Goal: Transaction & Acquisition: Obtain resource

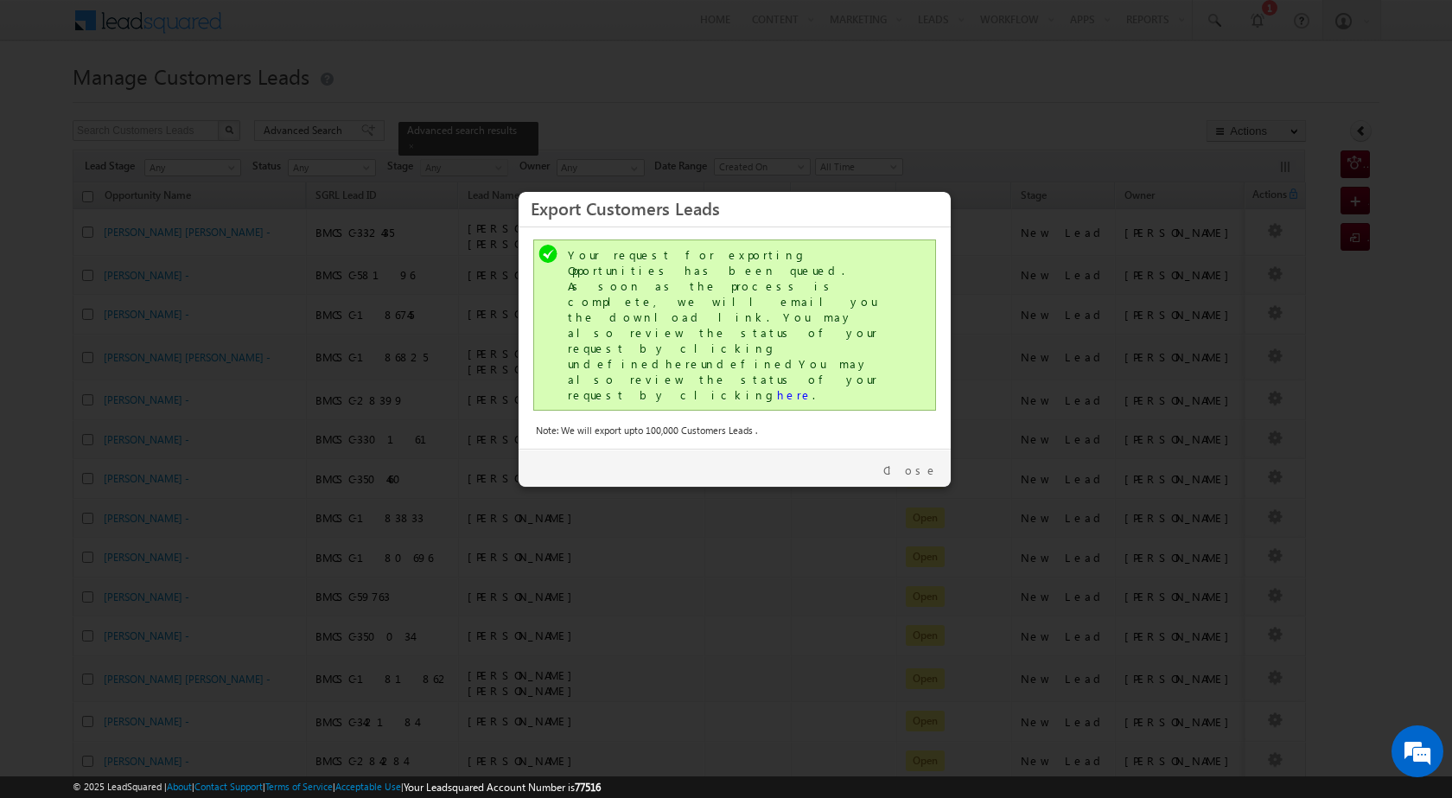
click at [927, 462] on link "Close" at bounding box center [910, 470] width 54 height 16
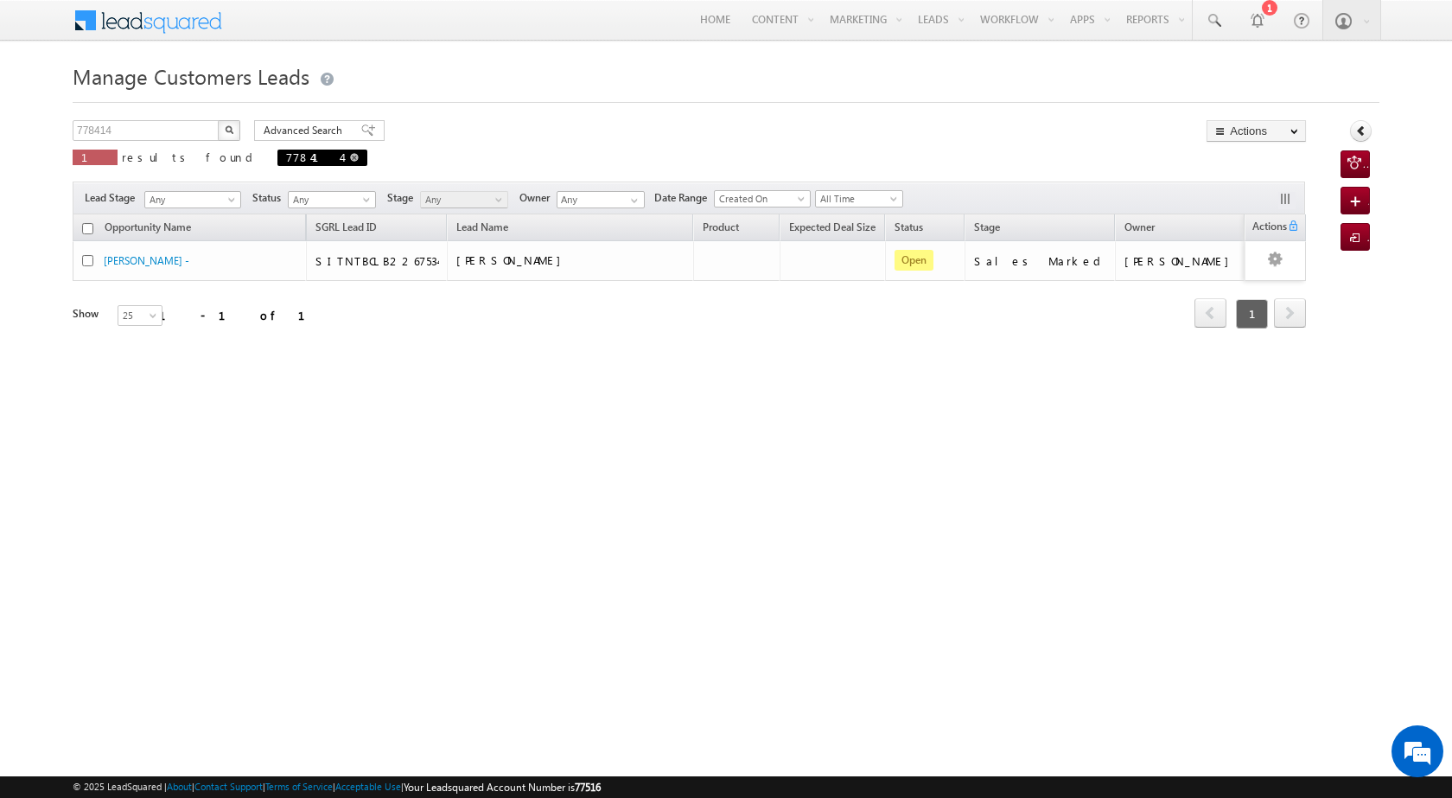
click at [350, 158] on span at bounding box center [354, 157] width 9 height 9
type input "Search Customers Leads"
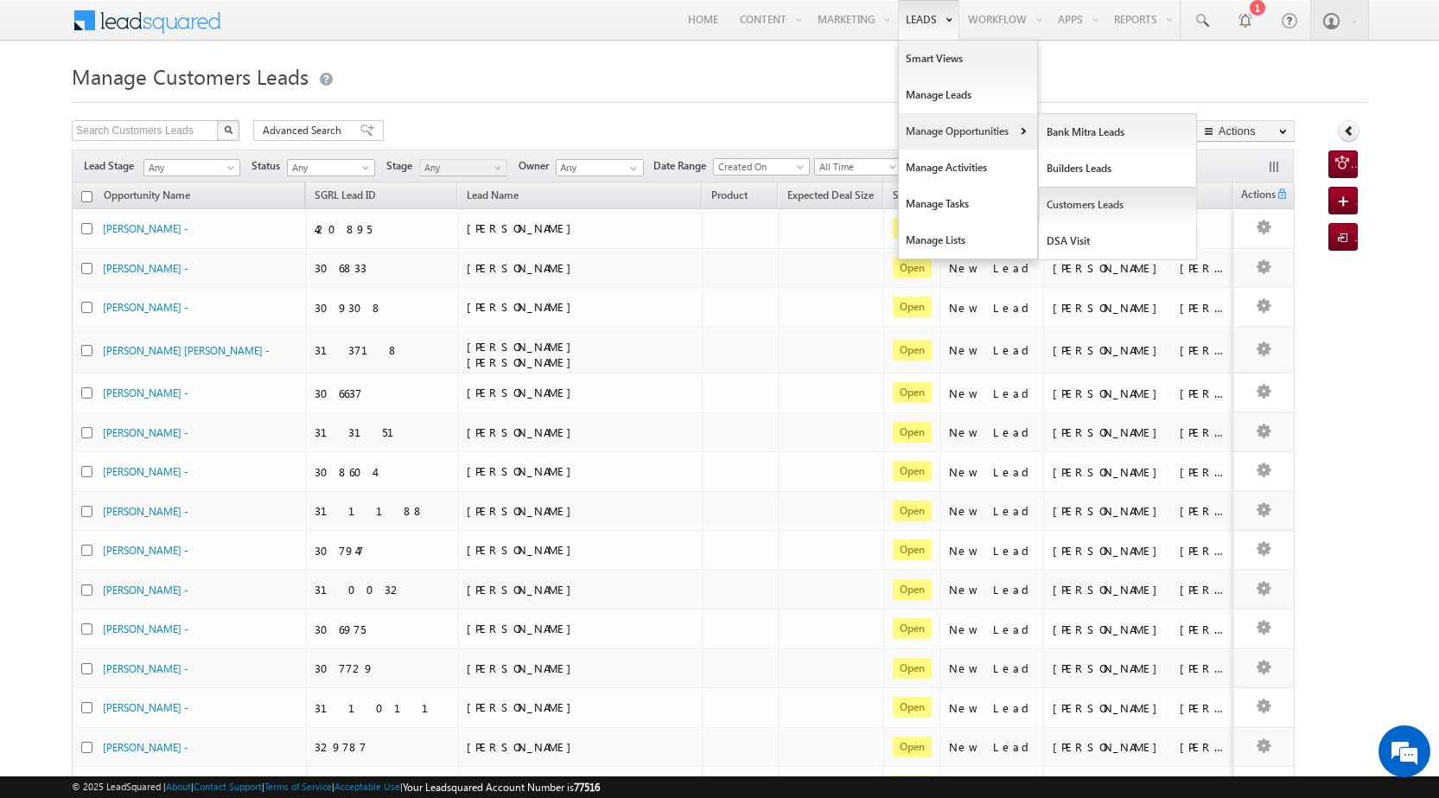
click at [1078, 209] on link "Customers Leads" at bounding box center [1118, 205] width 158 height 36
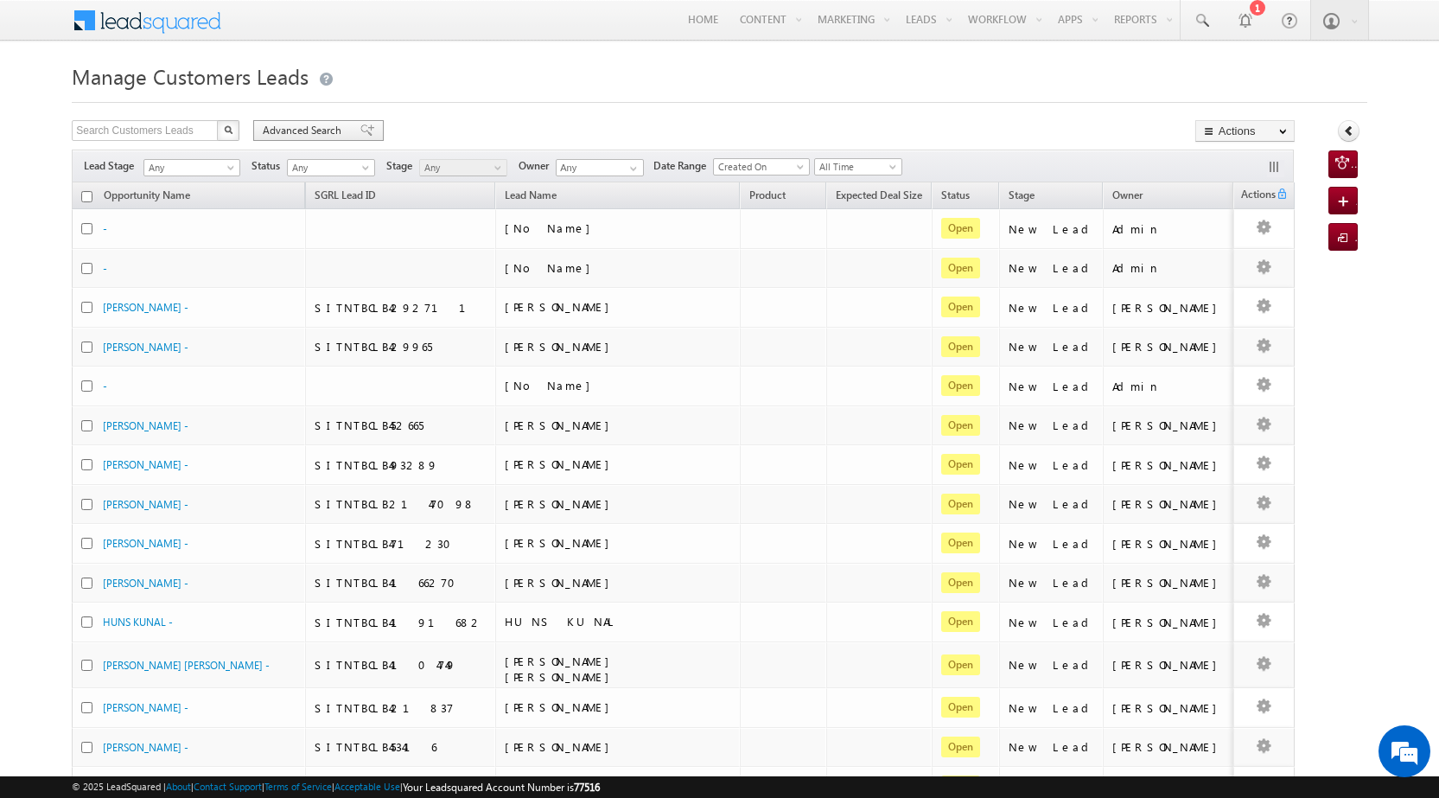
click at [286, 133] on span "Advanced Search" at bounding box center [305, 131] width 84 height 16
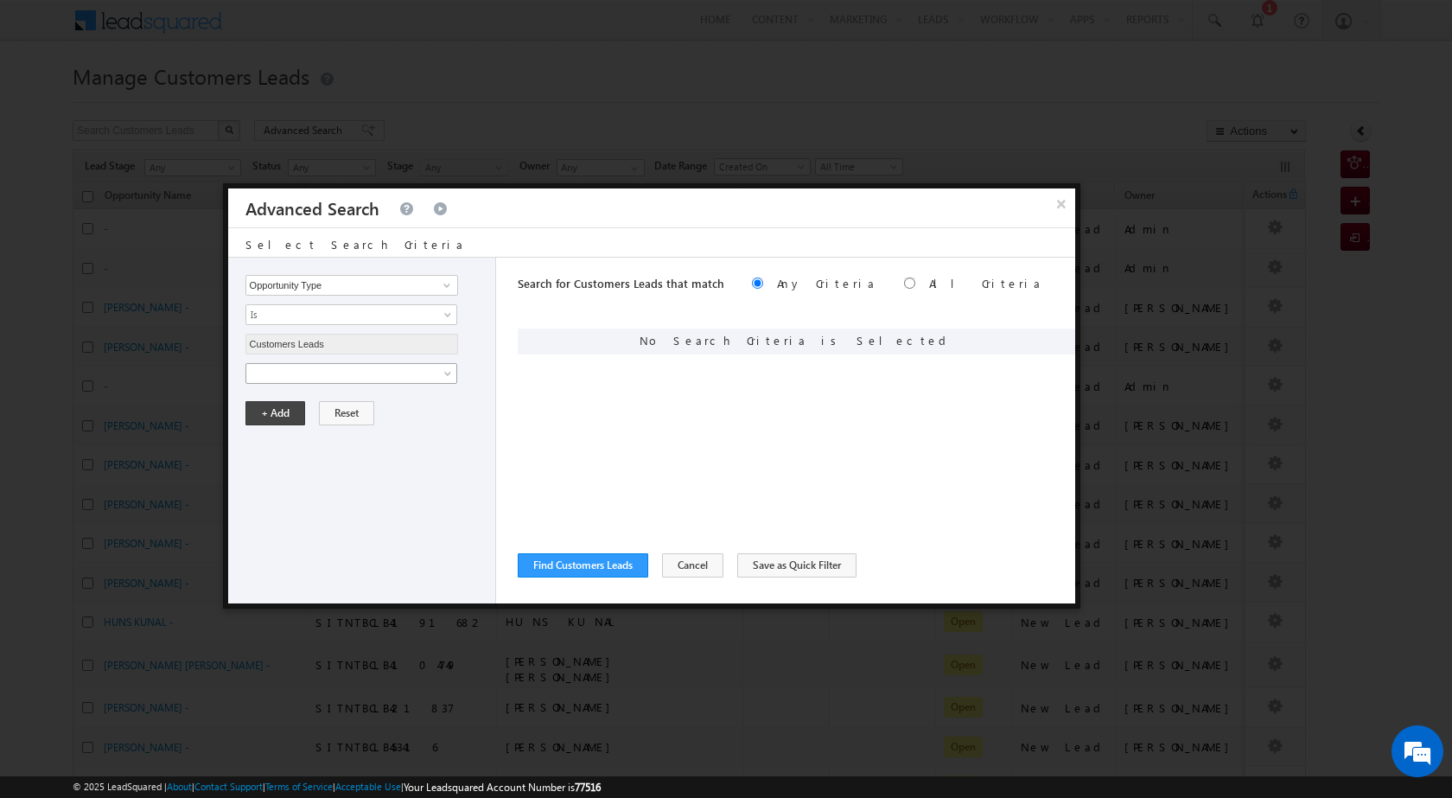
click at [357, 372] on span at bounding box center [340, 374] width 188 height 16
click at [411, 435] on input "text" at bounding box center [351, 432] width 213 height 21
paste input "NTB_PQ_HL_FRESH_CLB2_CC_VB3_20AUG25"
type input "NTB_PQ_HL_FRESH_CLB2_CC_VB3_20AUG25"
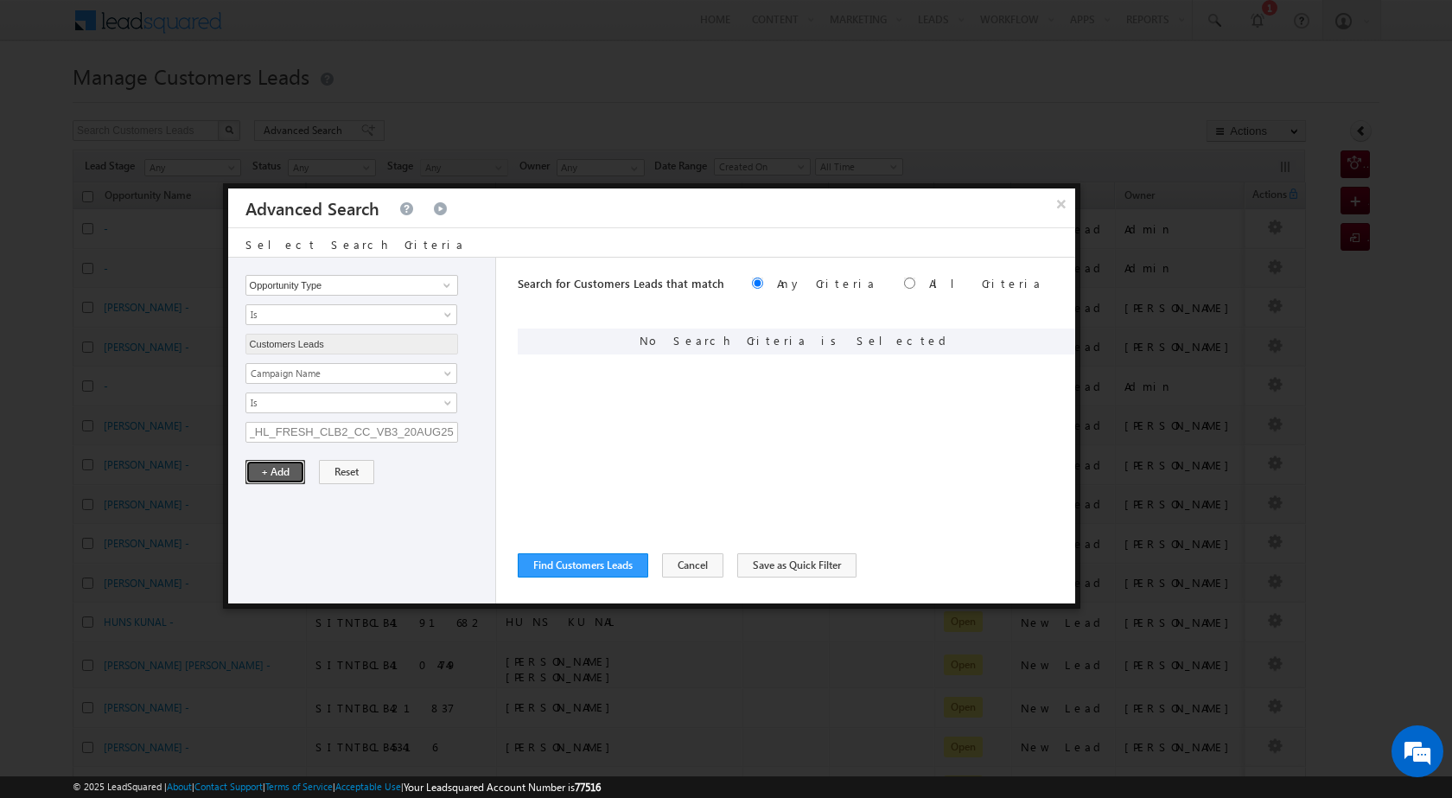
click at [274, 477] on button "+ Add" at bounding box center [275, 472] width 60 height 24
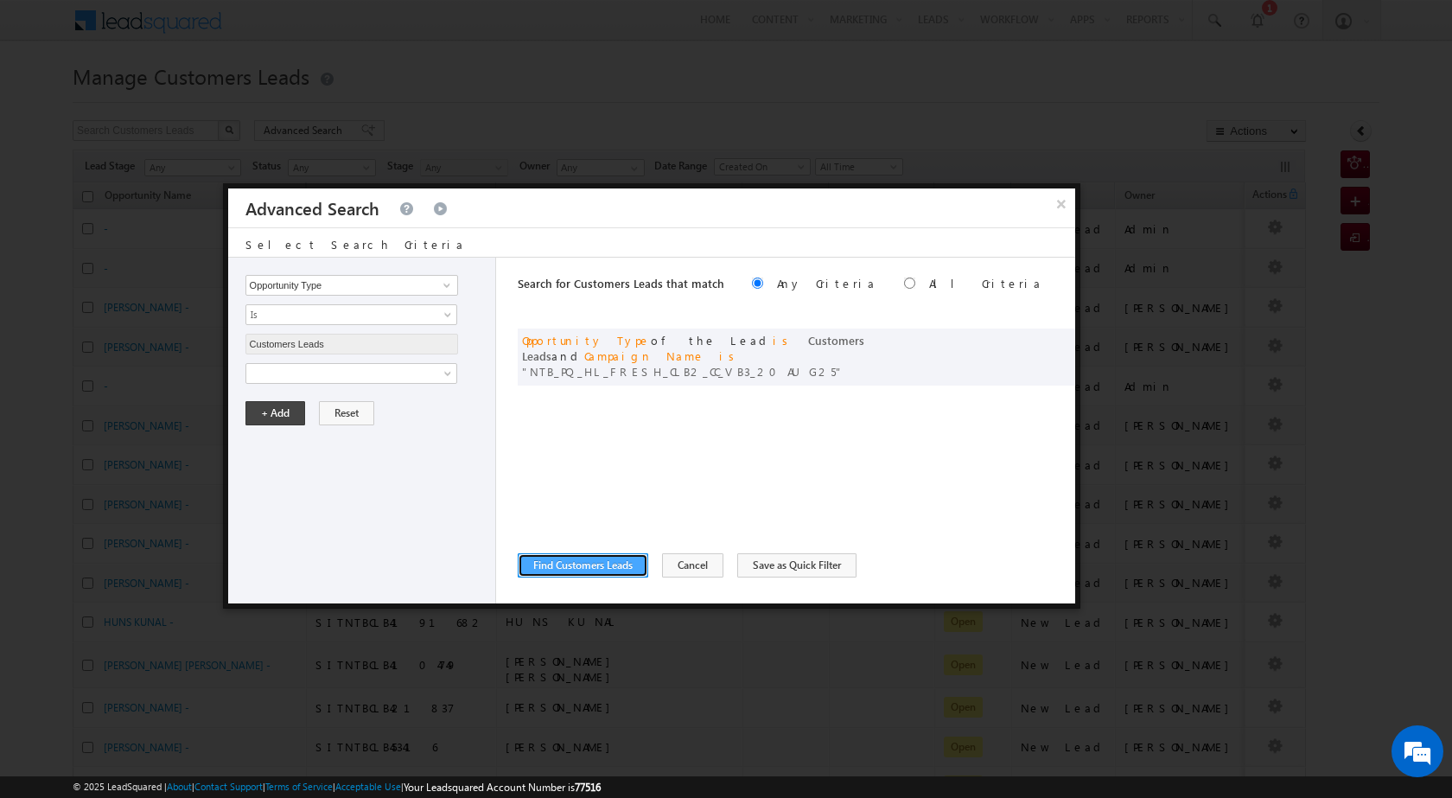
click at [571, 558] on button "Find Customers Leads" at bounding box center [583, 565] width 131 height 24
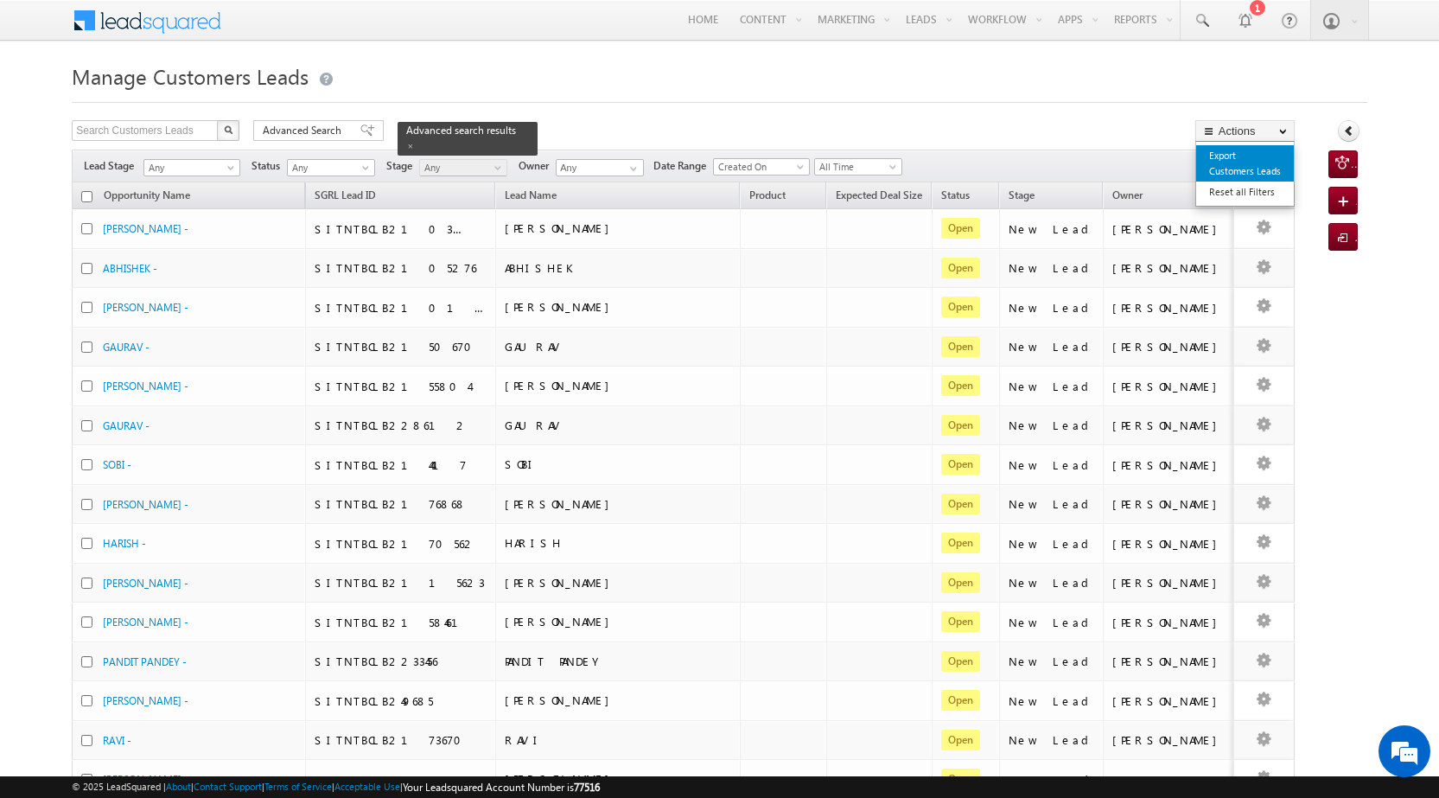
click at [1239, 168] on link "Export Customers Leads" at bounding box center [1245, 163] width 98 height 36
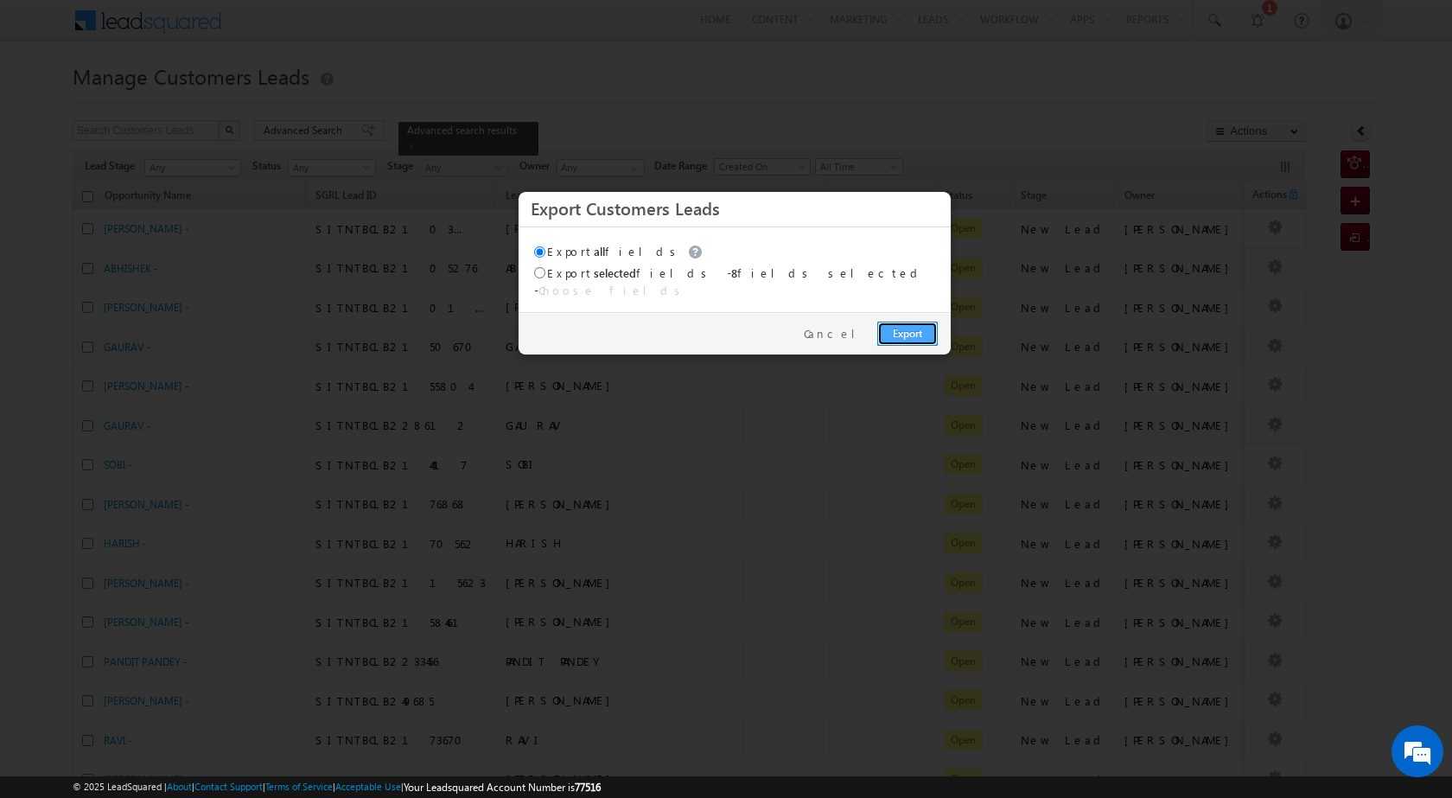
click at [908, 322] on link "Export" at bounding box center [907, 334] width 61 height 24
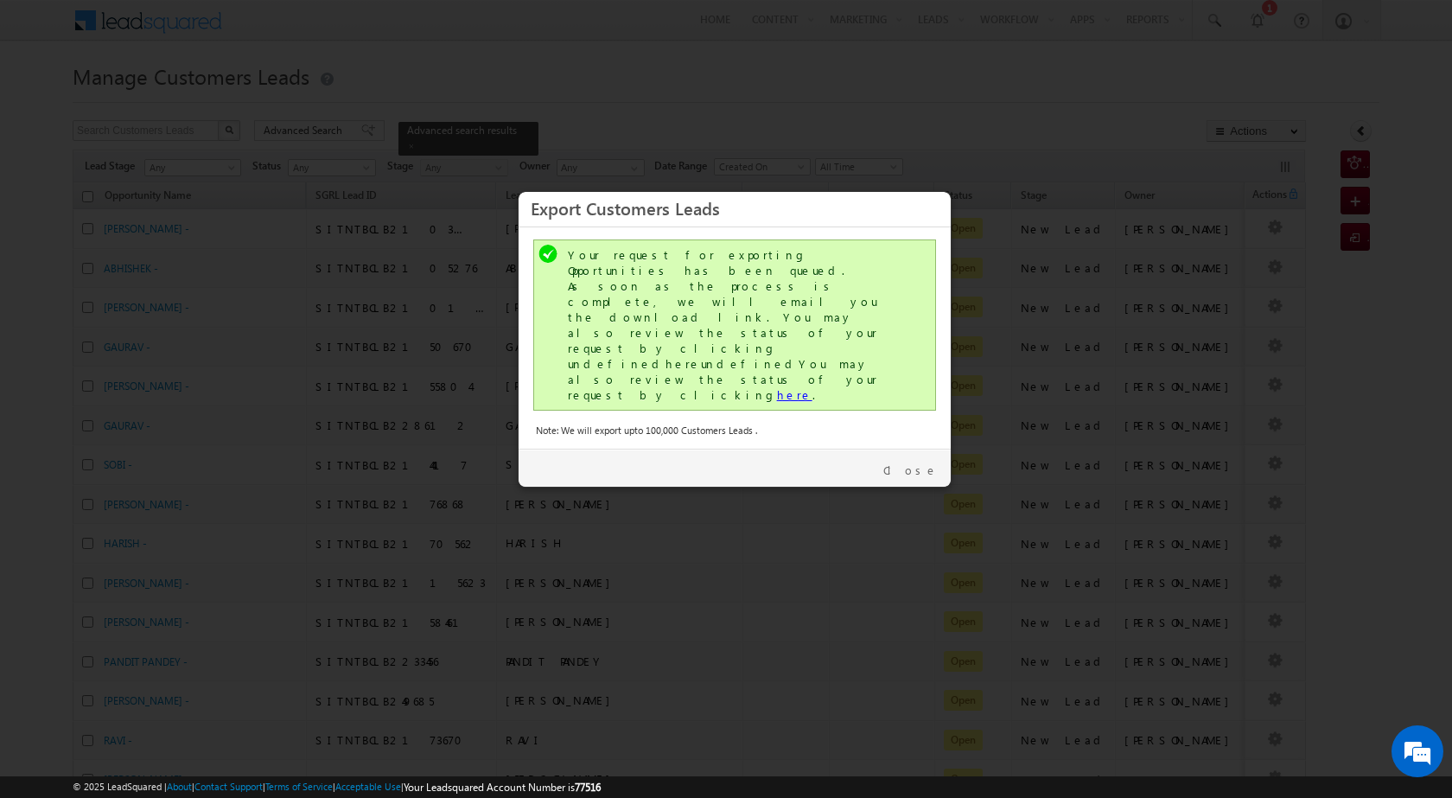
click at [777, 387] on link "here" at bounding box center [794, 394] width 35 height 15
click at [919, 462] on link "Close" at bounding box center [910, 470] width 54 height 16
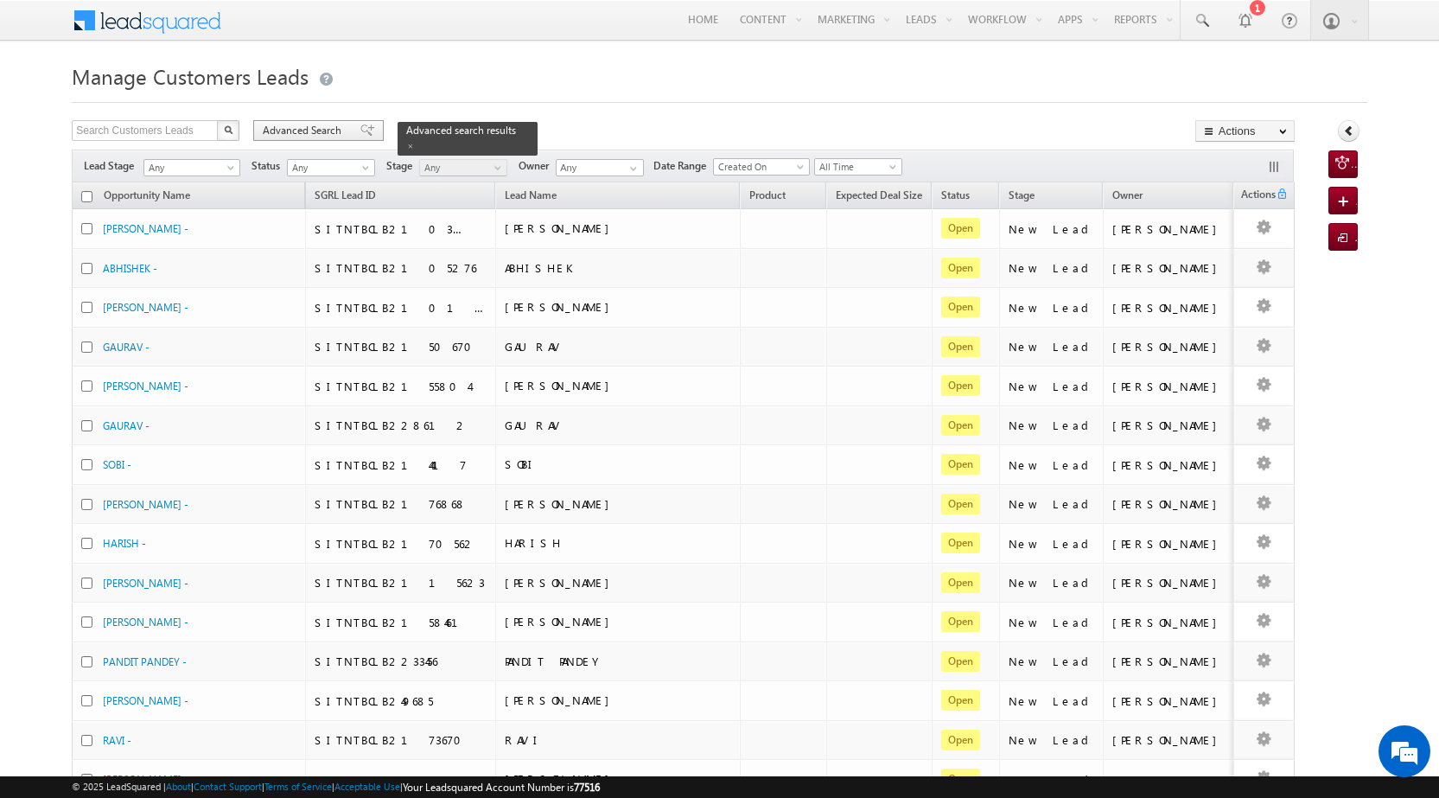
click at [274, 127] on span "Advanced Search" at bounding box center [305, 131] width 84 height 16
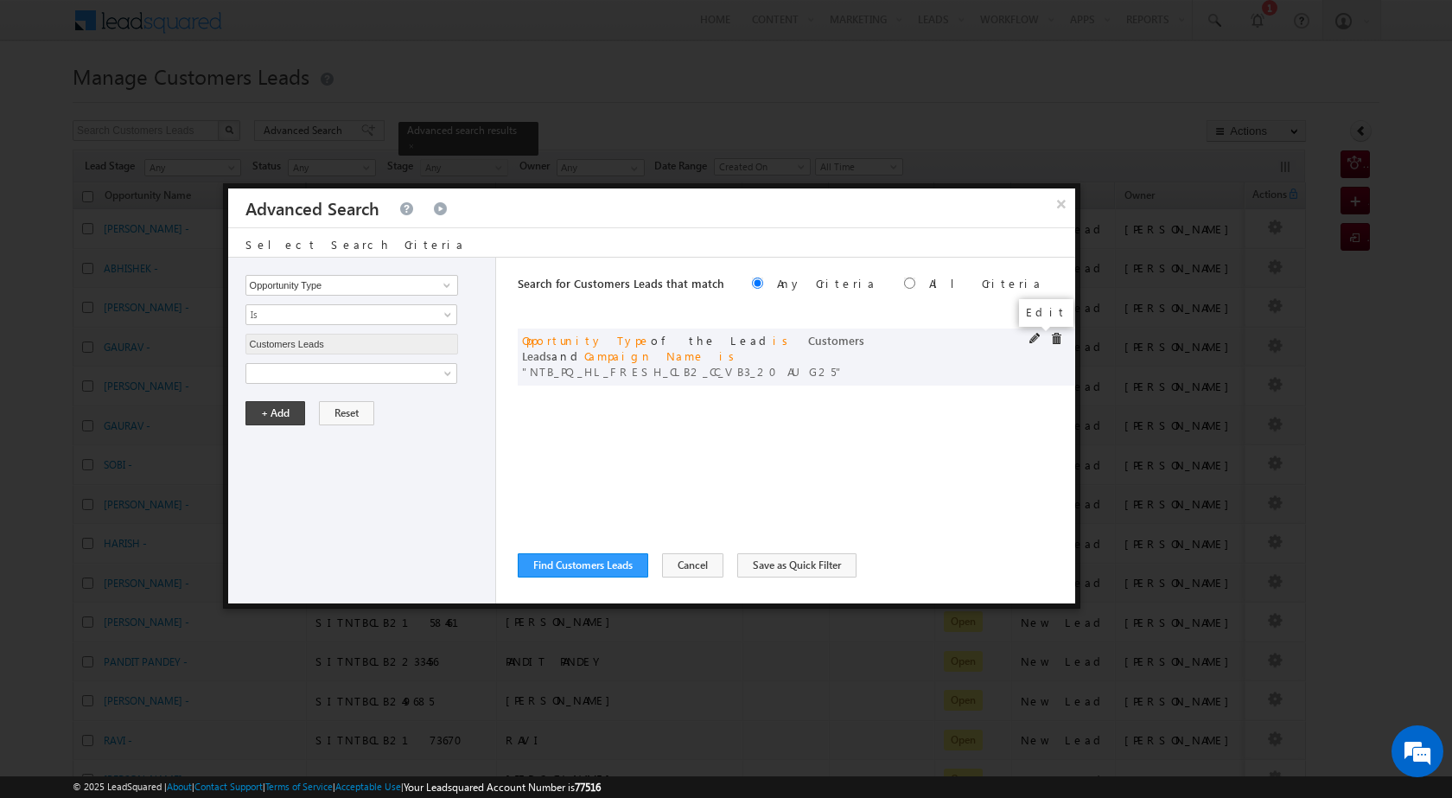
click at [1036, 335] on span at bounding box center [1035, 339] width 12 height 12
click at [354, 435] on input "NTB_PQ_HL_FRESH_CLB2_CC_VB3_20AUG25" at bounding box center [351, 432] width 213 height 21
paste input "4"
type input "NTB_PQ_HL_FRESH_CLB4_CC_VB3_20AUG25"
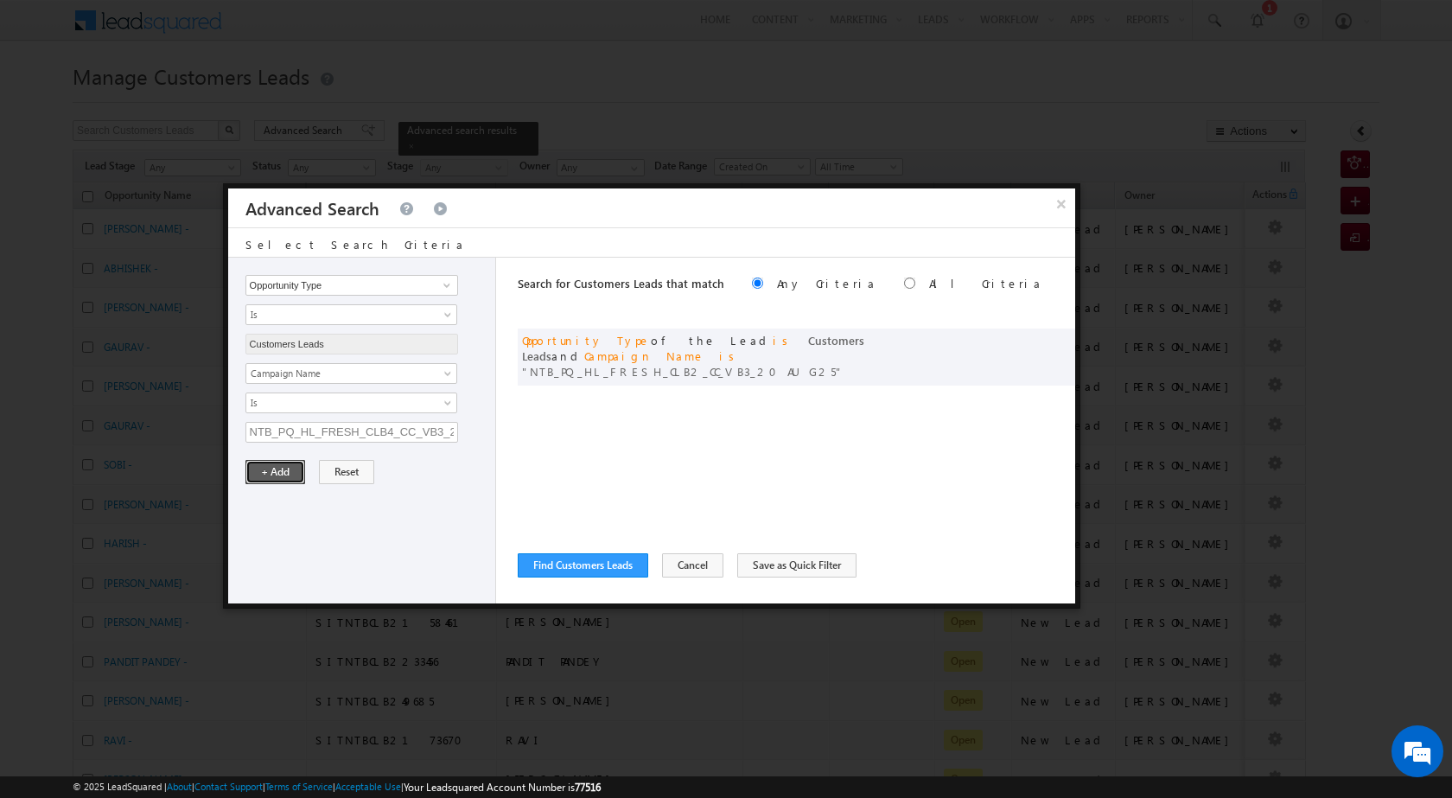
click at [285, 475] on button "+ Add" at bounding box center [275, 472] width 60 height 24
click at [616, 564] on button "Find Customers Leads" at bounding box center [583, 565] width 131 height 24
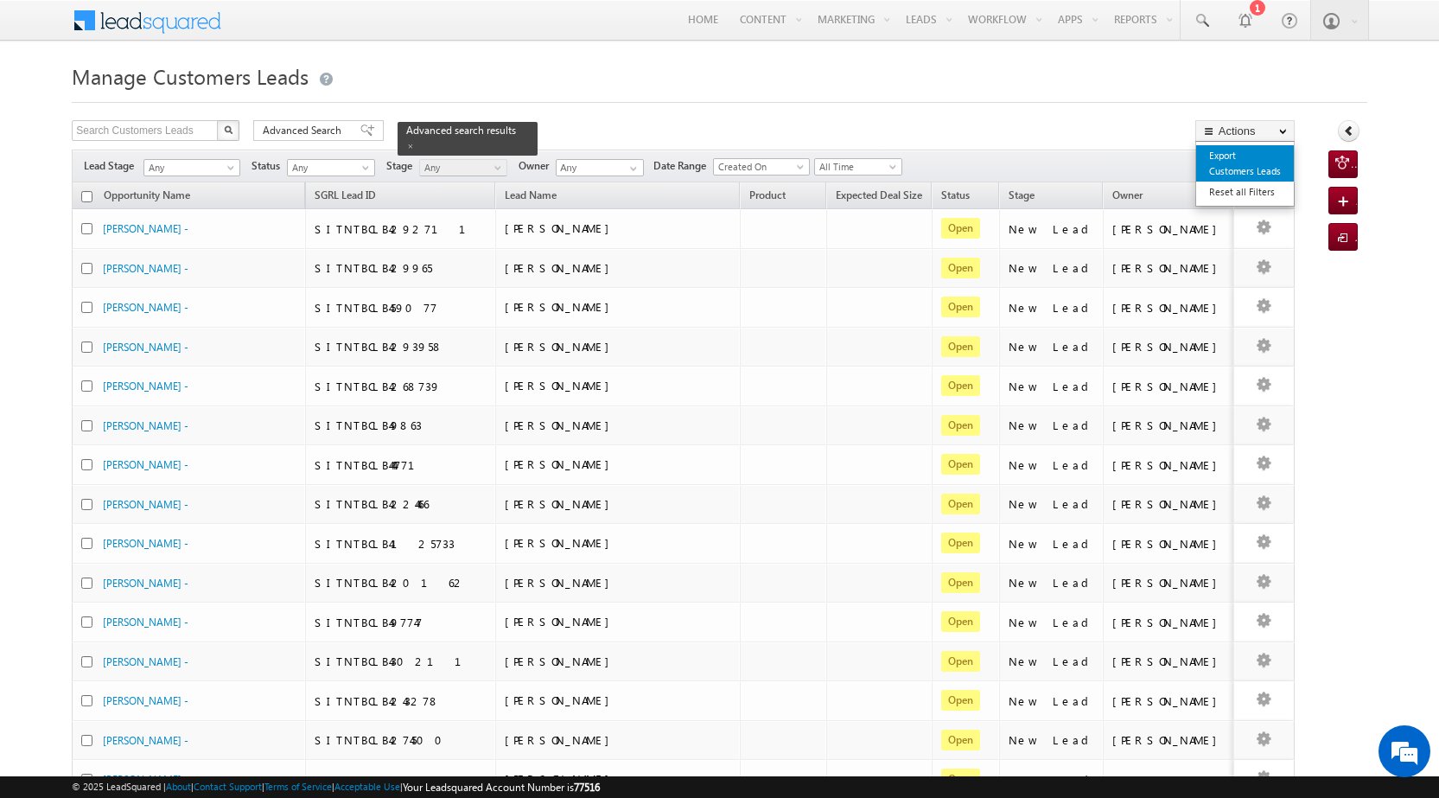
click at [1238, 168] on link "Export Customers Leads" at bounding box center [1245, 163] width 98 height 36
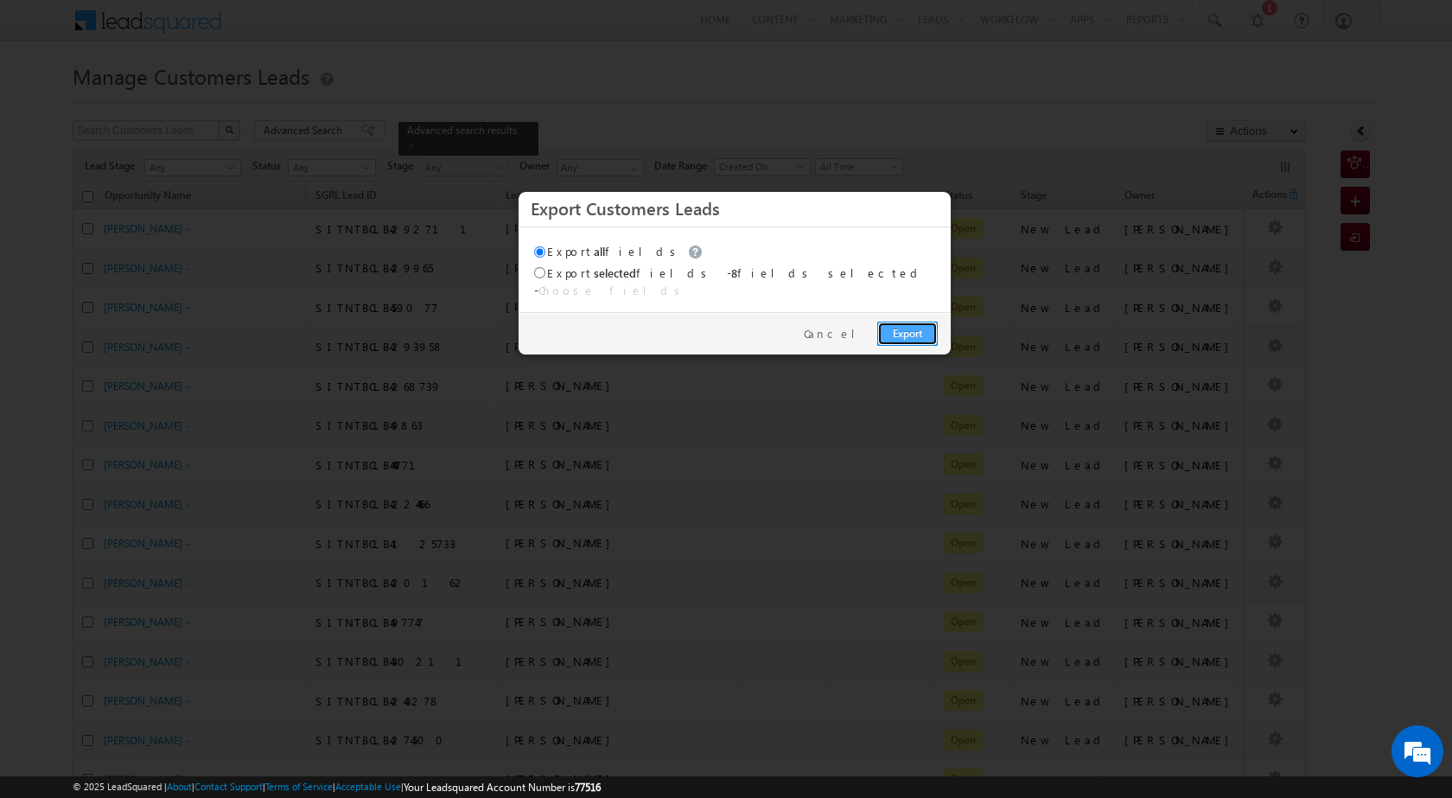
click at [916, 324] on link "Export" at bounding box center [907, 334] width 61 height 24
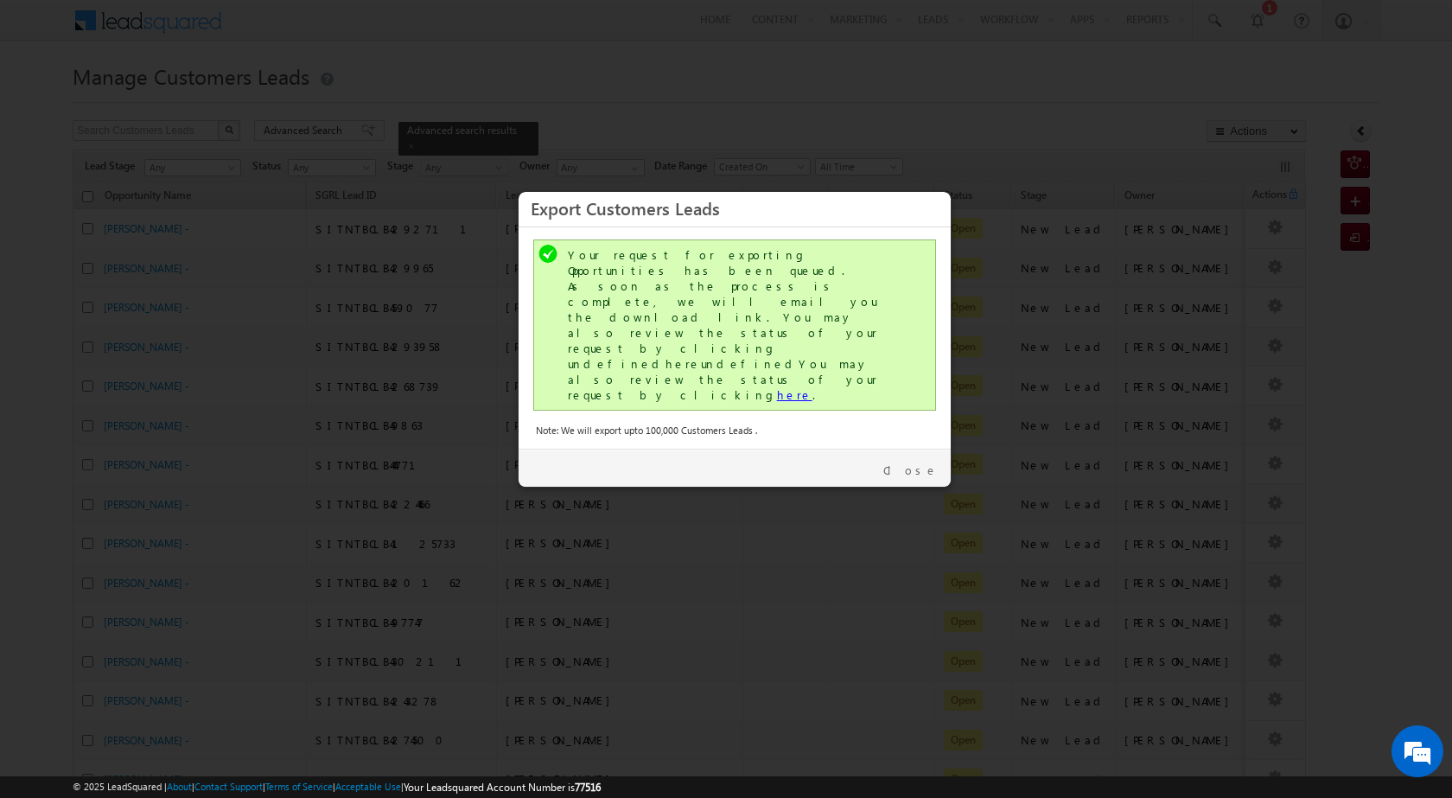
click at [777, 387] on link "here" at bounding box center [794, 394] width 35 height 15
click at [924, 462] on link "Close" at bounding box center [910, 470] width 54 height 16
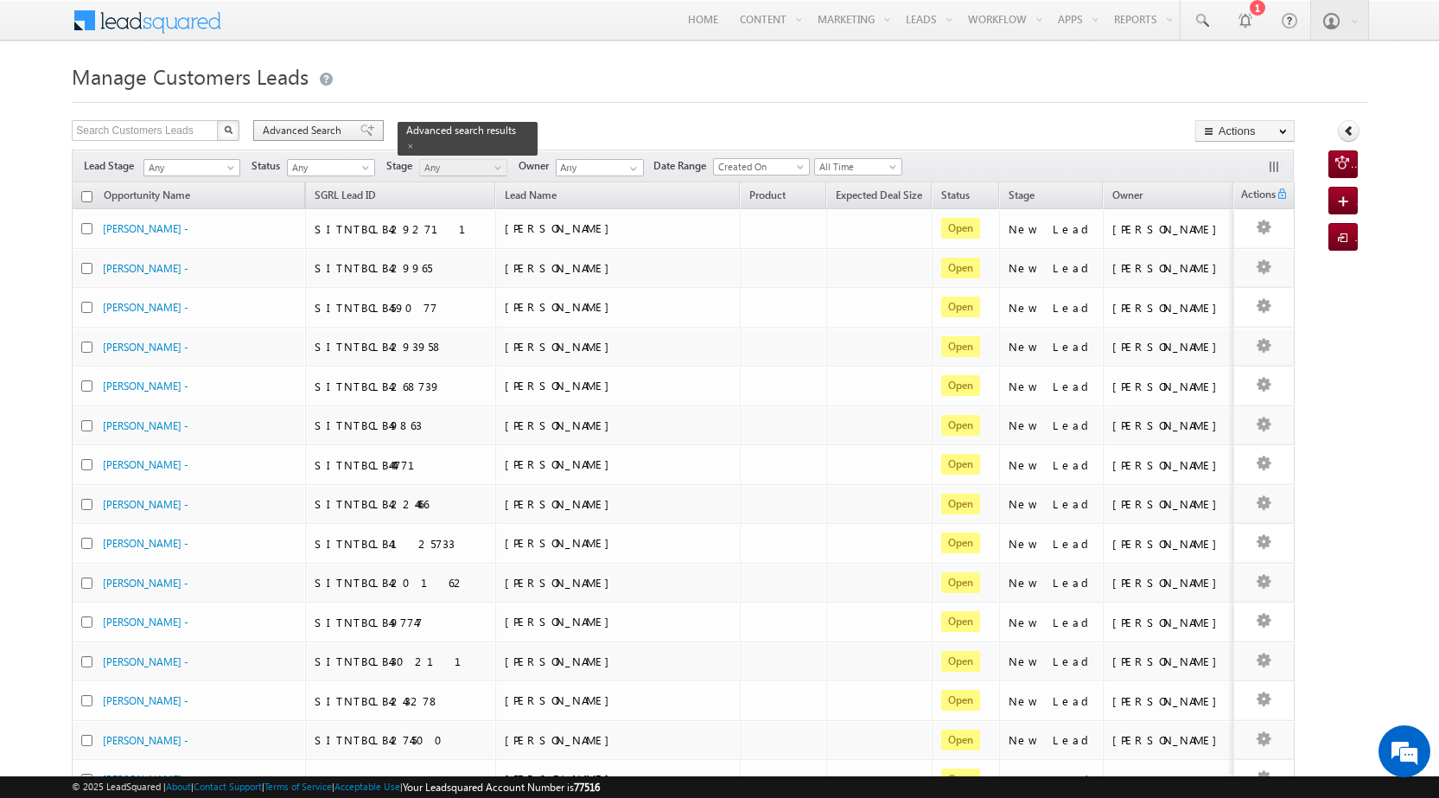
click at [319, 129] on span "Advanced Search" at bounding box center [305, 131] width 84 height 16
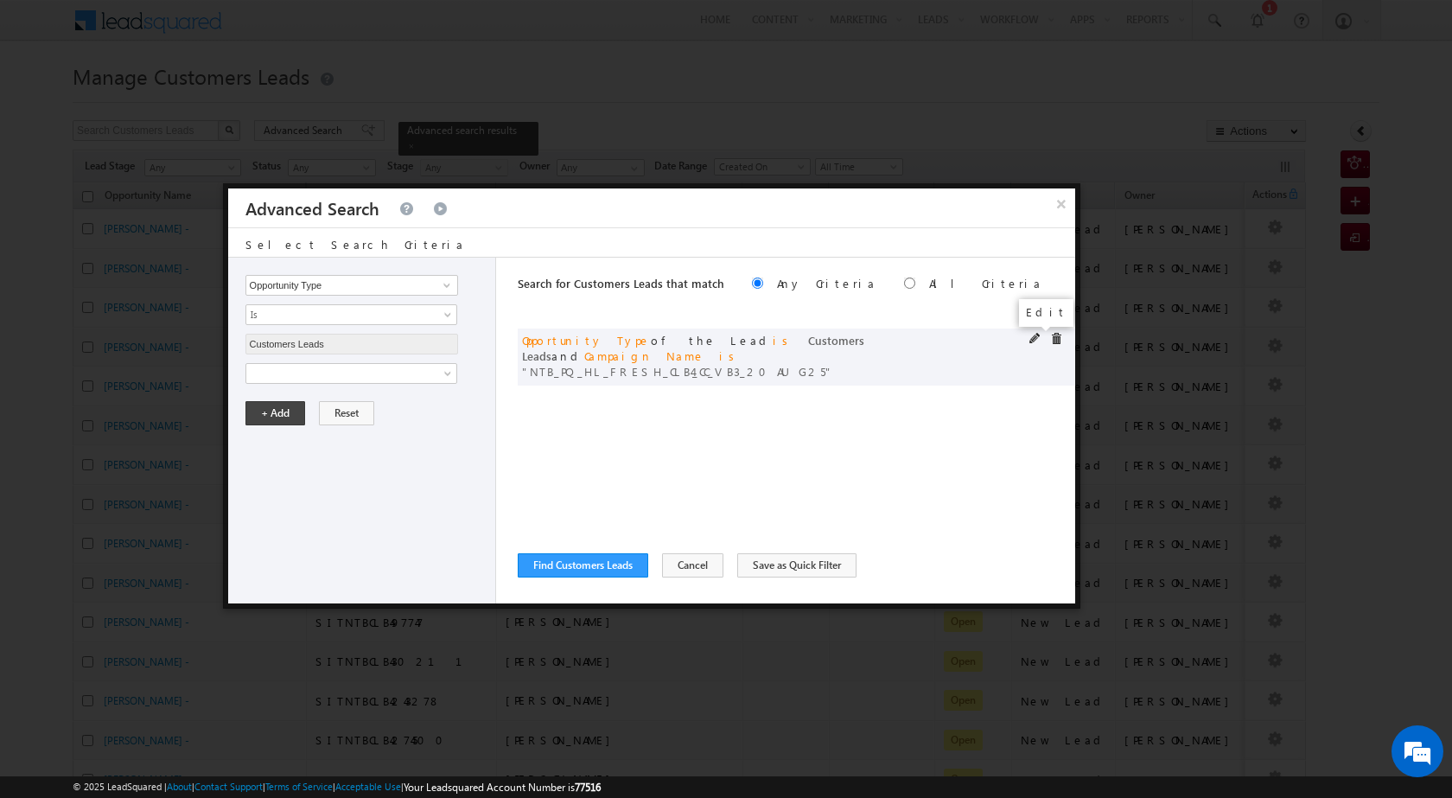
click at [1033, 338] on span at bounding box center [1035, 339] width 12 height 12
click at [357, 429] on input "NTB_PQ_HL_FRESH_CLB4_CC_VB3_20AUG25" at bounding box center [351, 432] width 213 height 21
click at [259, 464] on button "+ Add" at bounding box center [275, 472] width 60 height 24
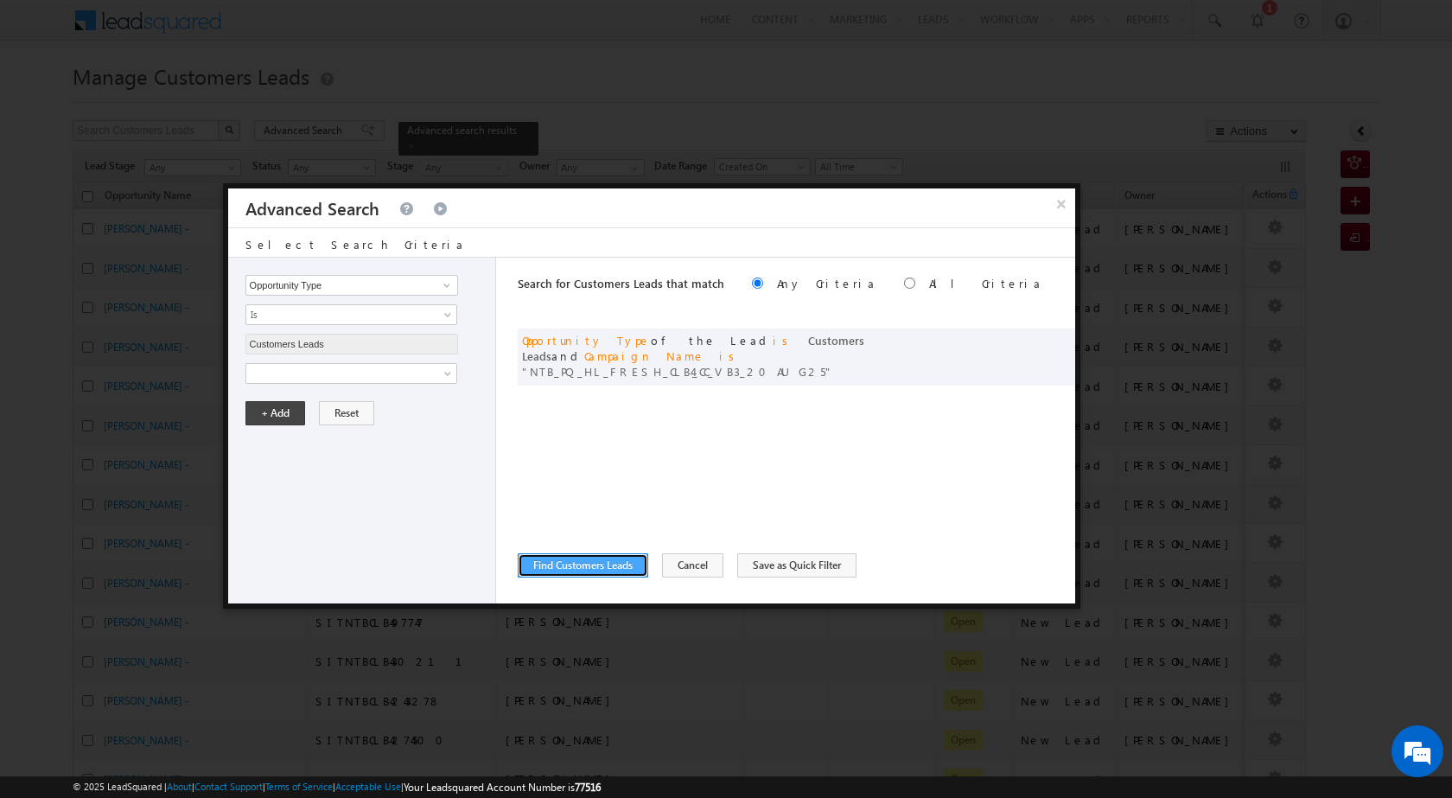
click at [605, 574] on button "Find Customers Leads" at bounding box center [583, 565] width 131 height 24
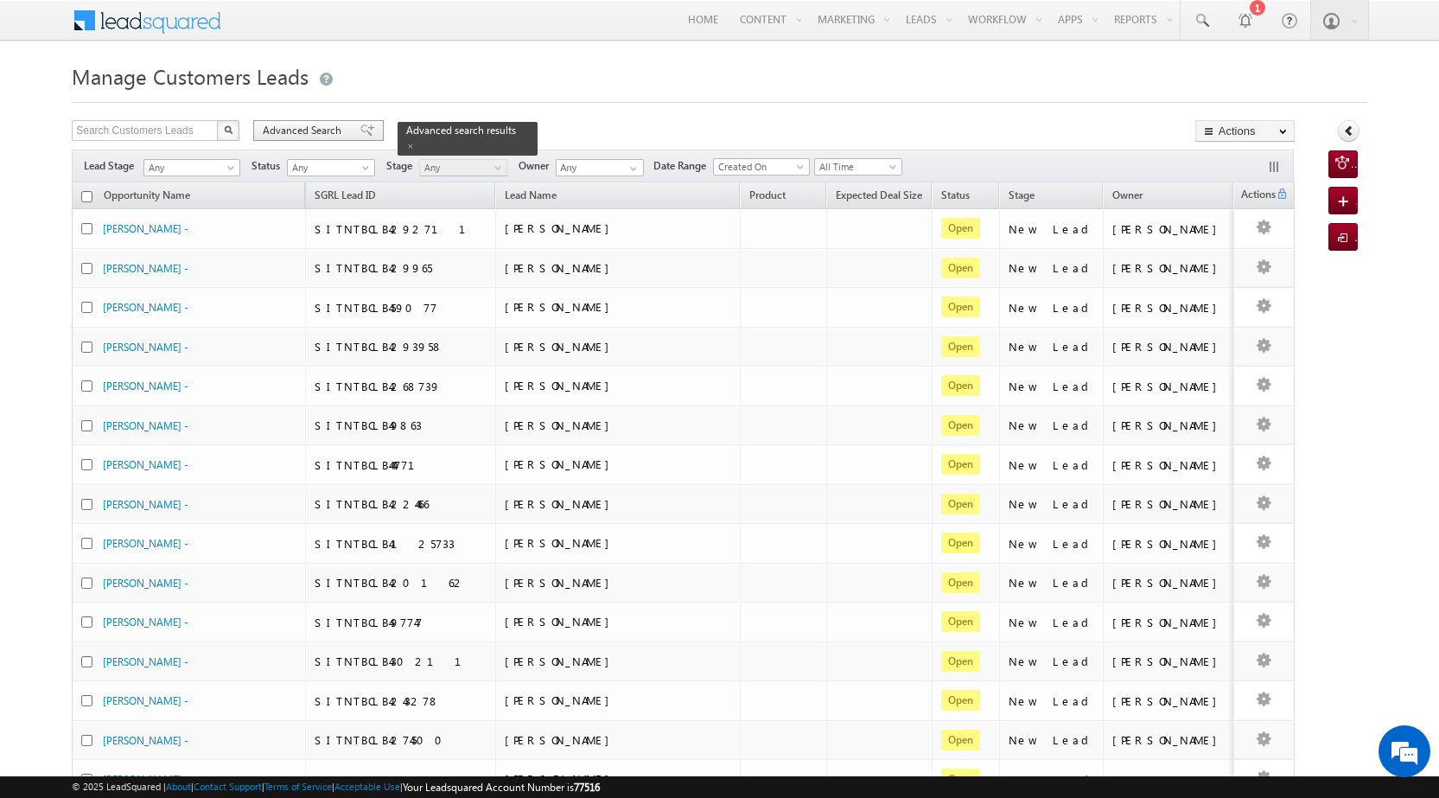
click at [305, 128] on span "Advanced Search" at bounding box center [305, 131] width 84 height 16
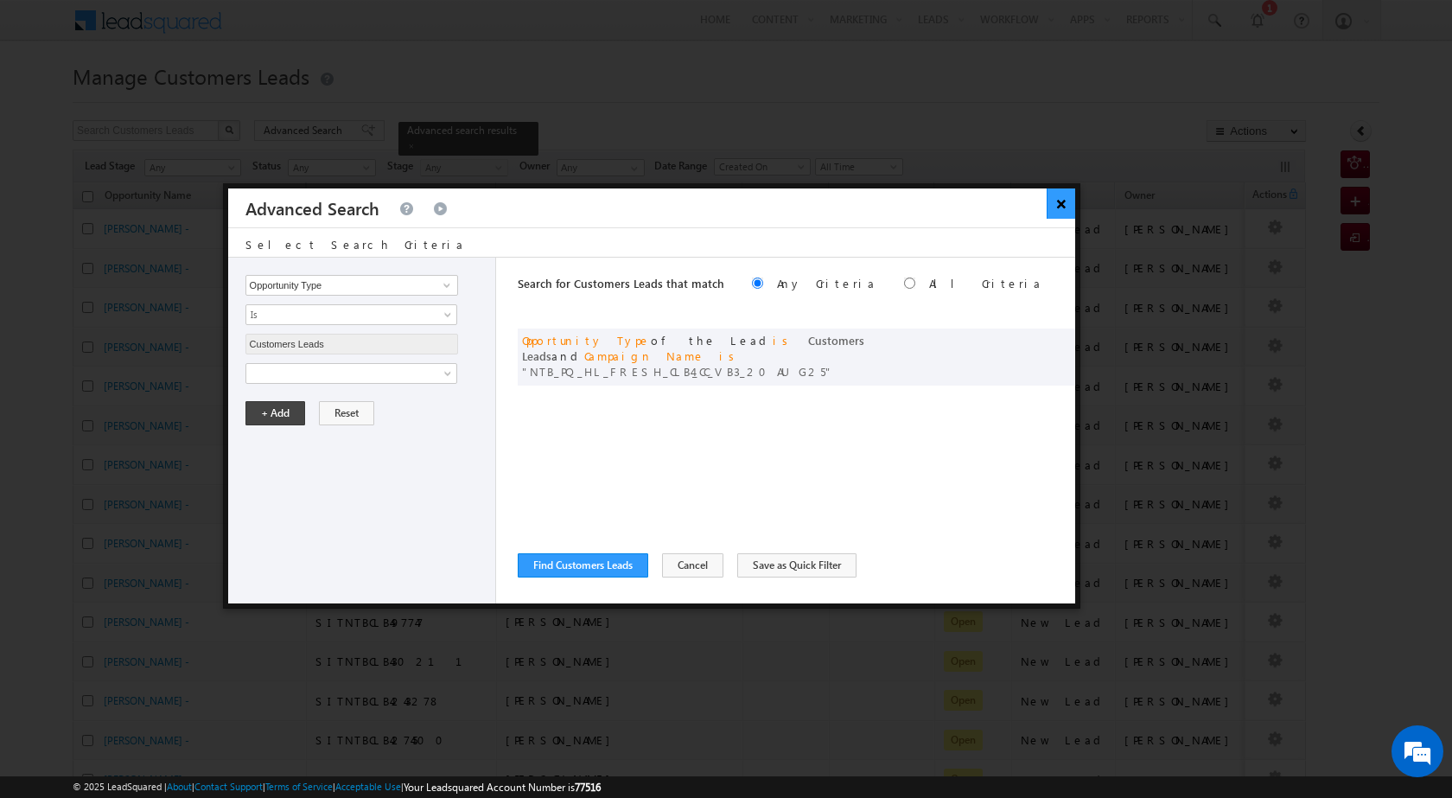
click at [1061, 201] on button "×" at bounding box center [1061, 203] width 29 height 30
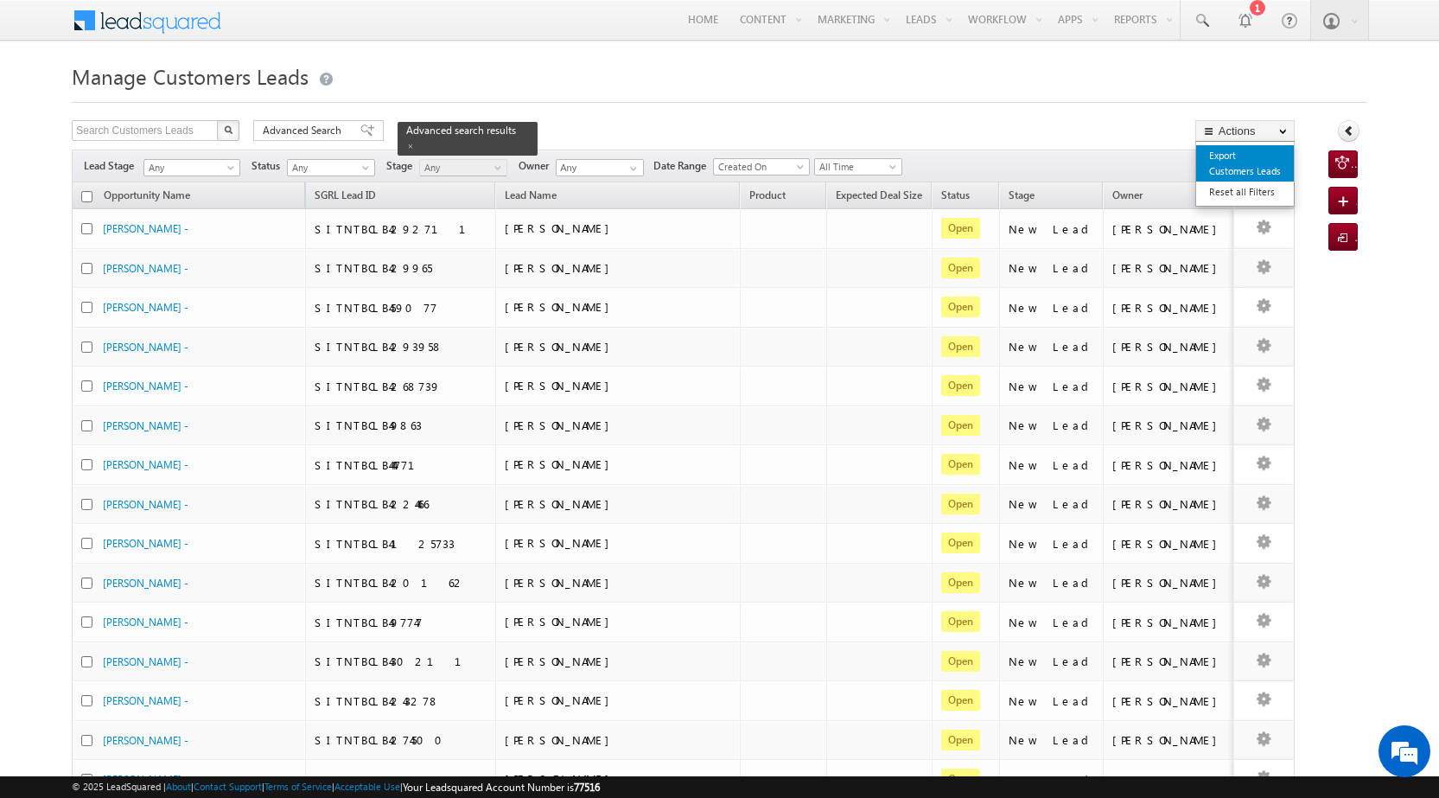
click at [1273, 148] on link "Export Customers Leads" at bounding box center [1245, 163] width 98 height 36
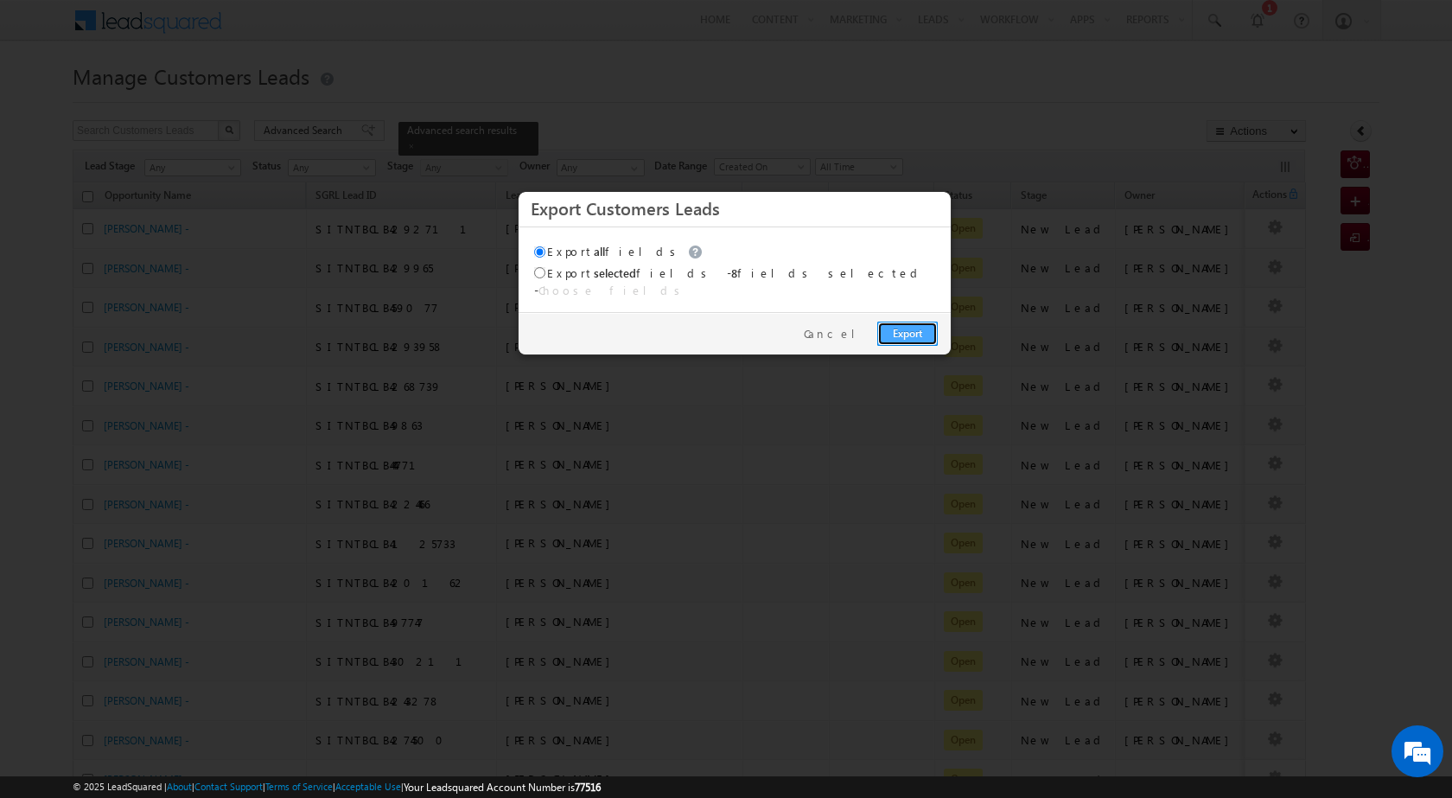
click at [906, 328] on link "Export" at bounding box center [907, 334] width 61 height 24
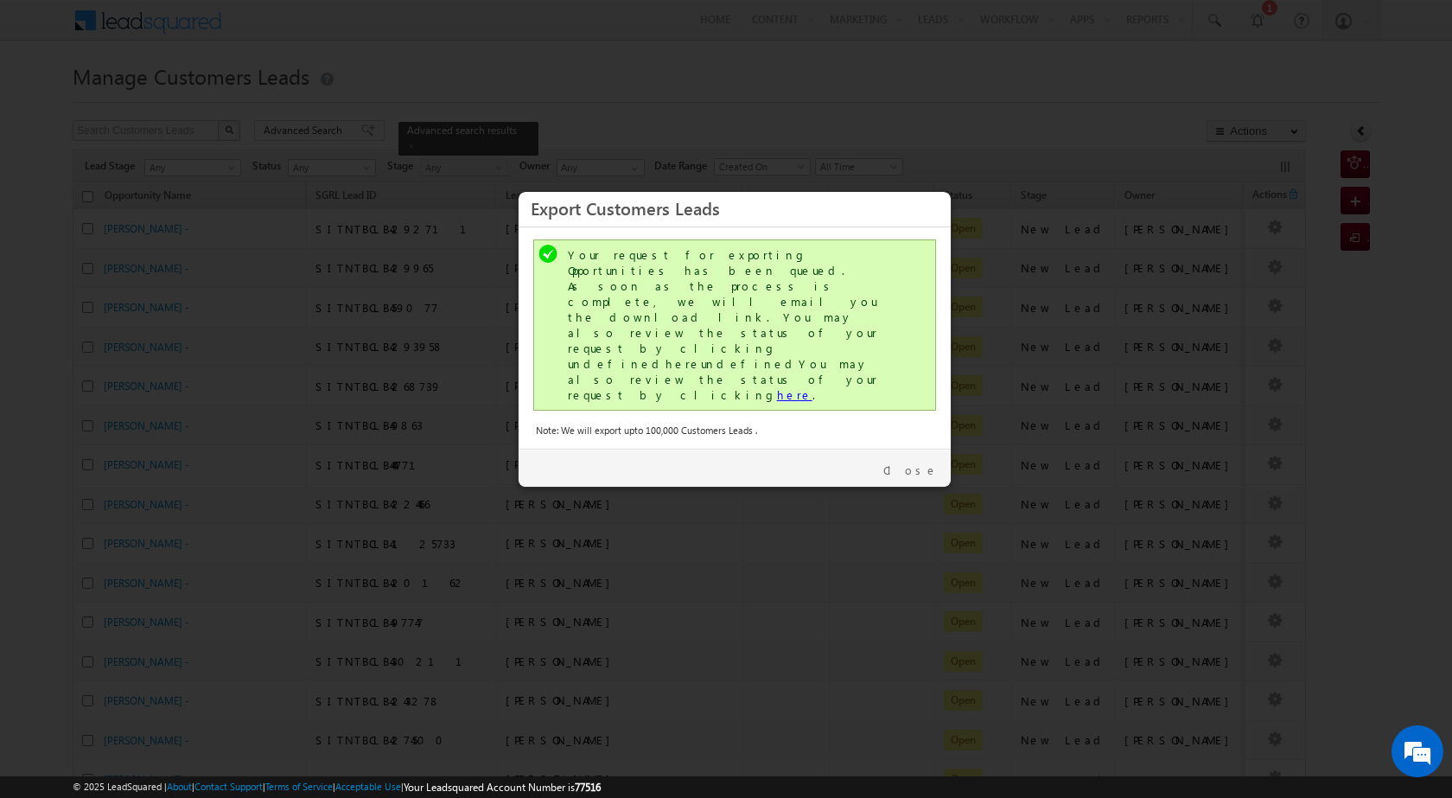
click at [777, 387] on link "here" at bounding box center [794, 394] width 35 height 15
click at [920, 449] on div "Close" at bounding box center [735, 468] width 432 height 38
click at [920, 462] on link "Close" at bounding box center [910, 470] width 54 height 16
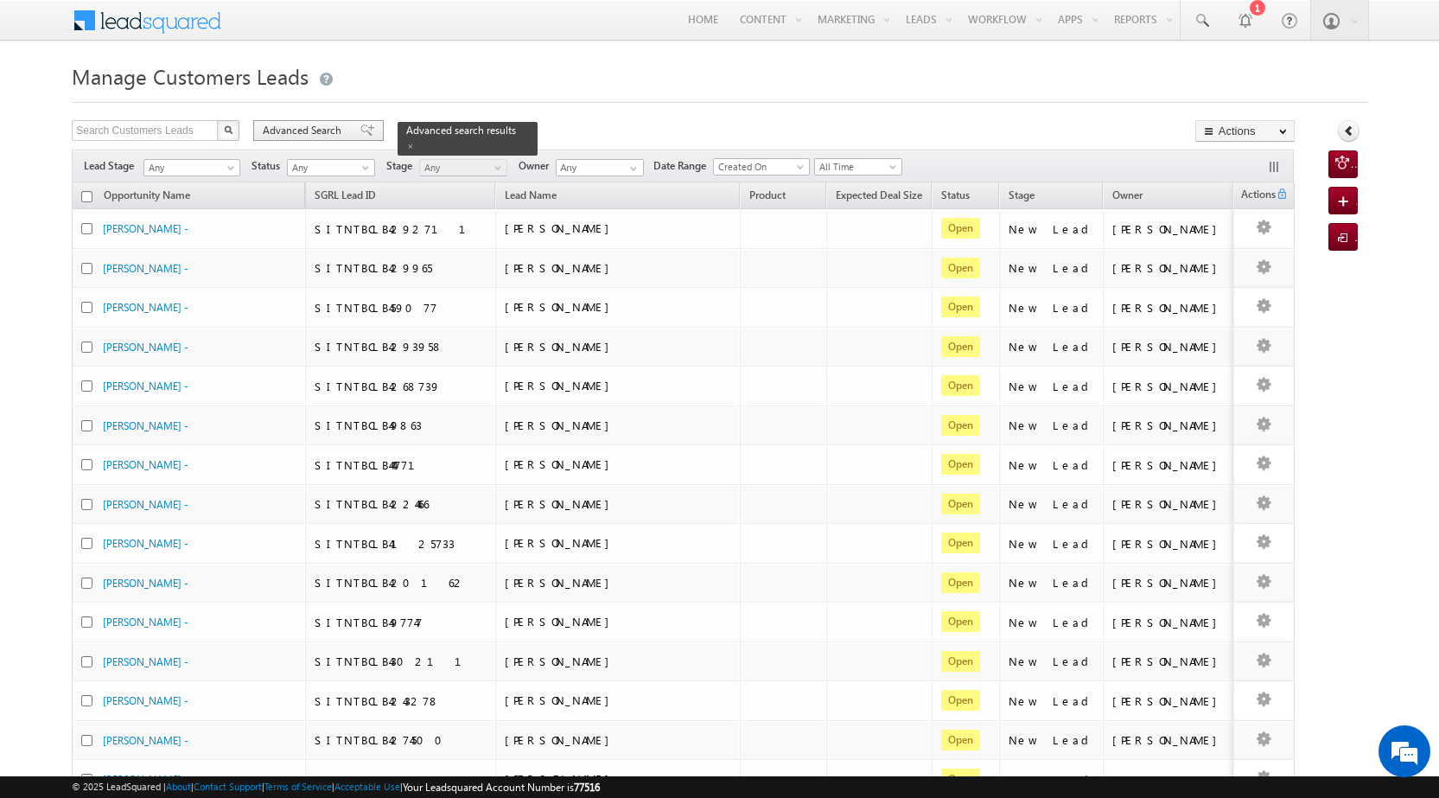
click at [315, 130] on span "Advanced Search" at bounding box center [305, 131] width 84 height 16
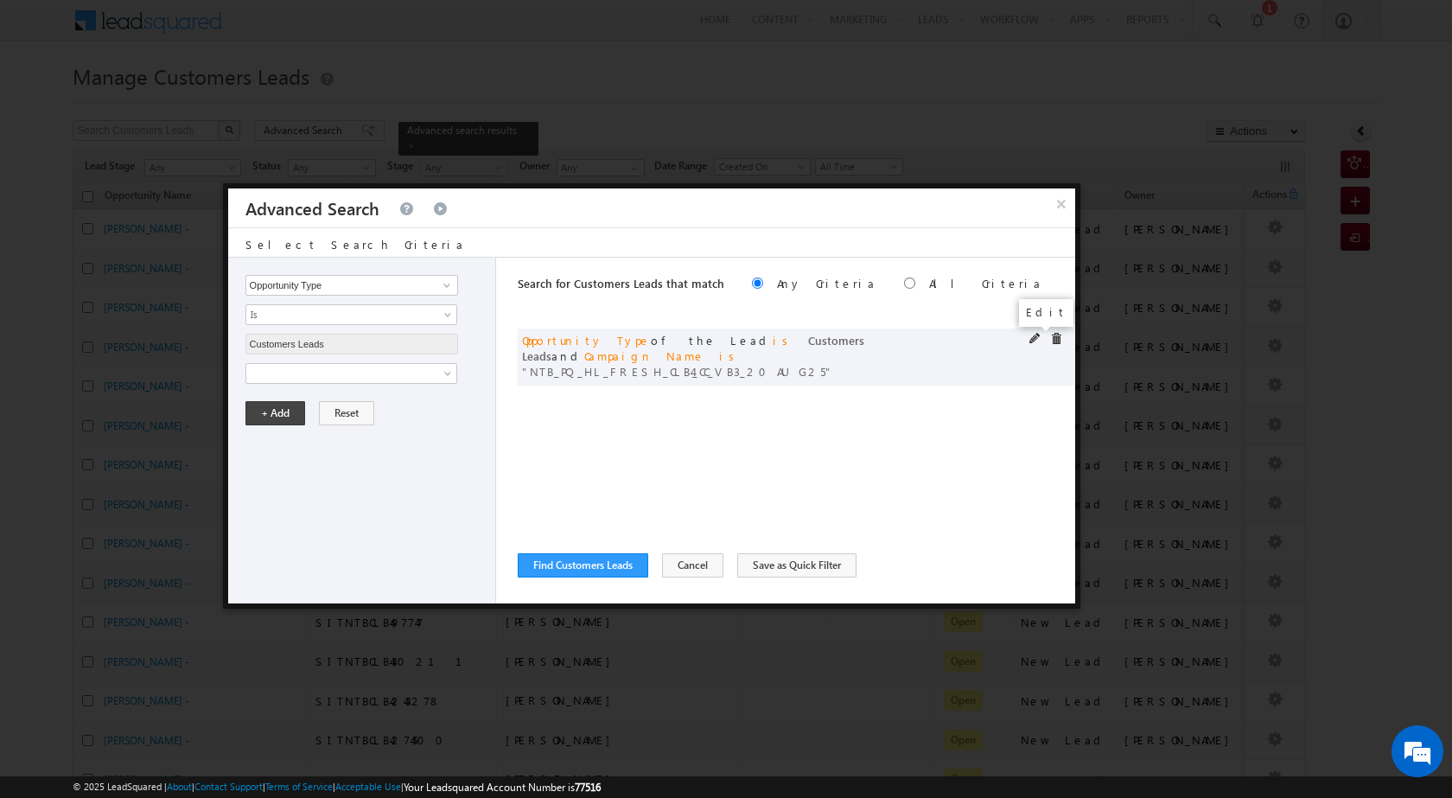
click at [1036, 335] on span at bounding box center [1035, 339] width 12 height 12
click at [311, 419] on div "Notes Status Owner Opportunity Name Stage Source - Name Source - Campaign Sourc…" at bounding box center [365, 403] width 241 height 80
click at [311, 434] on input "NTB_PQ_HL_FRESH_CLB4_CC_VB3_20AUG25" at bounding box center [351, 432] width 213 height 21
paste input "2"
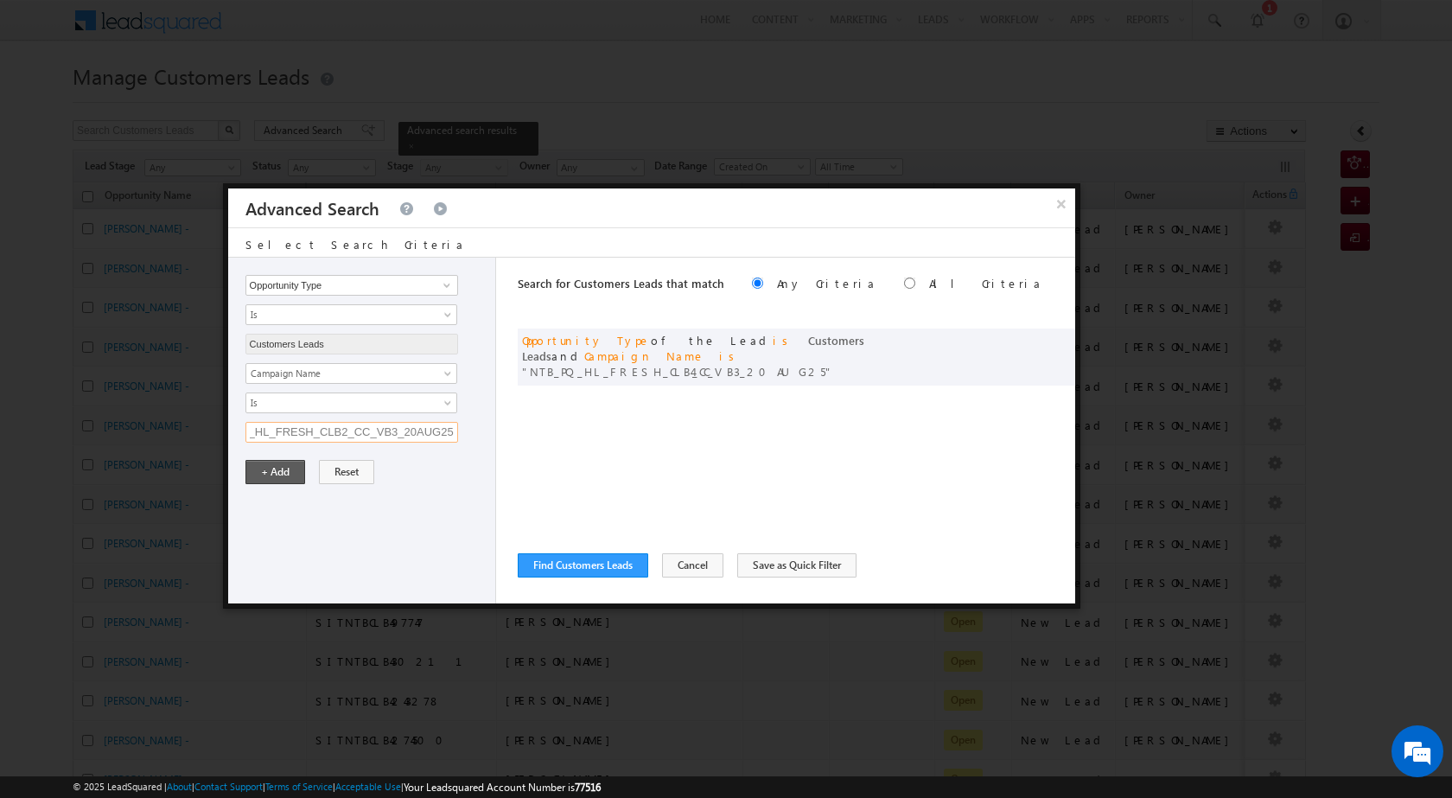
type input "NTB_PQ_HL_FRESH_CLB2_CC_VB3_20AUG25"
click at [273, 468] on button "+ Add" at bounding box center [275, 472] width 60 height 24
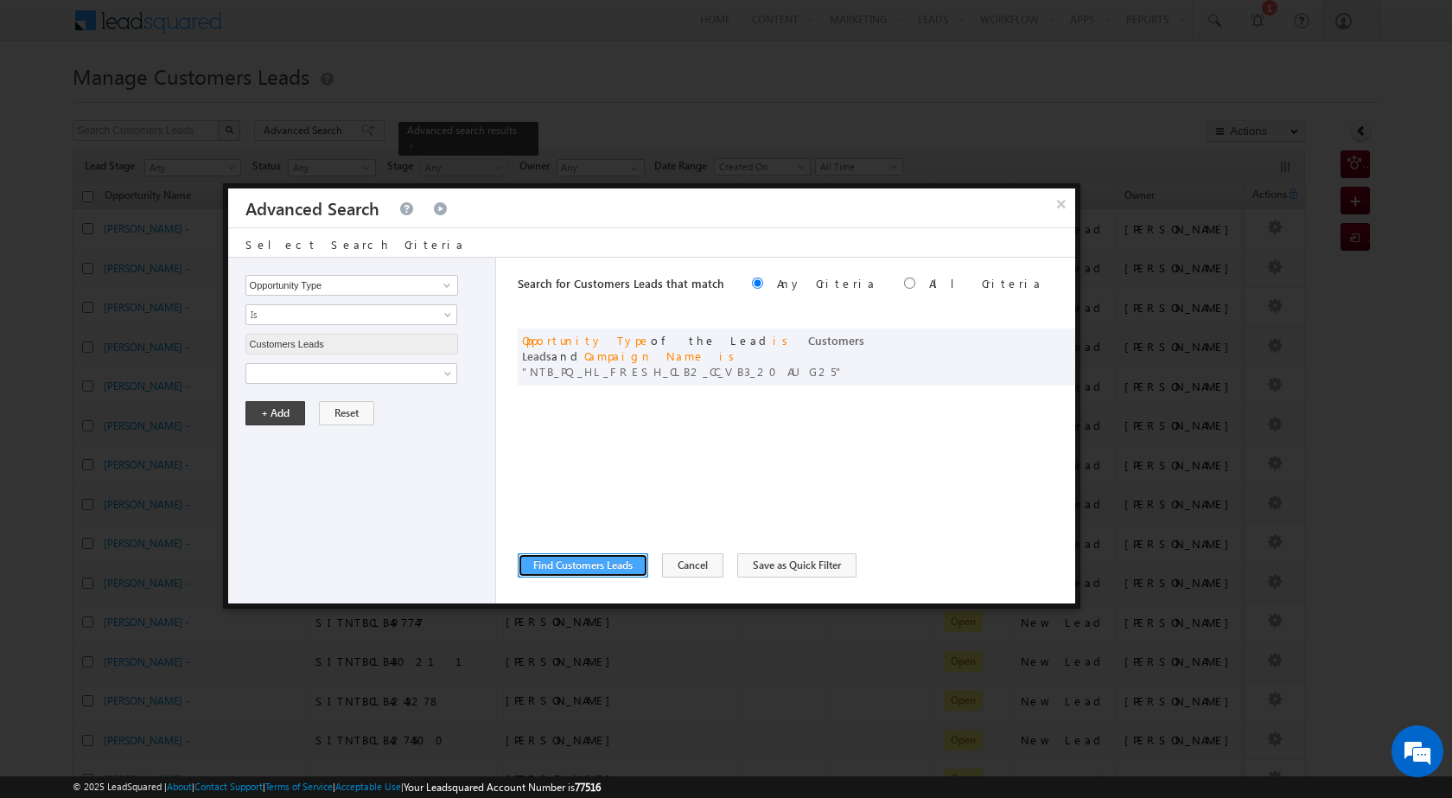
click at [561, 567] on button "Find Customers Leads" at bounding box center [583, 565] width 131 height 24
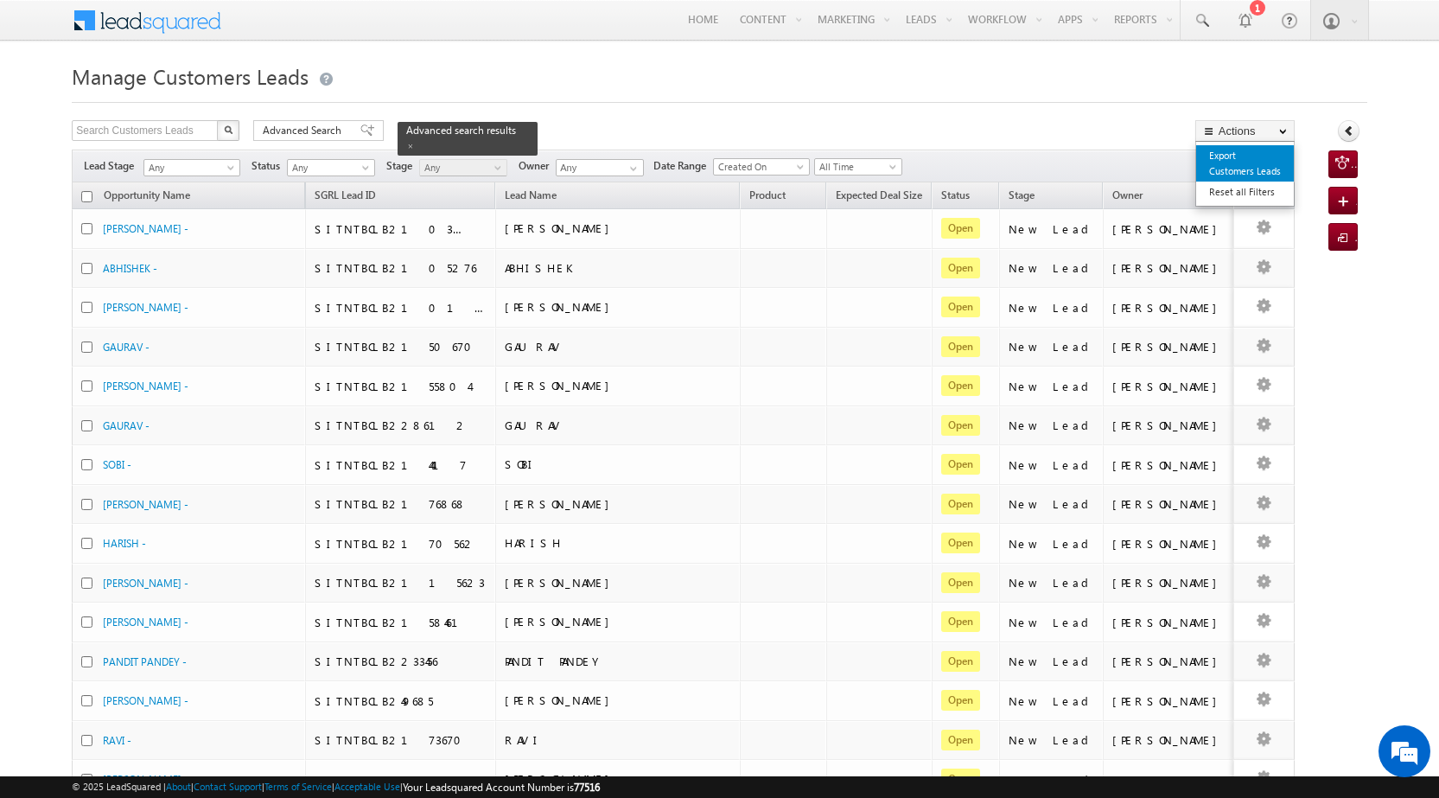
click at [1237, 162] on link "Export Customers Leads" at bounding box center [1245, 163] width 98 height 36
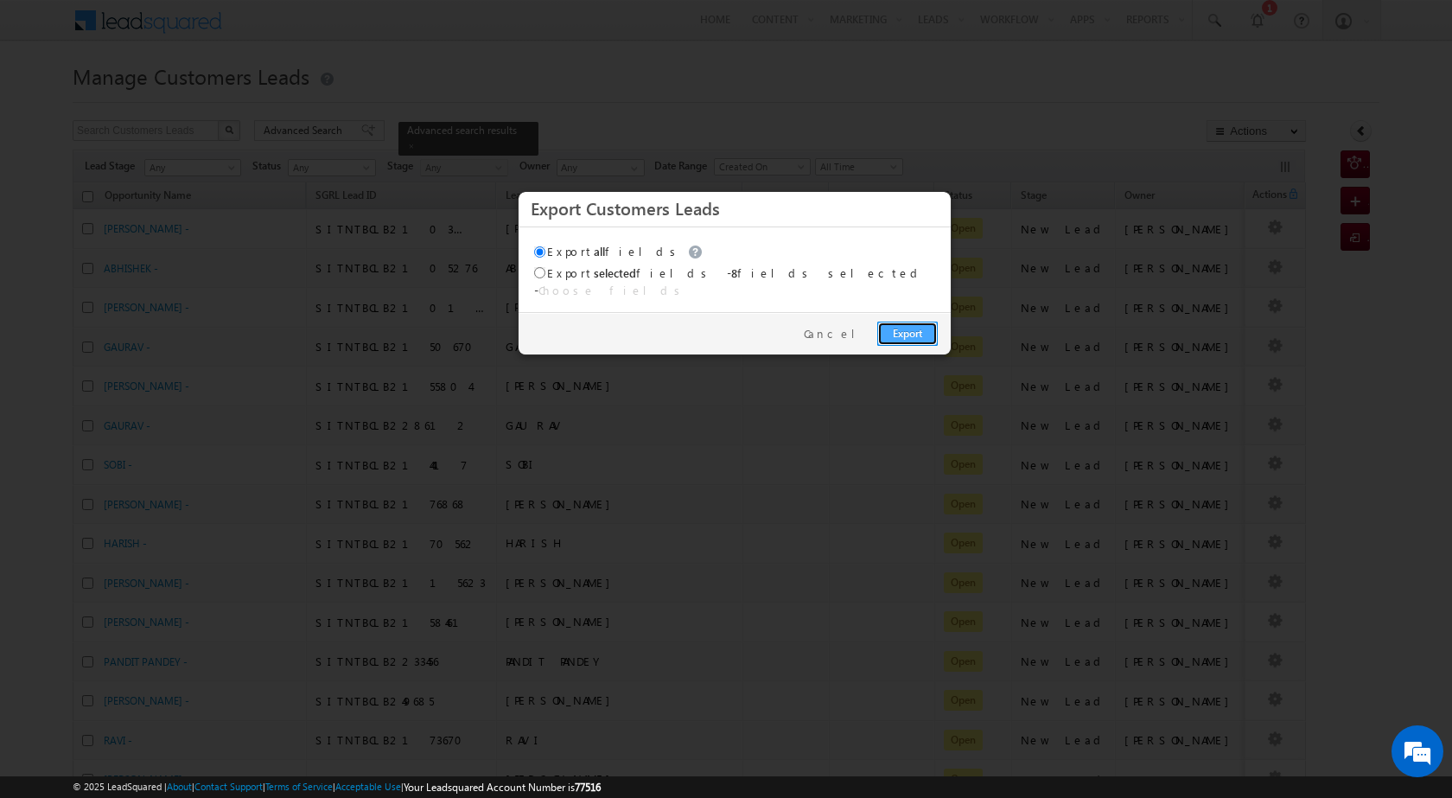
click at [920, 327] on link "Export" at bounding box center [907, 334] width 61 height 24
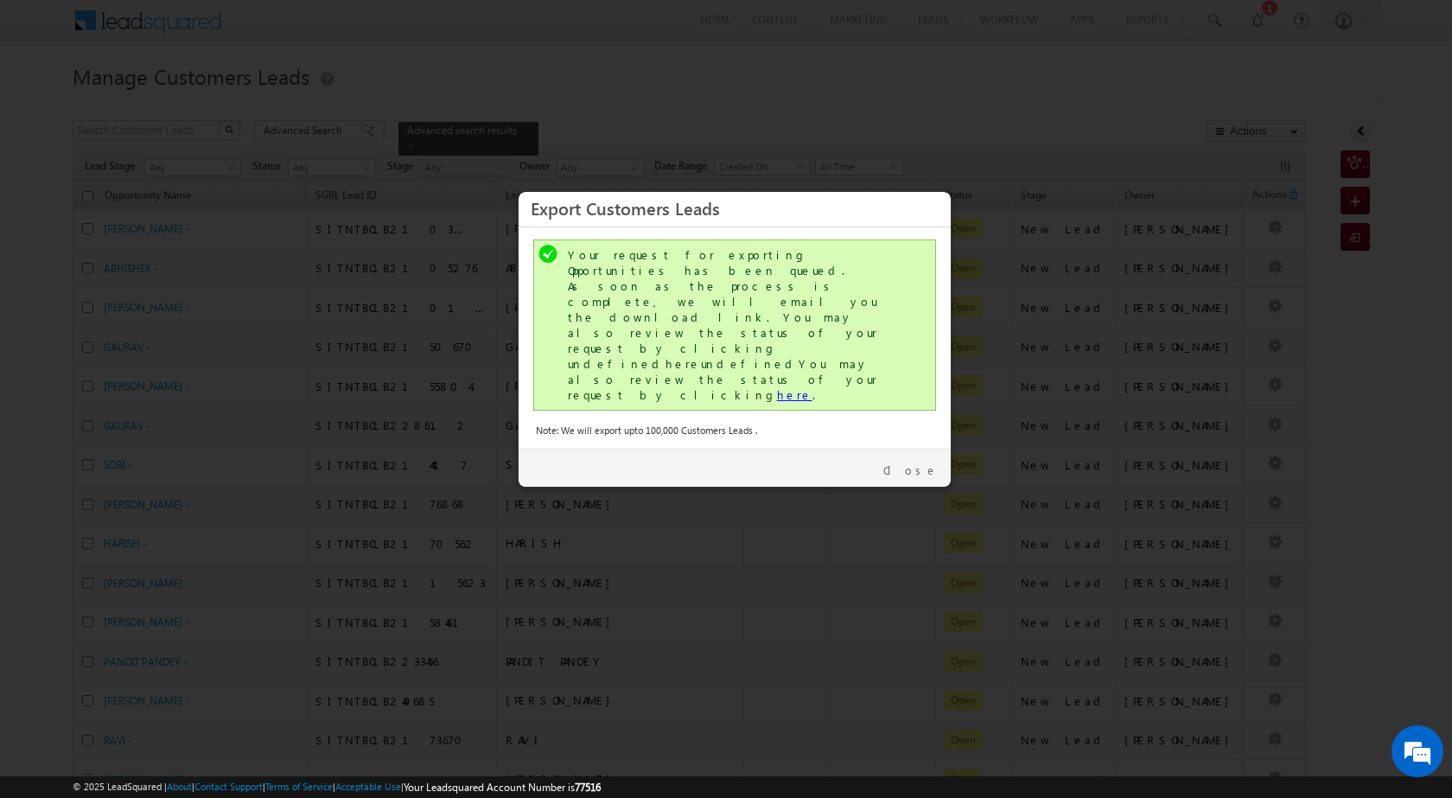
click at [777, 387] on link "here" at bounding box center [794, 394] width 35 height 15
click at [933, 462] on link "Close" at bounding box center [910, 470] width 54 height 16
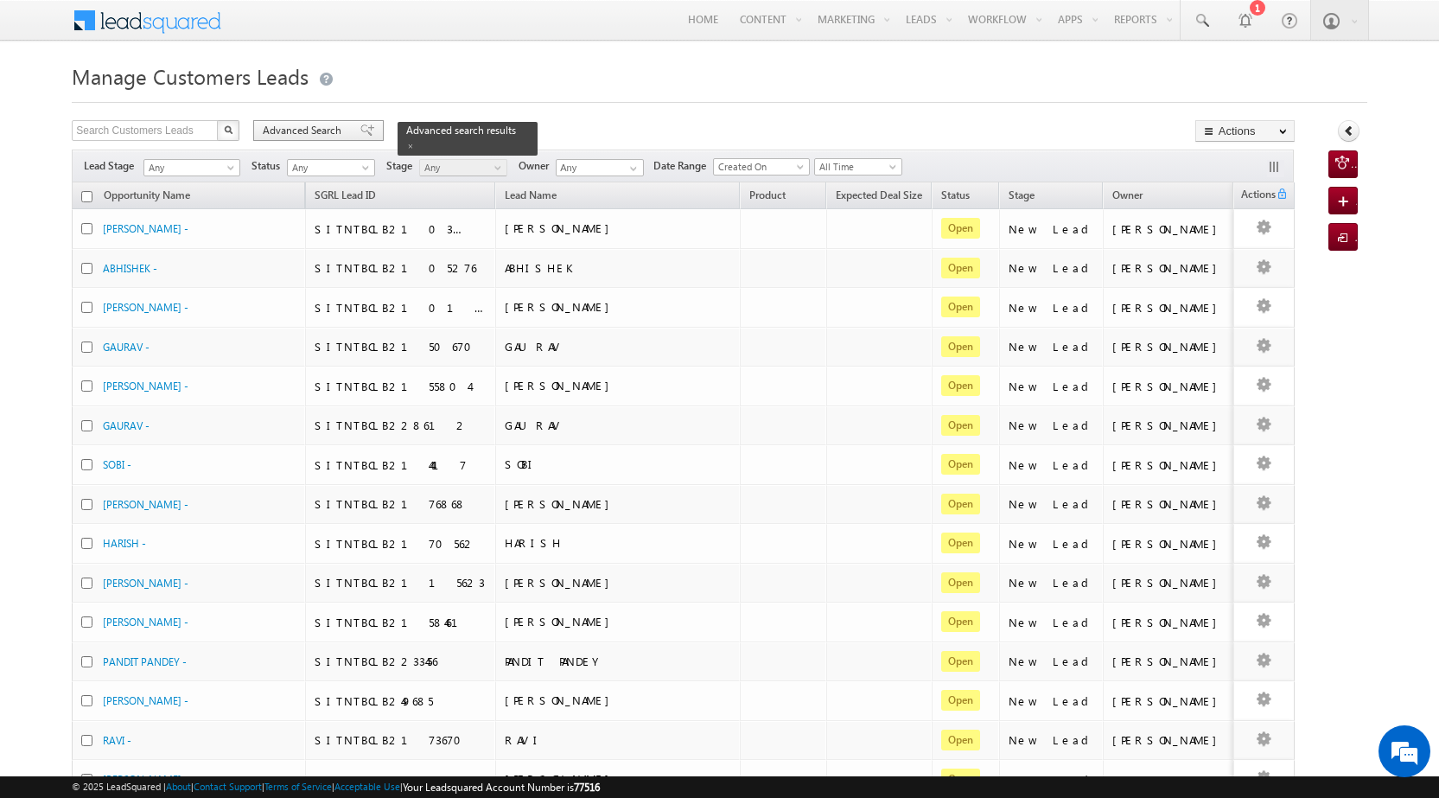
click at [294, 127] on span "Advanced Search" at bounding box center [305, 131] width 84 height 16
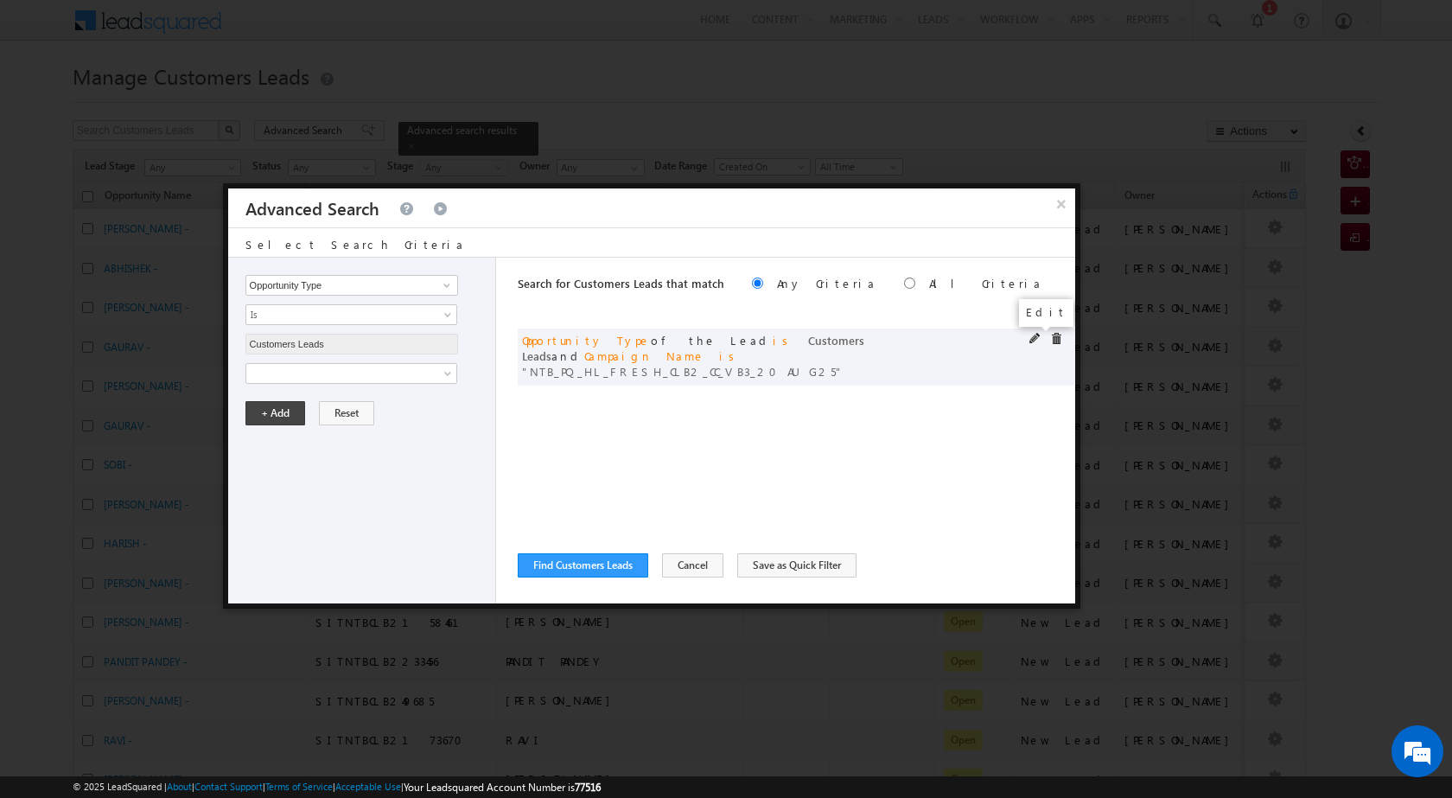
click at [1035, 334] on span at bounding box center [1035, 339] width 12 height 12
click at [393, 433] on input "NTB_PQ_HL_FRESH_CLB2_CC_VB3_20AUG25" at bounding box center [351, 432] width 213 height 21
paste input "4"
type input "NTB_PQ_HL_FRESH_CLB4_CC_VB3_20AUG25"
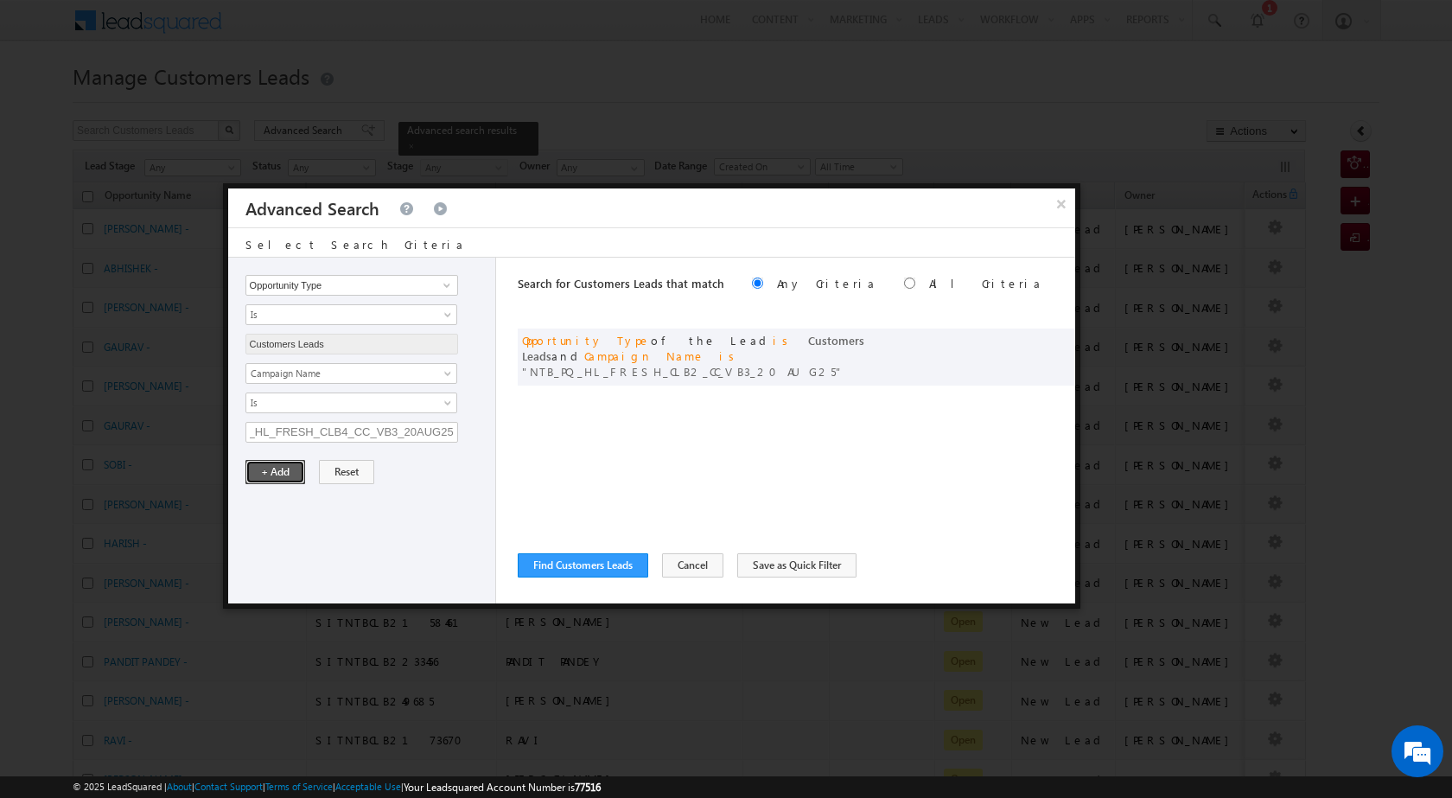
click at [294, 479] on button "+ Add" at bounding box center [275, 472] width 60 height 24
click at [602, 559] on button "Find Customers Leads" at bounding box center [583, 565] width 131 height 24
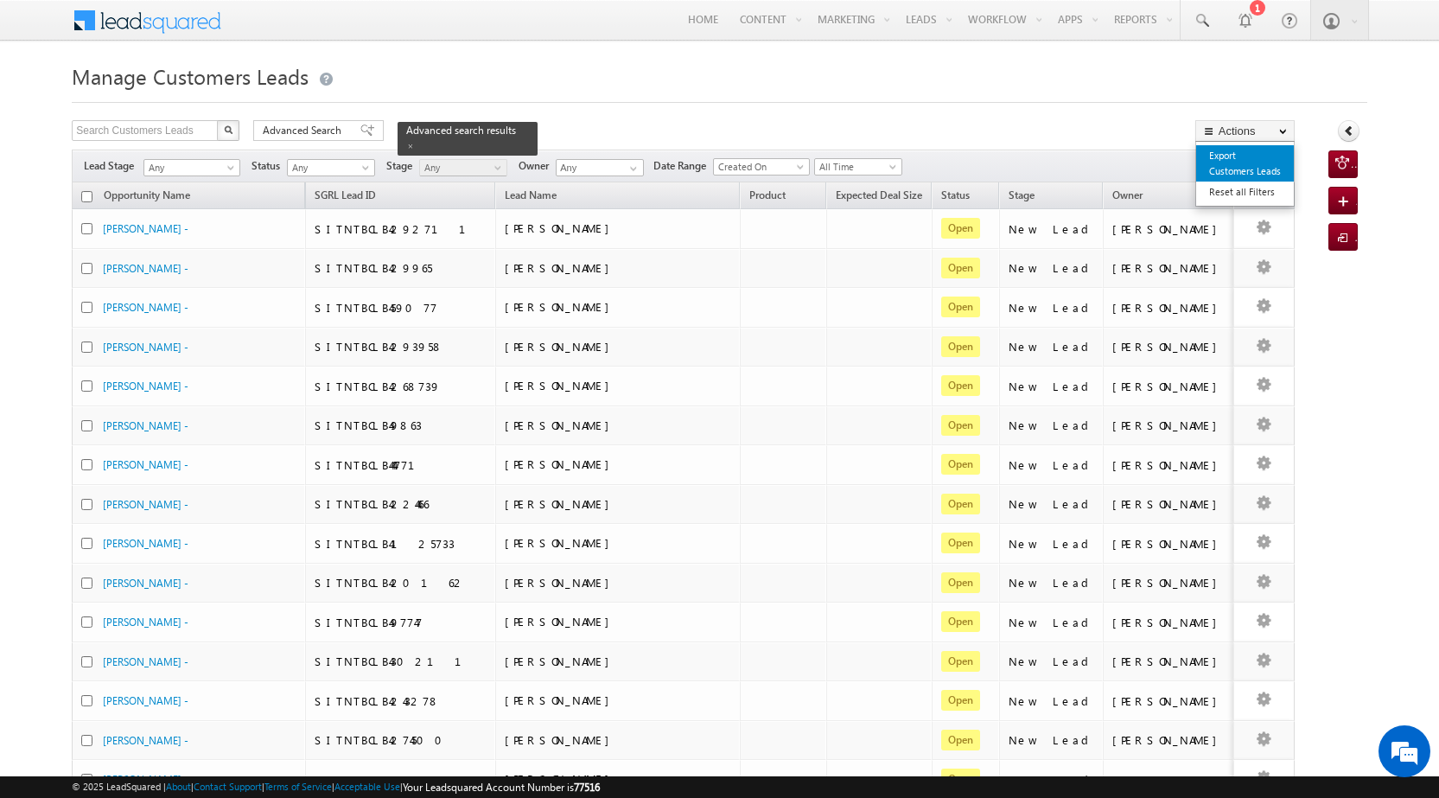
click at [1235, 158] on link "Export Customers Leads" at bounding box center [1245, 163] width 98 height 36
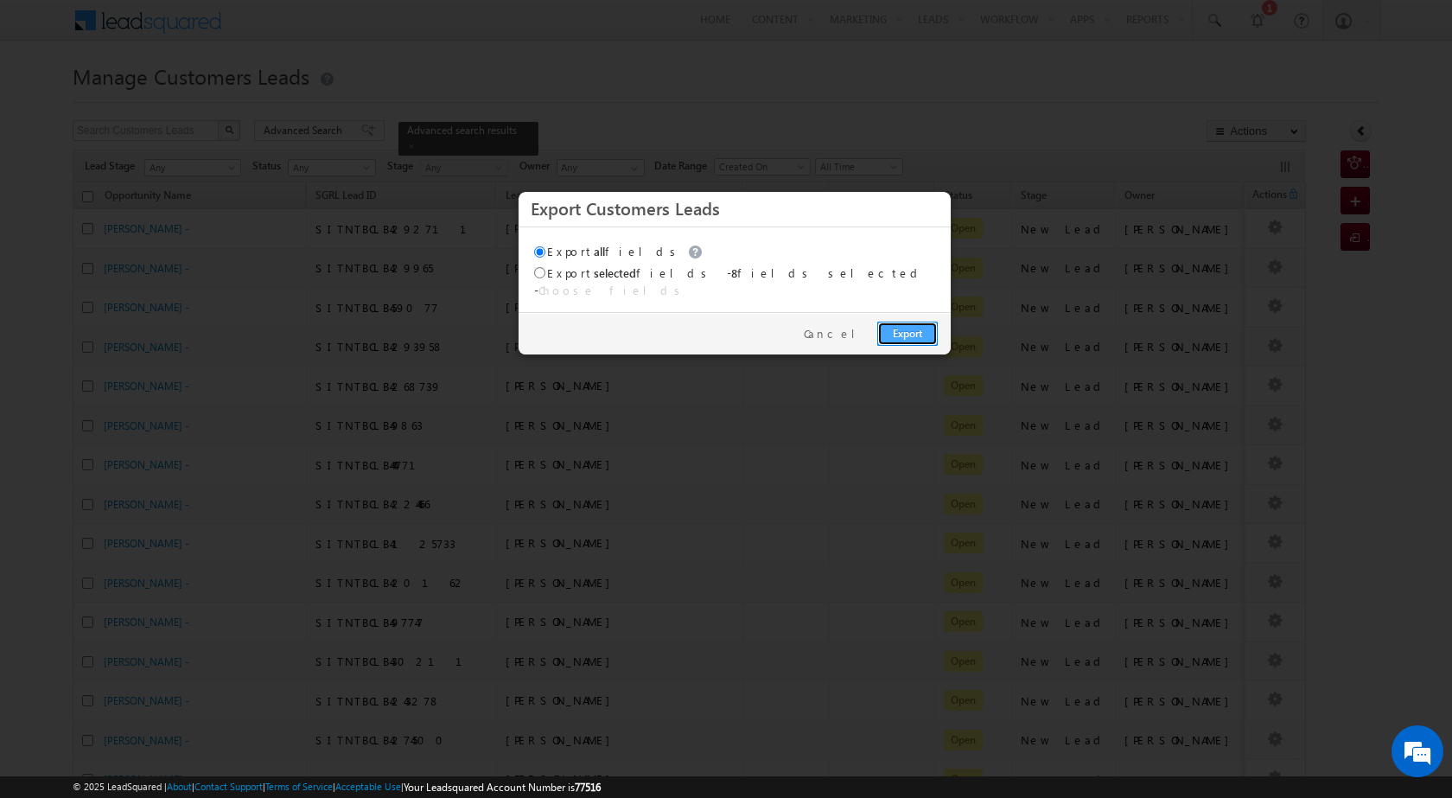
click at [892, 322] on link "Export" at bounding box center [907, 334] width 61 height 24
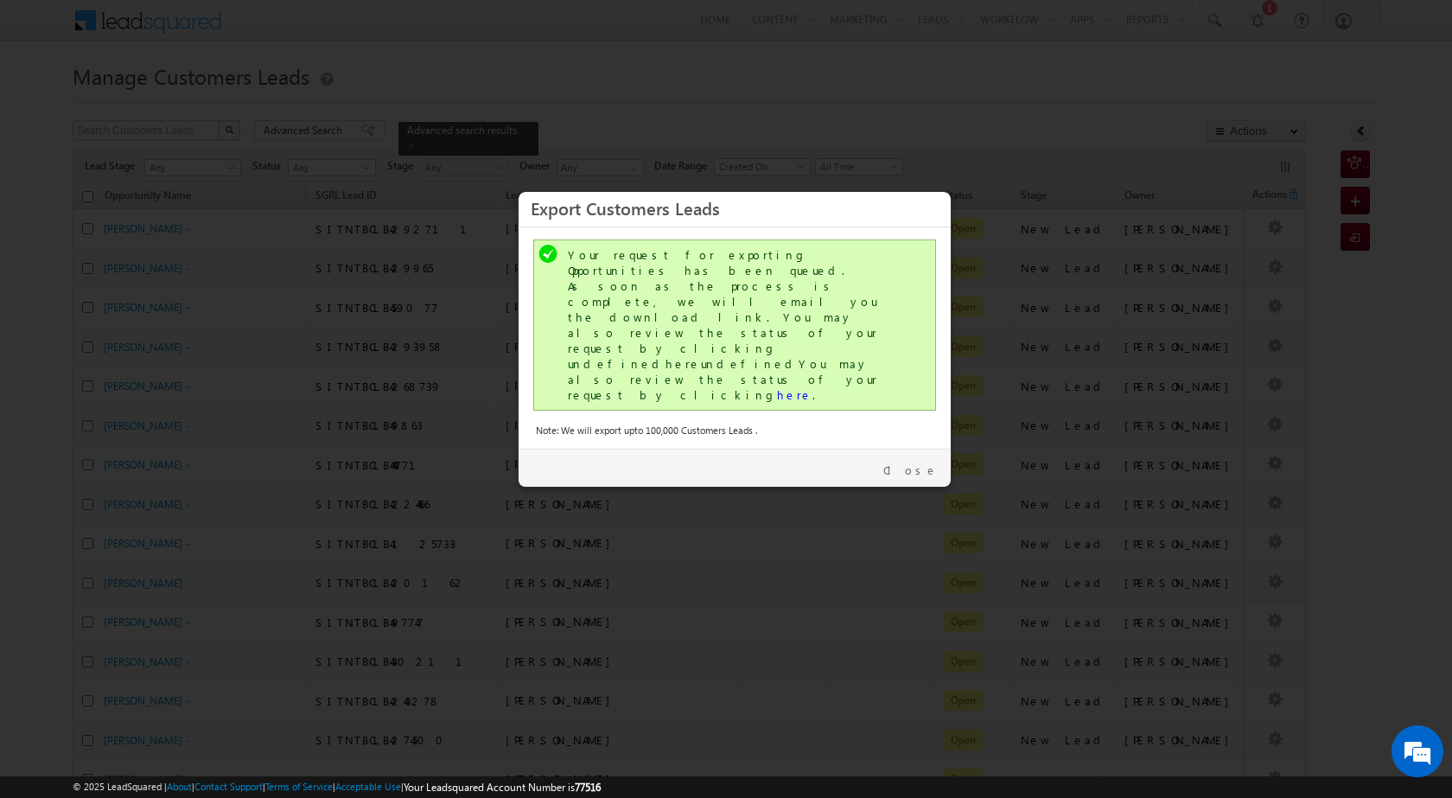
click at [688, 317] on div "Your request for exporting Opportunities has been queued. As soon as the proces…" at bounding box center [736, 325] width 337 height 156
click at [777, 387] on link "here" at bounding box center [794, 394] width 35 height 15
click at [922, 462] on link "Close" at bounding box center [910, 470] width 54 height 16
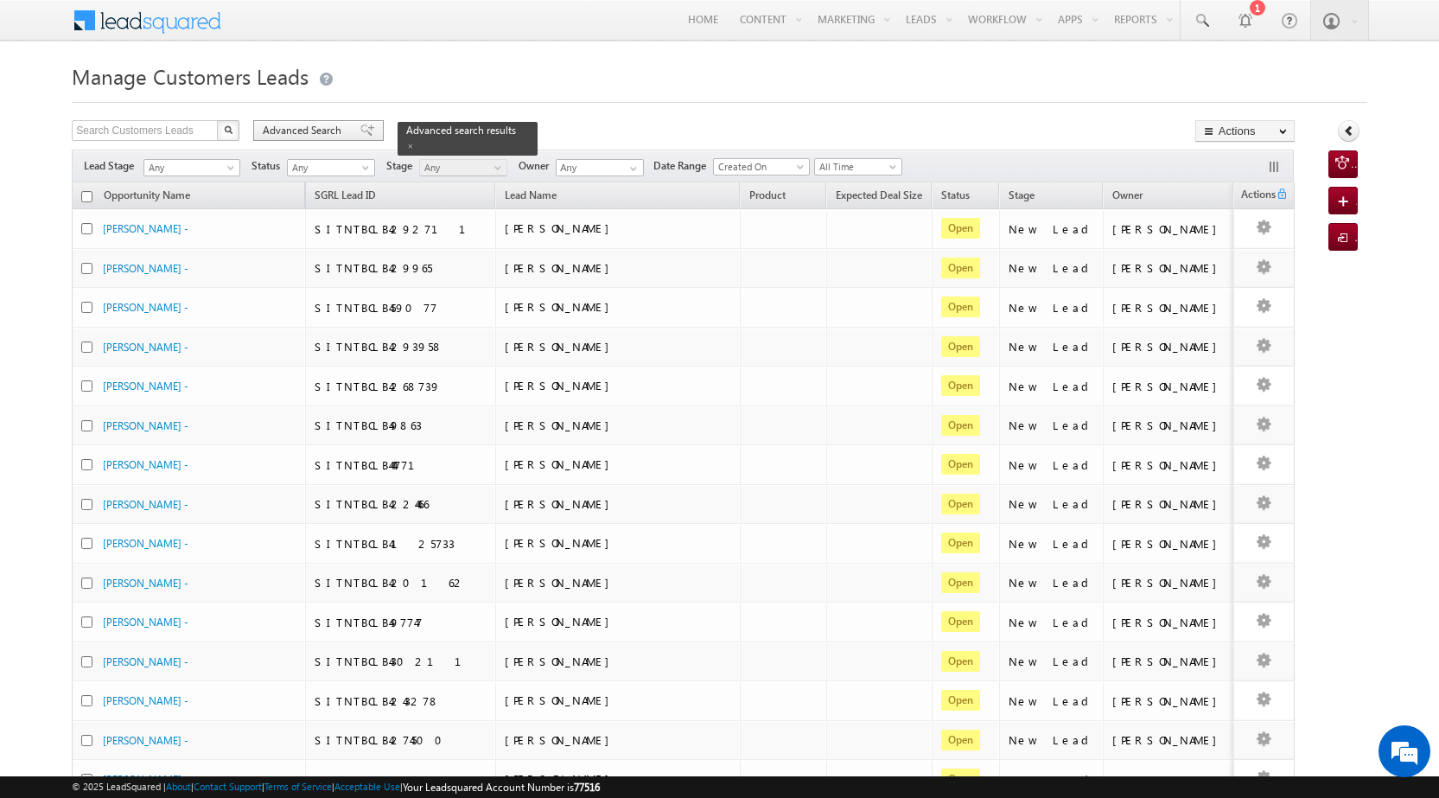
click at [306, 131] on span "Advanced Search" at bounding box center [305, 131] width 84 height 16
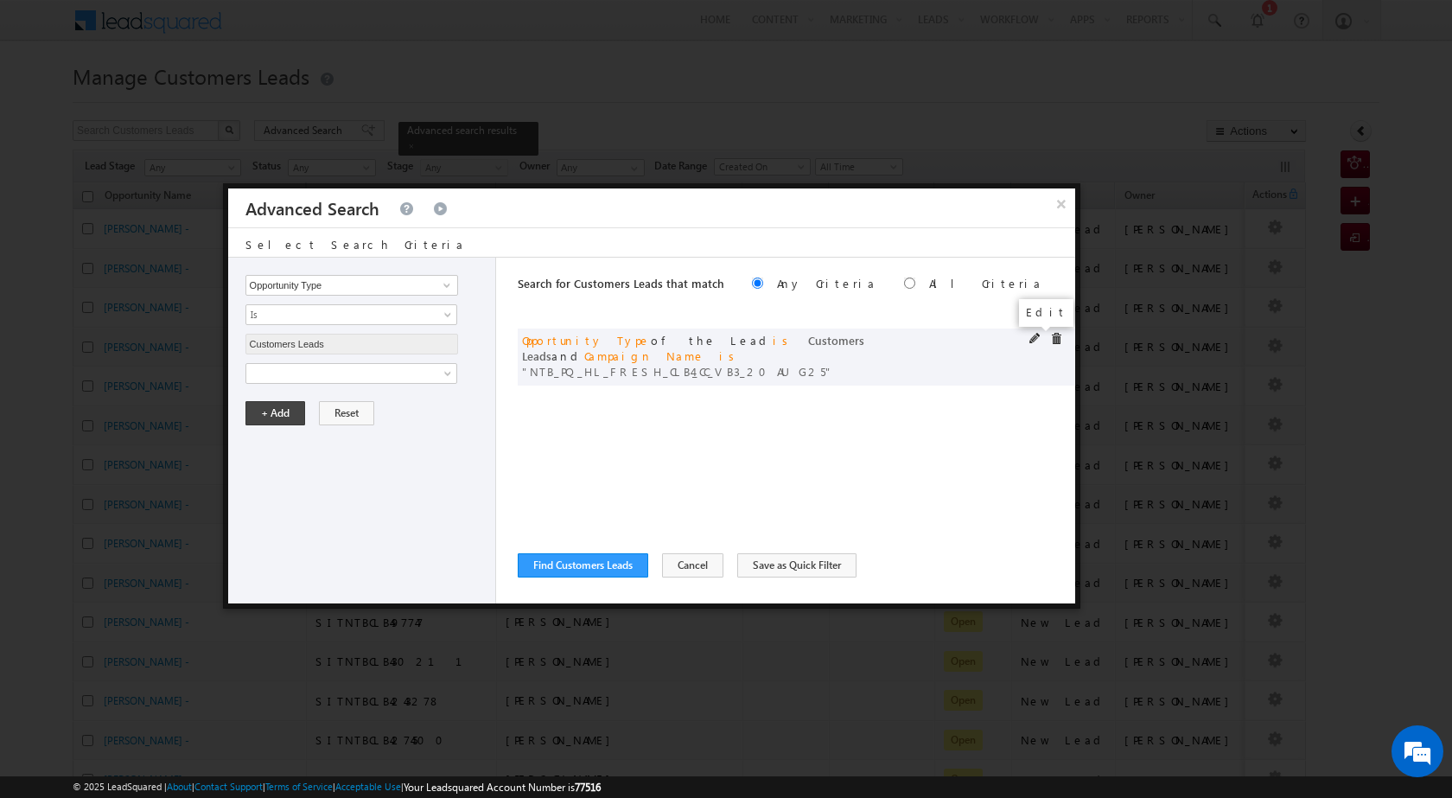
click at [1029, 338] on span at bounding box center [1035, 339] width 12 height 12
click at [413, 436] on input "NTB_PQ_HL_FRESH_CLB4_CC_VB3_20AUG25" at bounding box center [351, 432] width 213 height 21
paste input "SDB2"
type input "NTB_PQ_HL_FRESH_SDB2_CC_VB3_20AUG25"
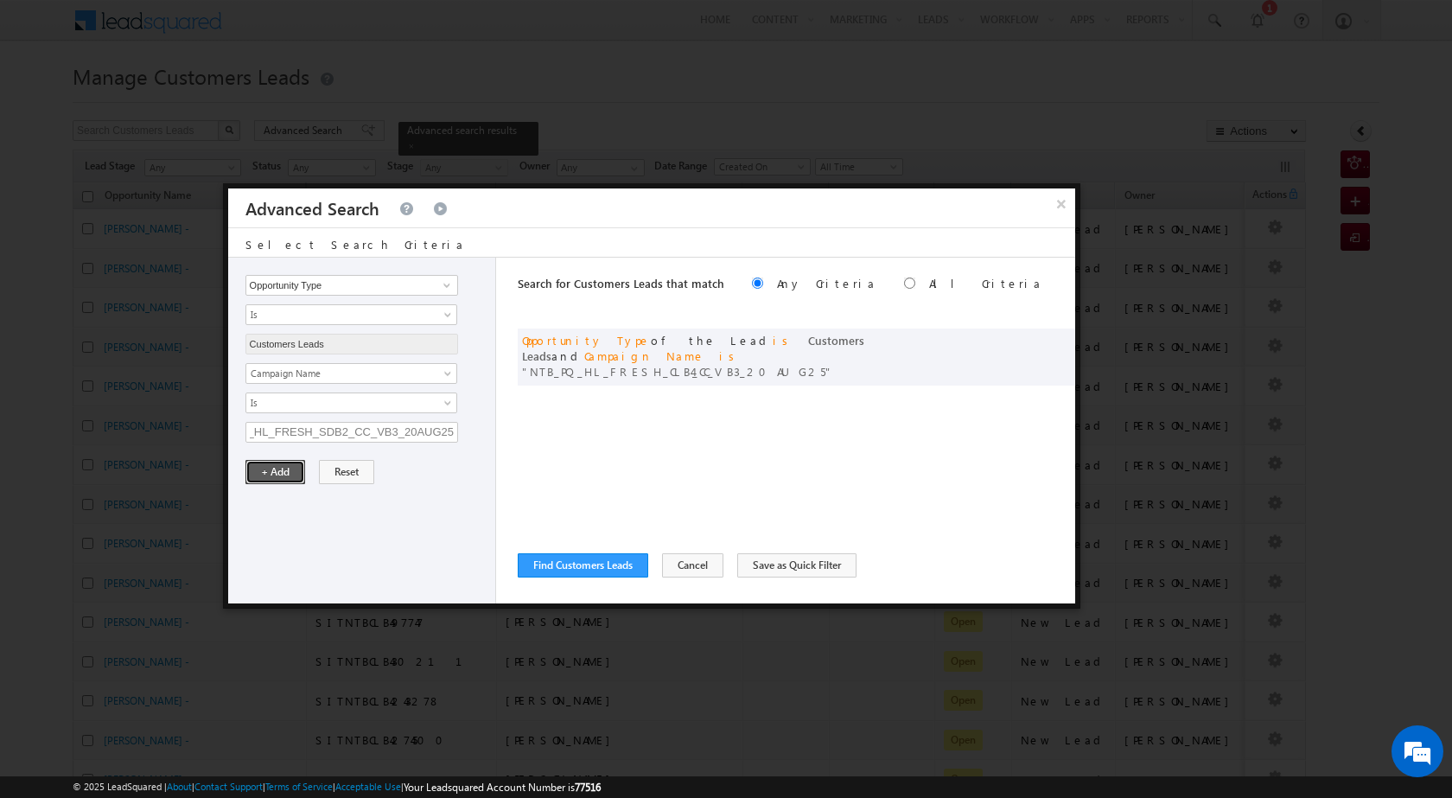
click at [283, 480] on button "+ Add" at bounding box center [275, 472] width 60 height 24
click at [564, 563] on button "Find Customers Leads" at bounding box center [583, 565] width 131 height 24
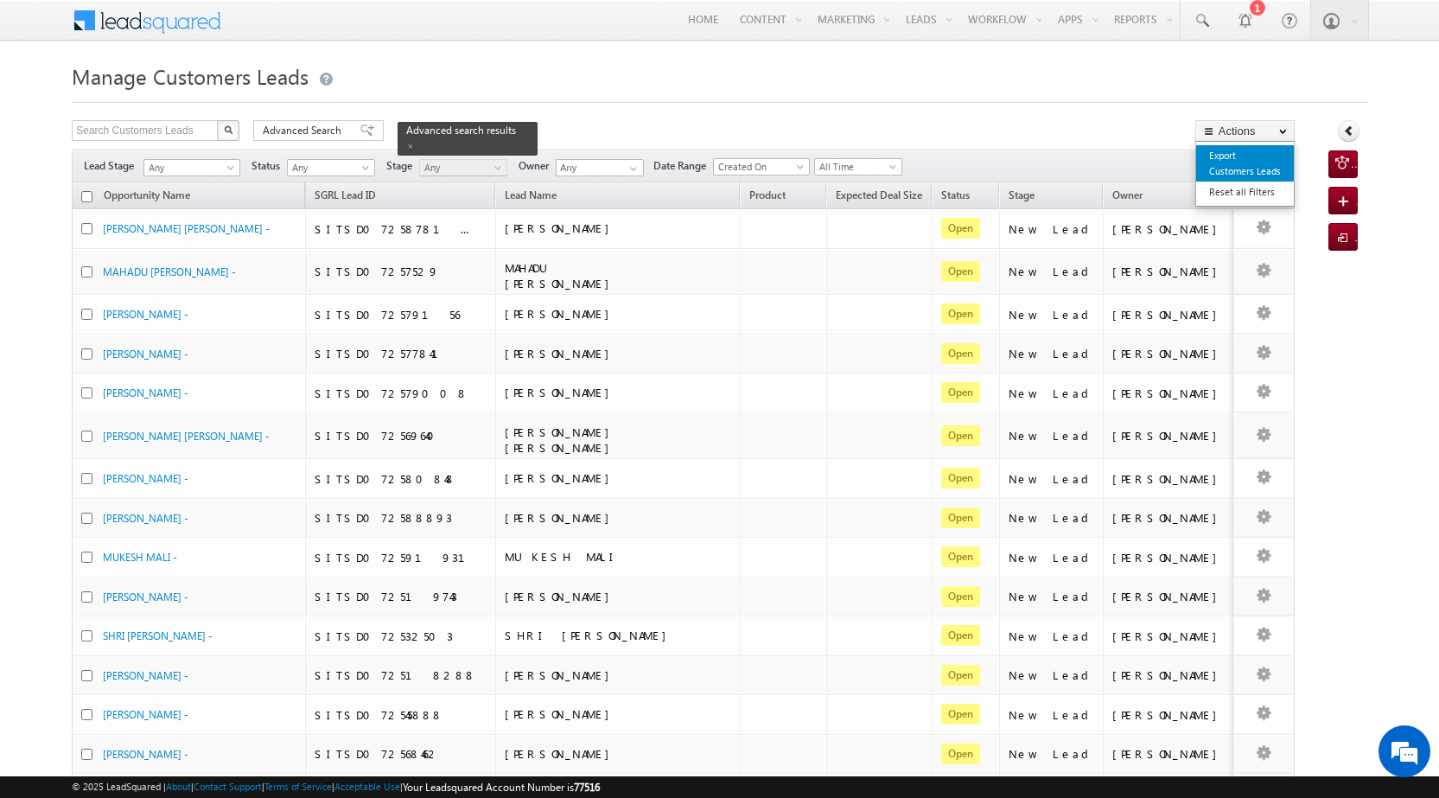
click at [1260, 174] on link "Export Customers Leads" at bounding box center [1245, 163] width 98 height 36
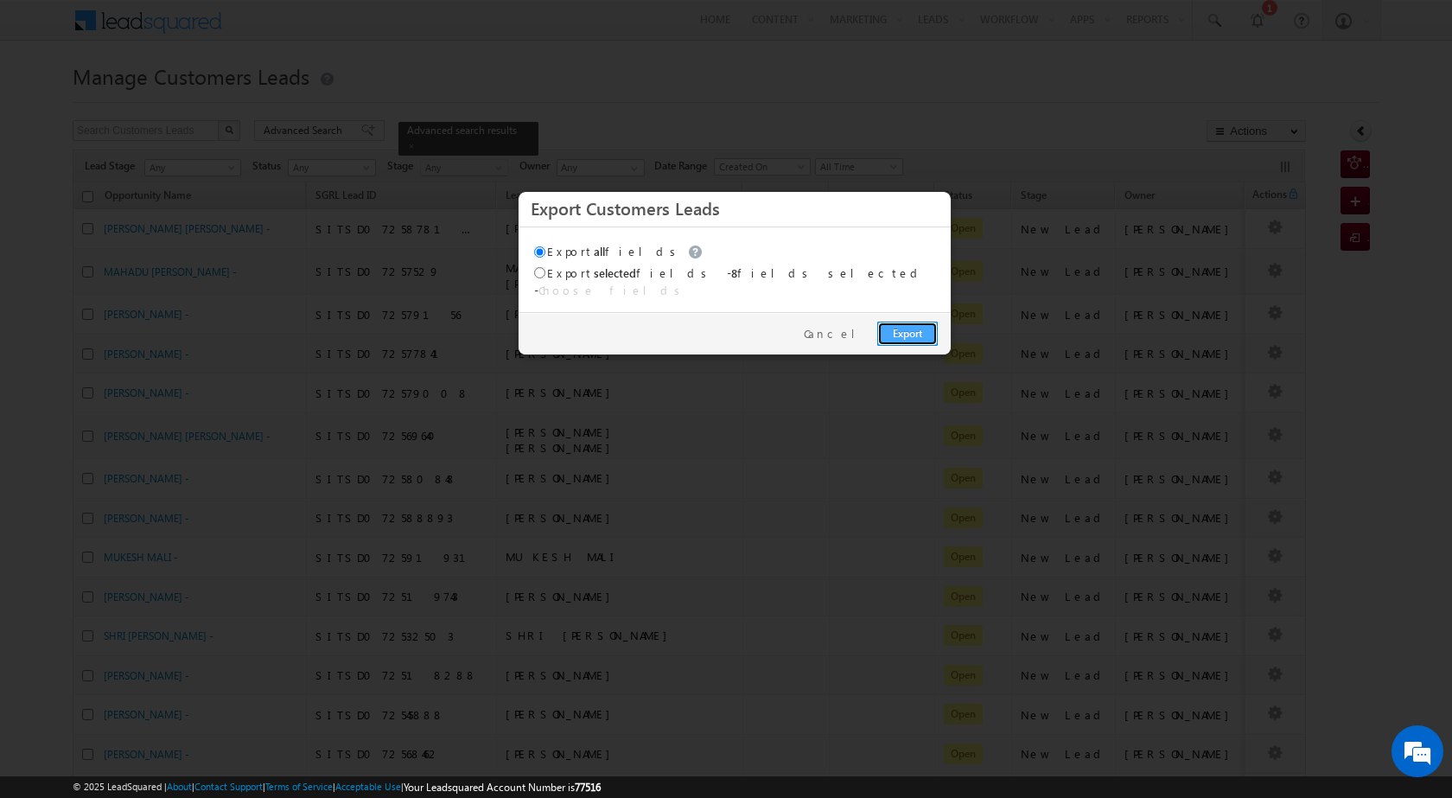
click at [897, 322] on link "Export" at bounding box center [907, 334] width 61 height 24
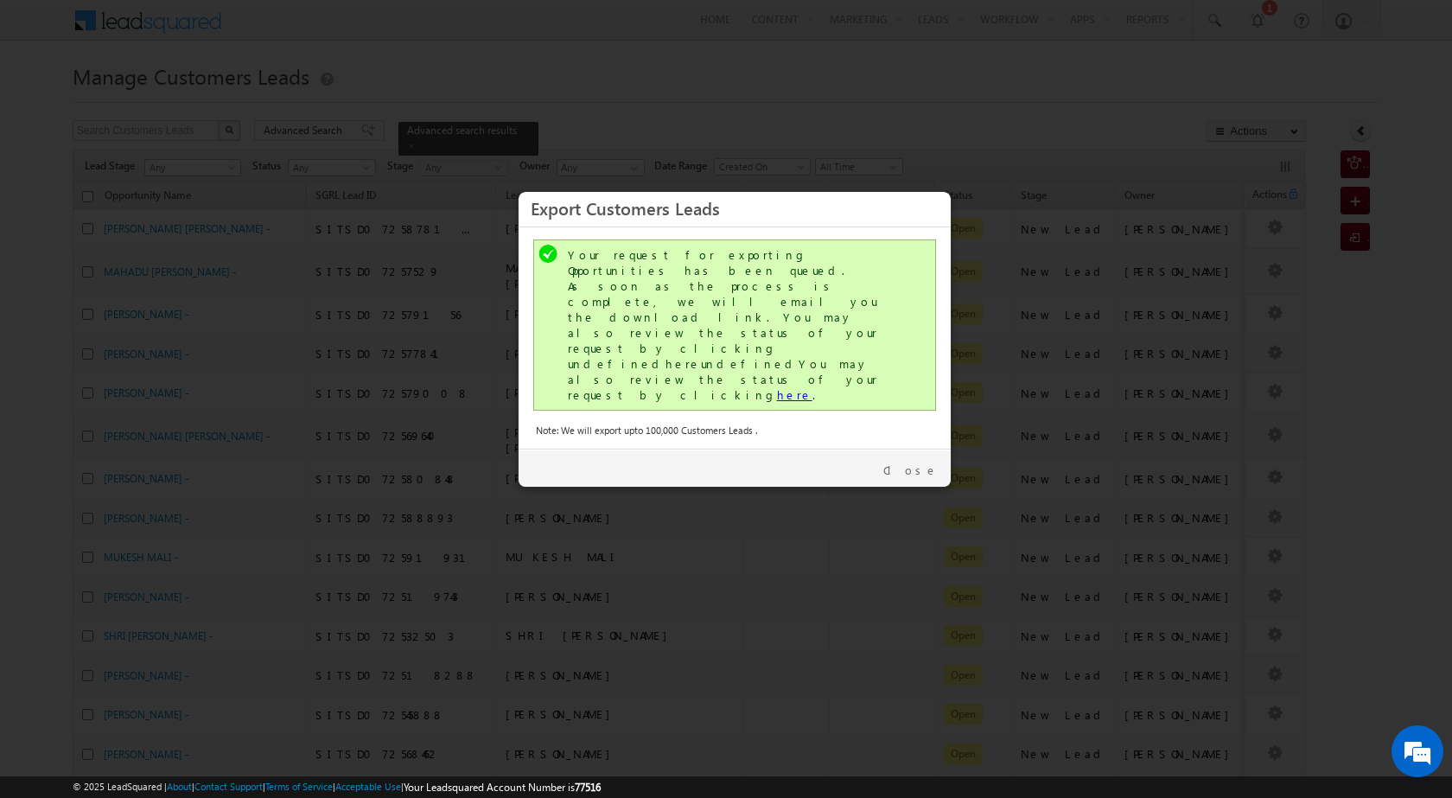
click at [777, 387] on link "here" at bounding box center [794, 394] width 35 height 15
click at [920, 449] on div "Close" at bounding box center [735, 468] width 432 height 38
click at [920, 462] on link "Close" at bounding box center [910, 470] width 54 height 16
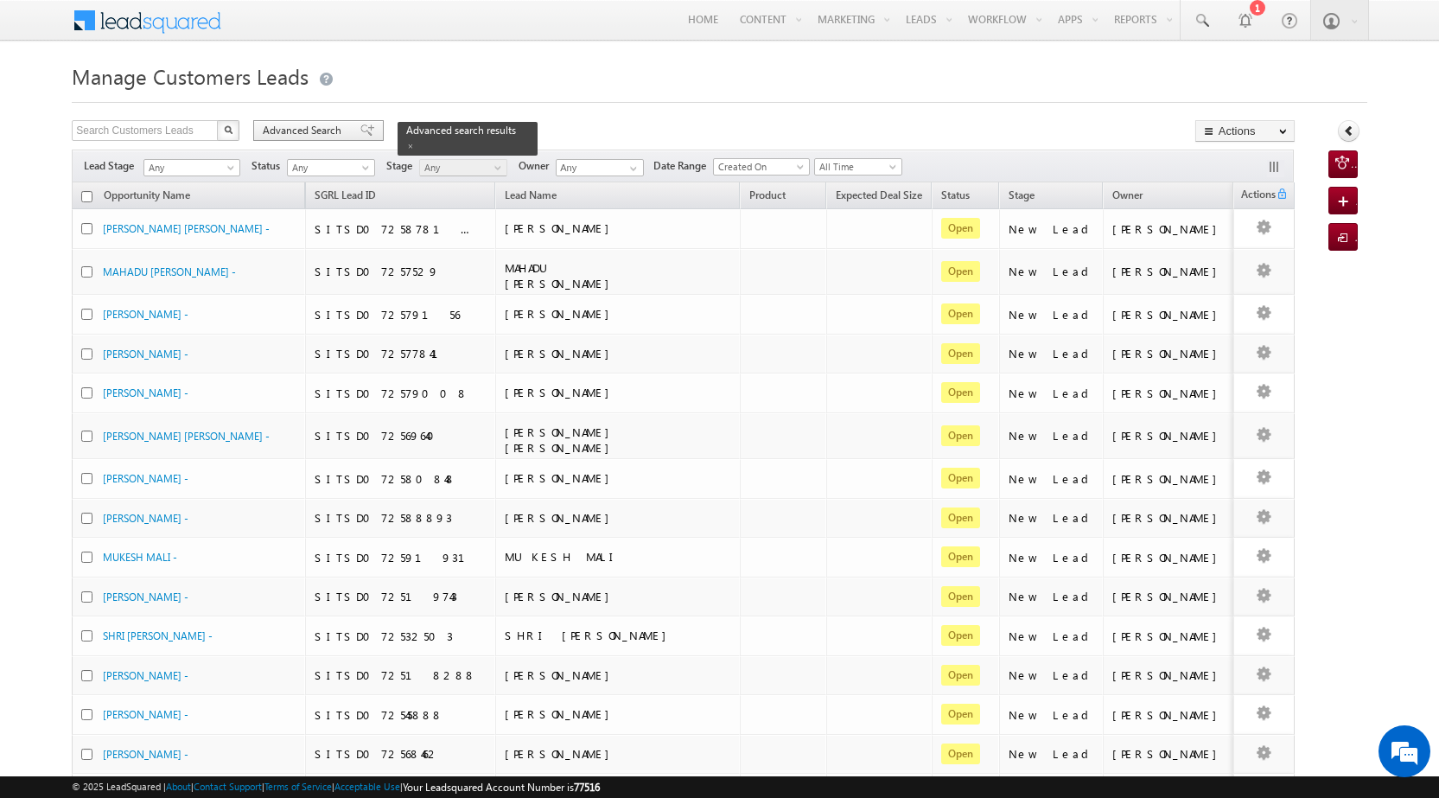
click at [338, 128] on span "Advanced Search" at bounding box center [305, 131] width 84 height 16
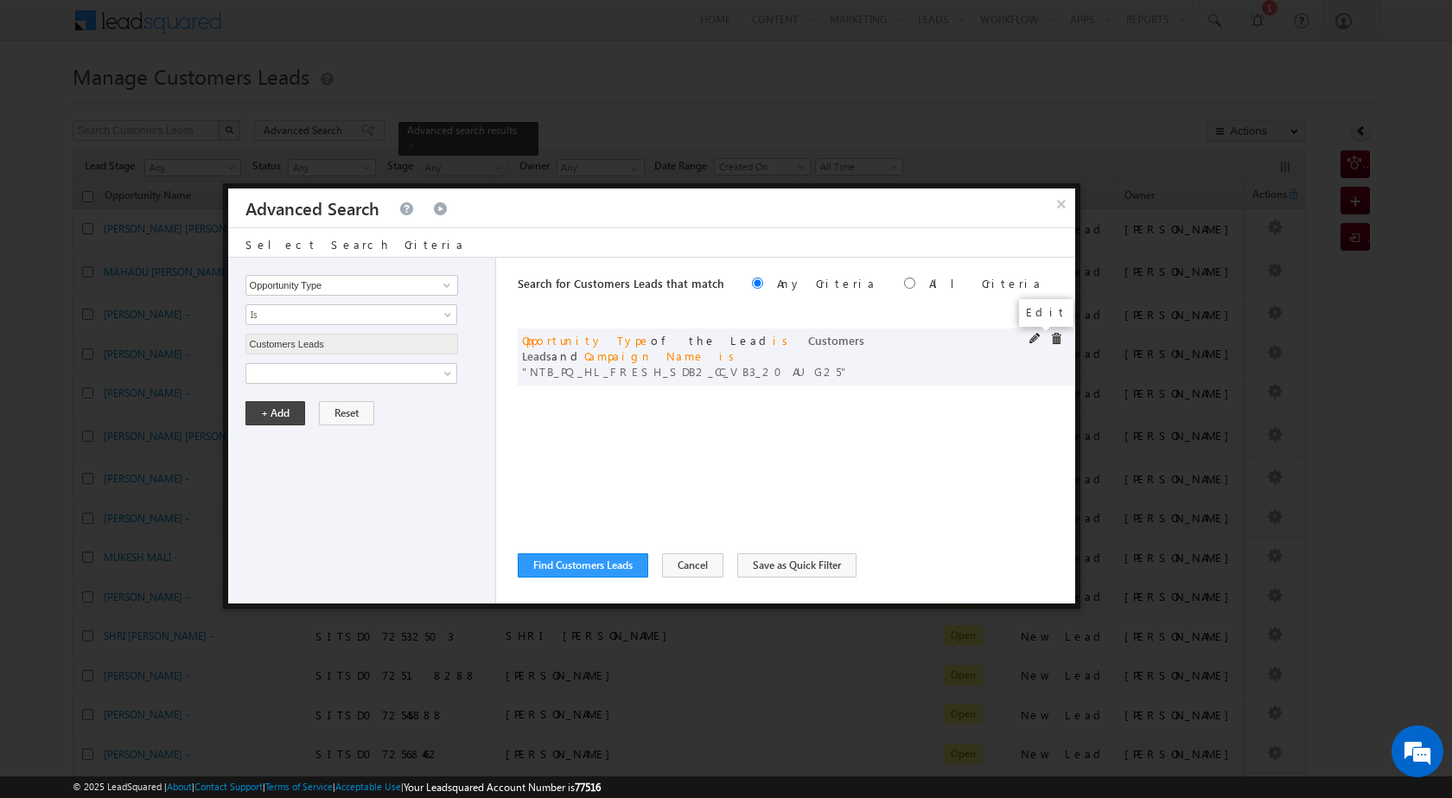
click at [1032, 335] on span at bounding box center [1035, 339] width 12 height 12
click at [333, 424] on input "NTB_PQ_HL_FRESH_SDB2_CC_VB3_20AUG25" at bounding box center [351, 432] width 213 height 21
paste input "CLB2_CC_VB4"
type input "NTB_PQ_HL_FRESH_CLB2_CC_VB4_20AUG25"
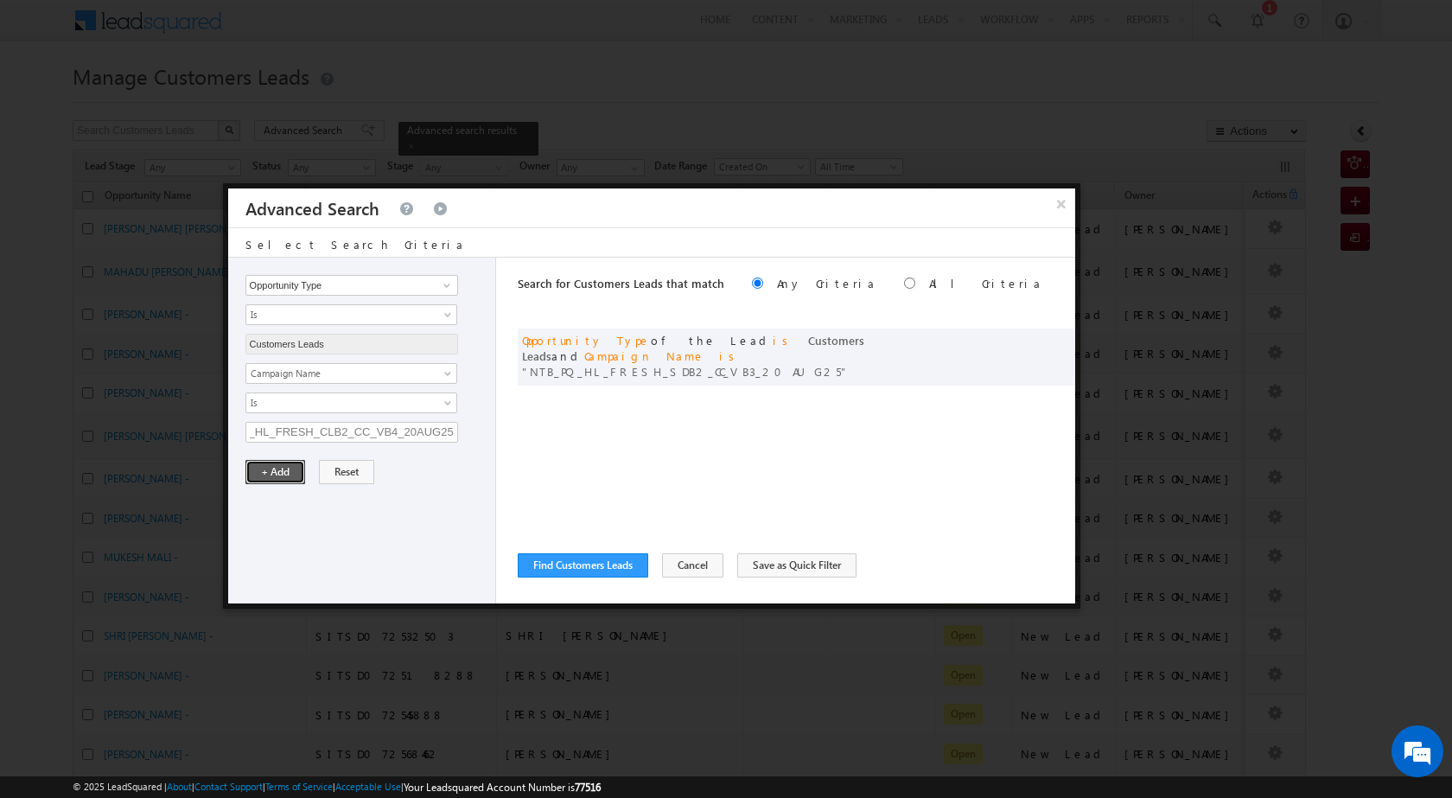
click at [277, 479] on button "+ Add" at bounding box center [275, 472] width 60 height 24
click at [596, 564] on button "Find Customers Leads" at bounding box center [583, 565] width 131 height 24
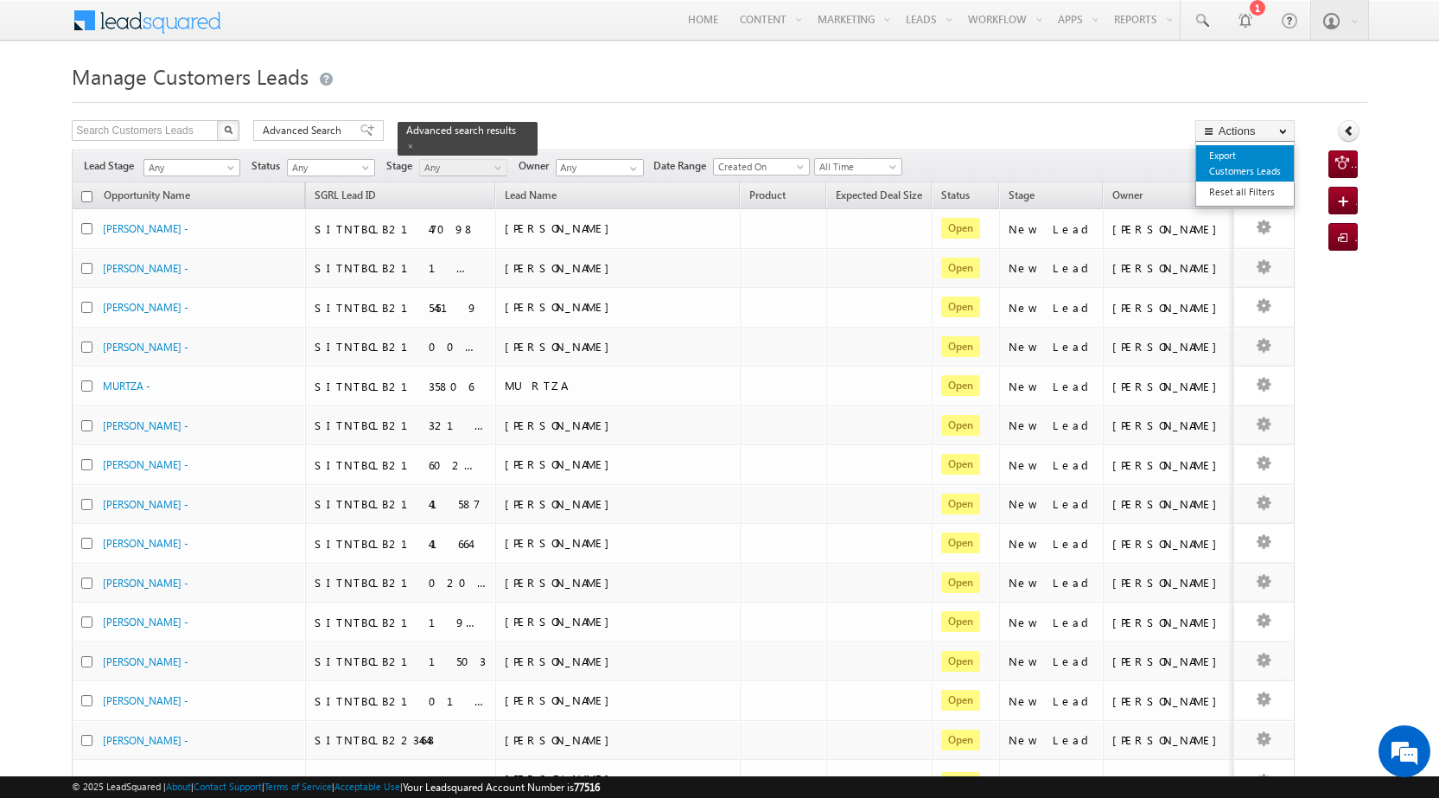
click at [1252, 172] on link "Export Customers Leads" at bounding box center [1245, 163] width 98 height 36
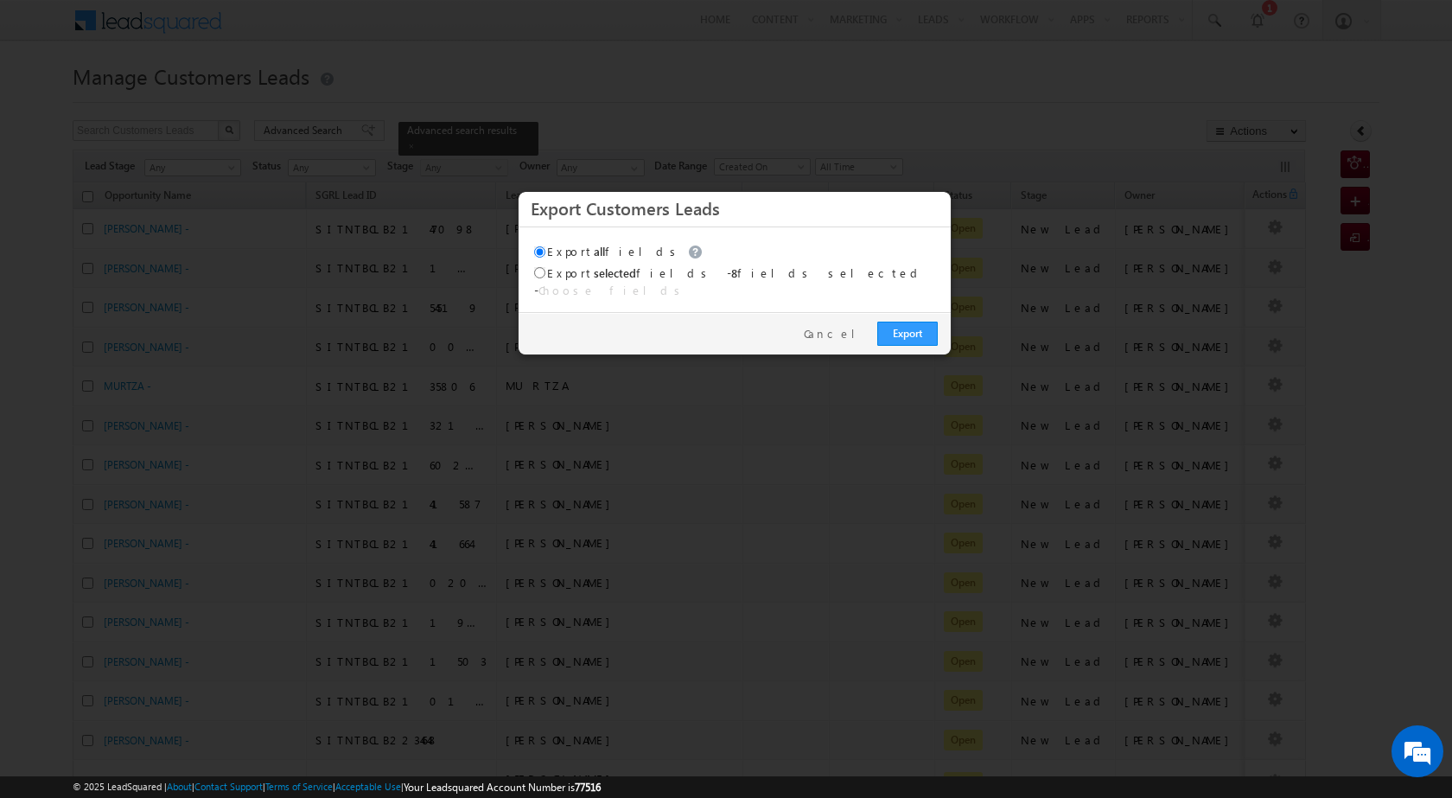
click at [897, 336] on div "Export Cancel" at bounding box center [735, 333] width 432 height 42
click at [900, 327] on link "Export" at bounding box center [907, 334] width 61 height 24
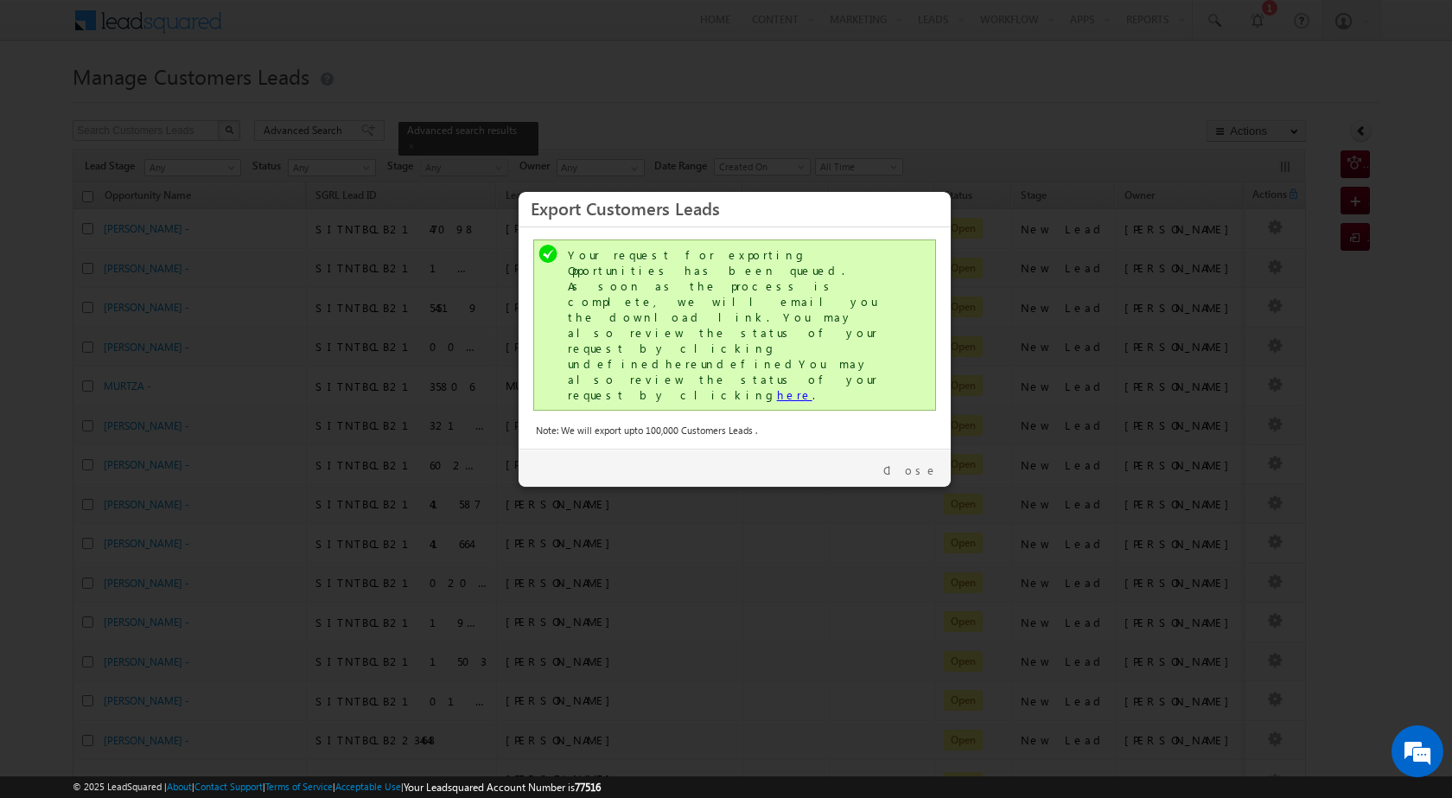
click at [777, 387] on link "here" at bounding box center [794, 394] width 35 height 15
click at [932, 462] on link "Close" at bounding box center [910, 470] width 54 height 16
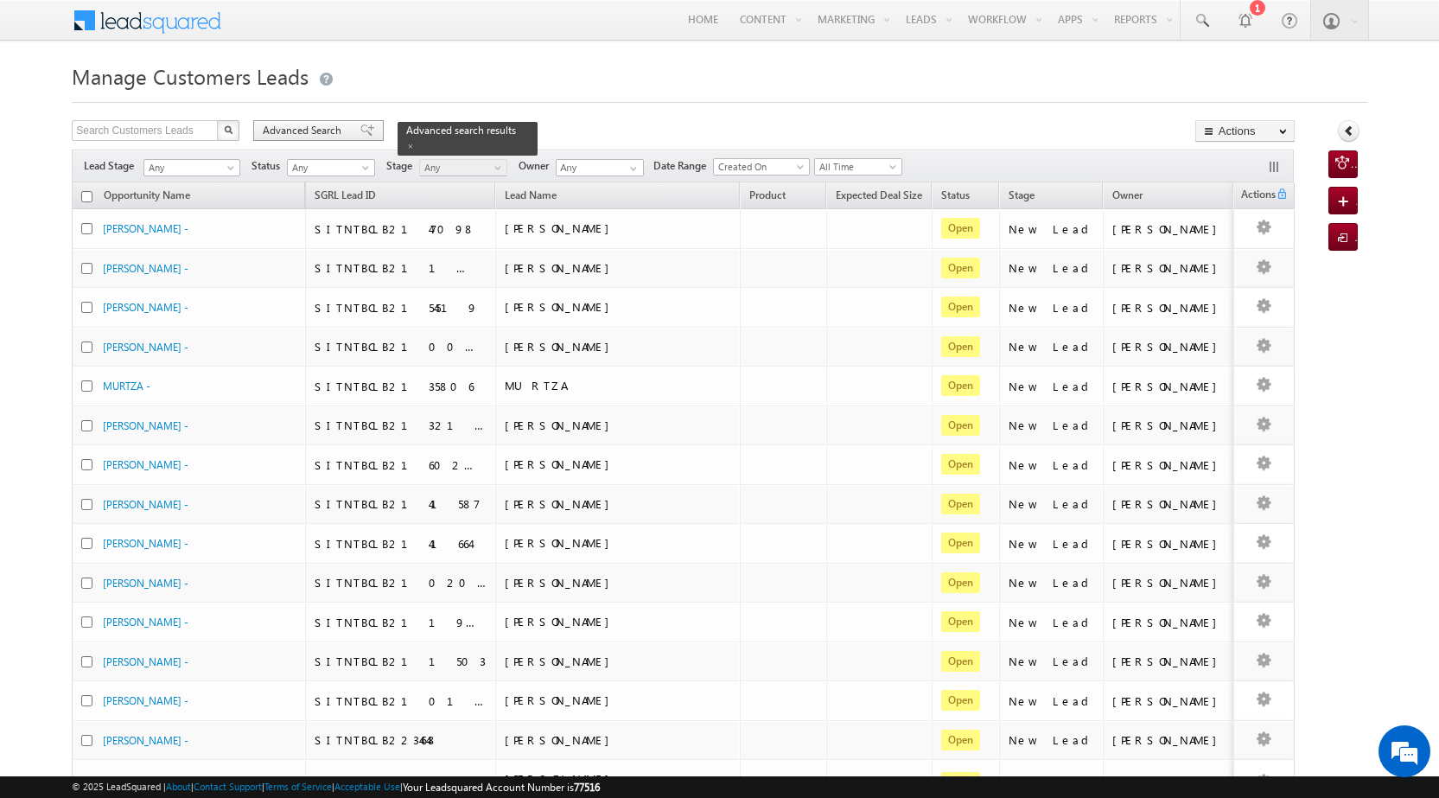
click at [296, 132] on span "Advanced Search" at bounding box center [305, 131] width 84 height 16
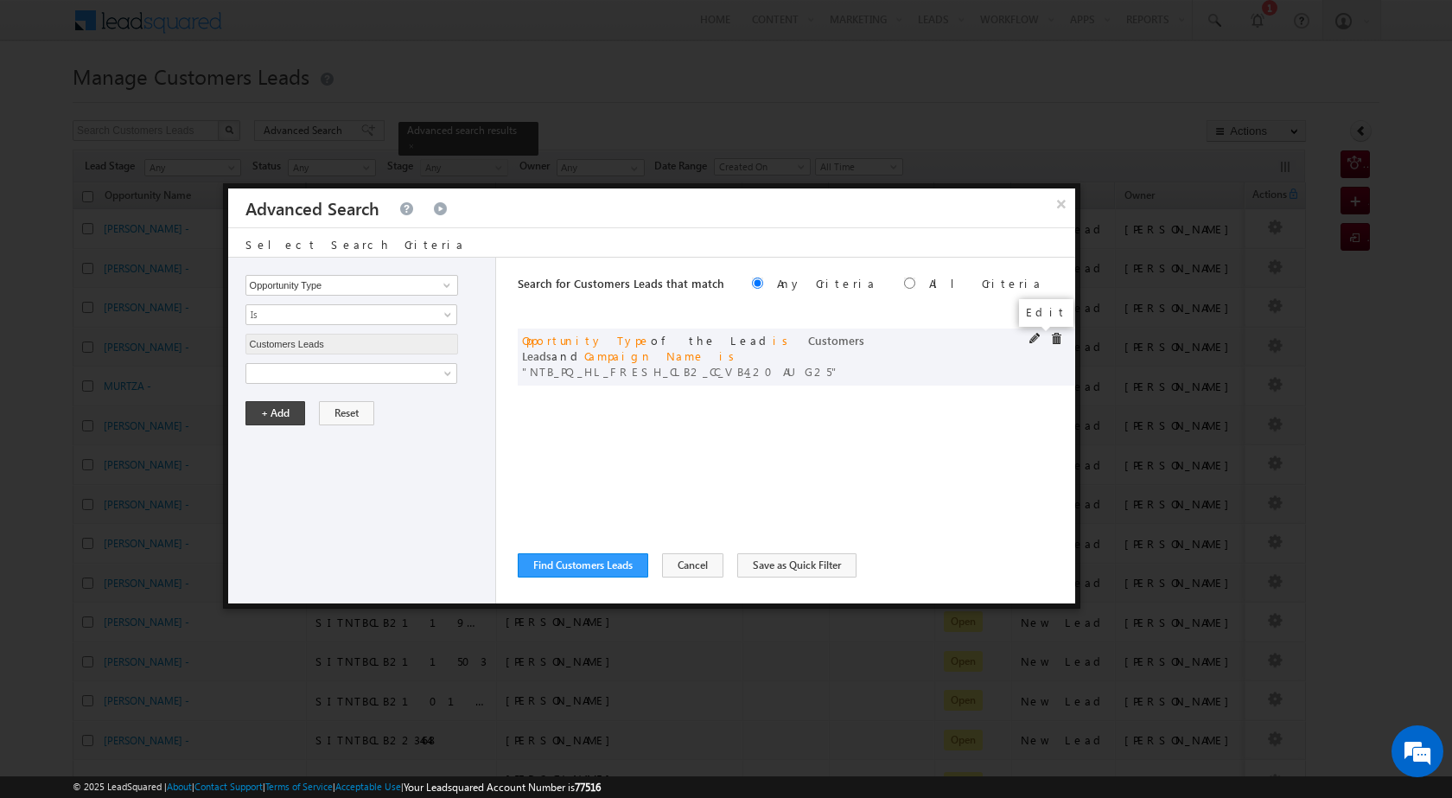
click at [1035, 341] on span at bounding box center [1035, 339] width 12 height 12
click at [368, 426] on input "NTB_PQ_HL_FRESH_CLB2_CC_VB4_20AUG25" at bounding box center [351, 432] width 213 height 21
paste input "4"
type input "NTB_PQ_HL_FRESH_CLB4_CC_VB4_20AUG25"
click at [296, 474] on button "+ Add" at bounding box center [275, 472] width 60 height 24
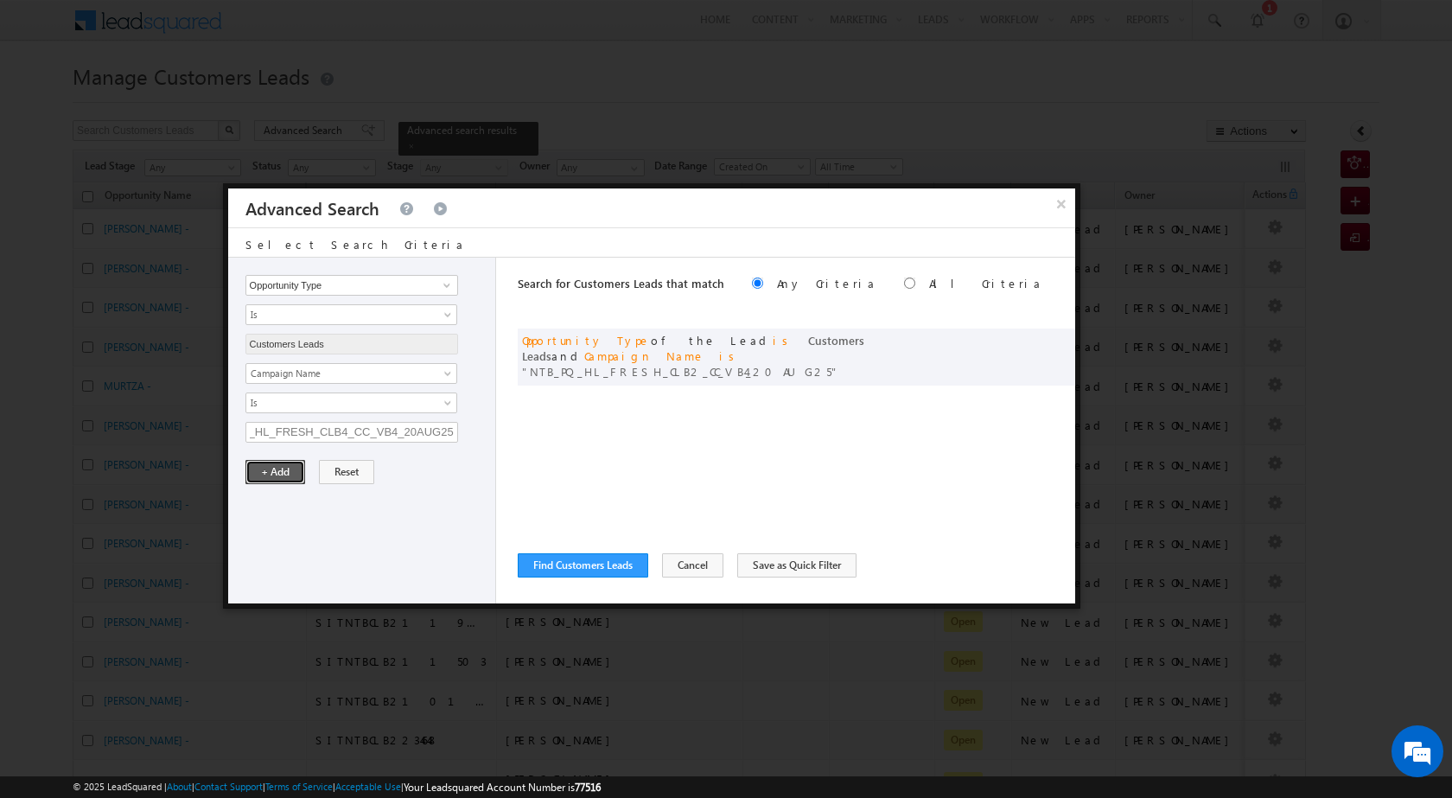
scroll to position [0, 0]
click at [604, 570] on button "Find Customers Leads" at bounding box center [583, 565] width 131 height 24
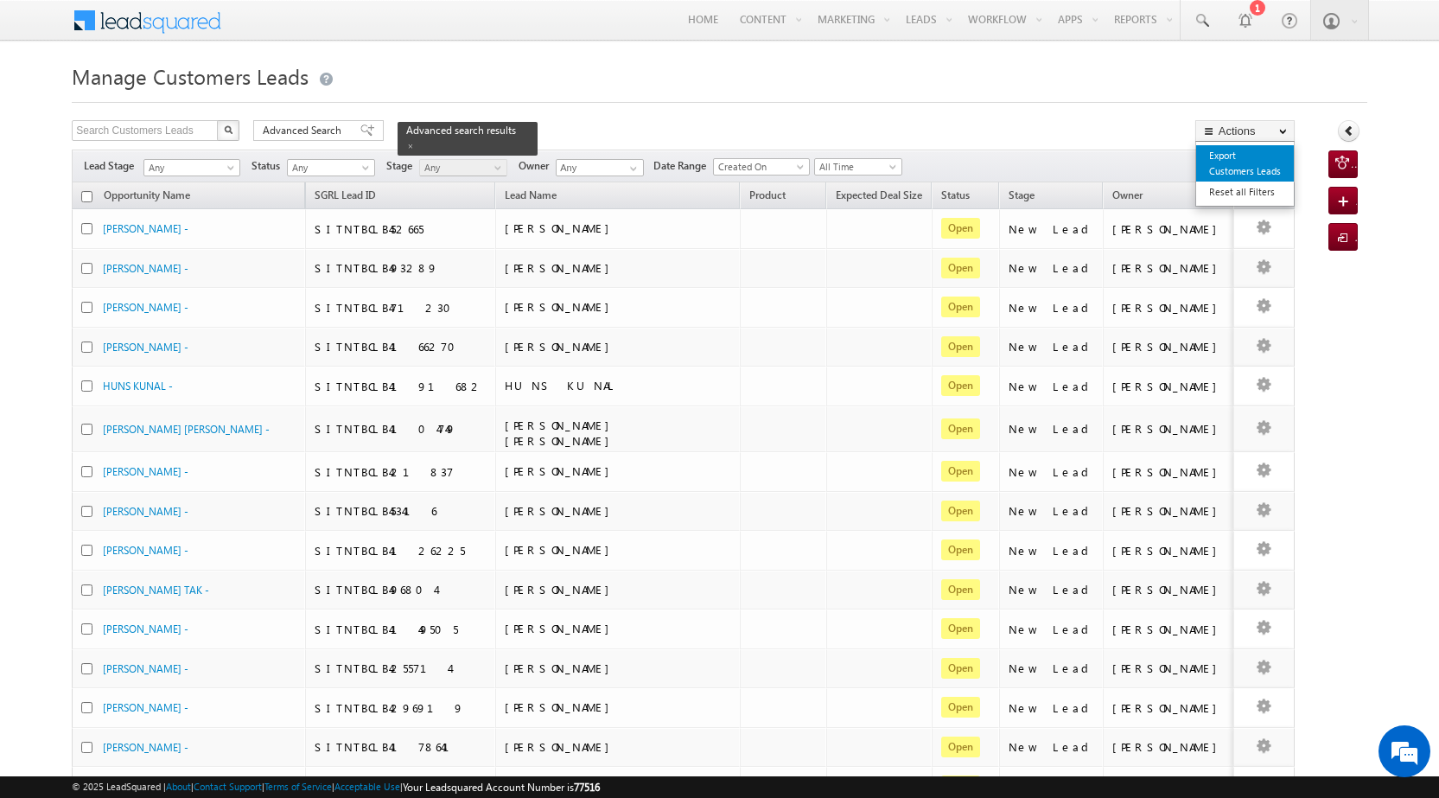
click at [1264, 168] on link "Export Customers Leads" at bounding box center [1245, 163] width 98 height 36
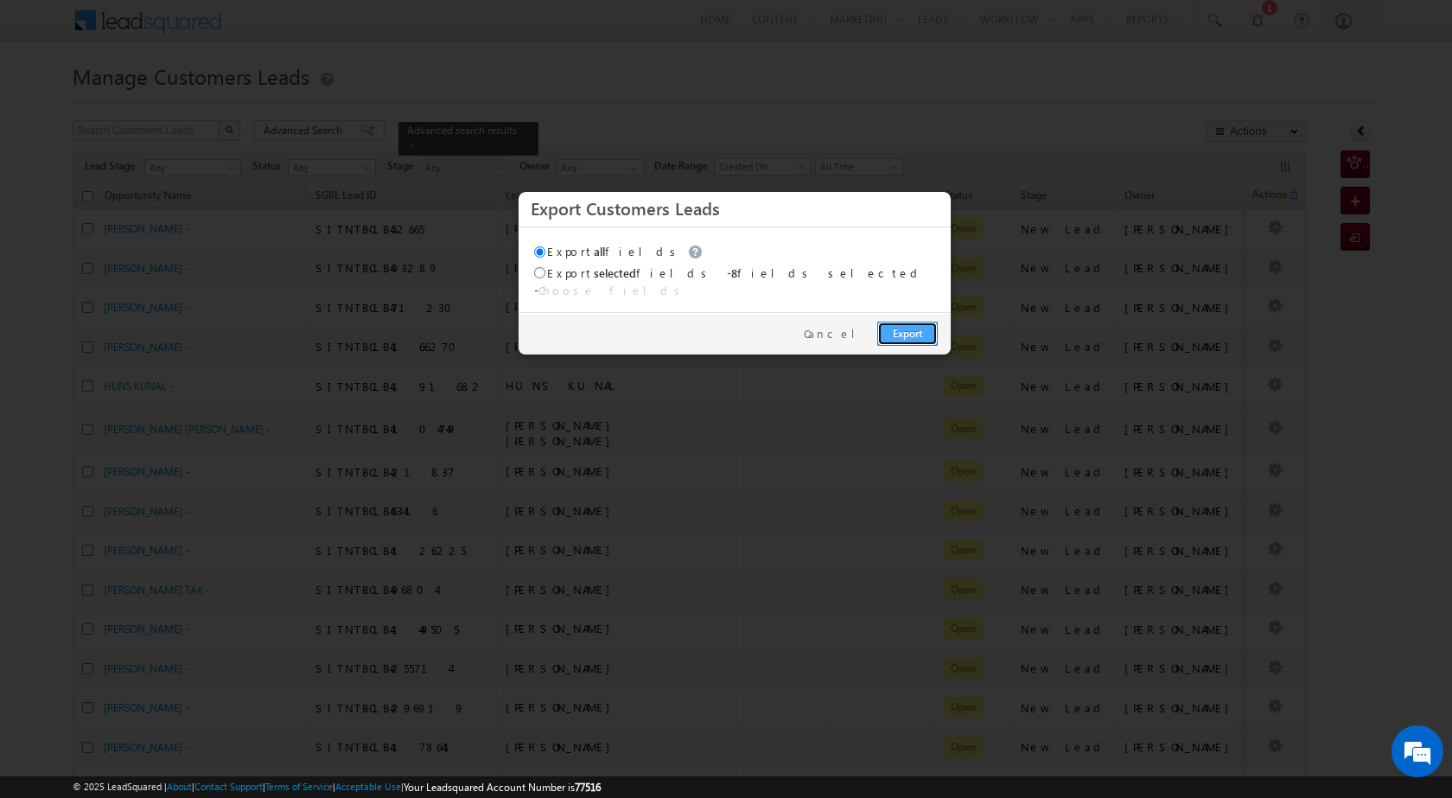
click at [915, 324] on link "Export" at bounding box center [907, 334] width 61 height 24
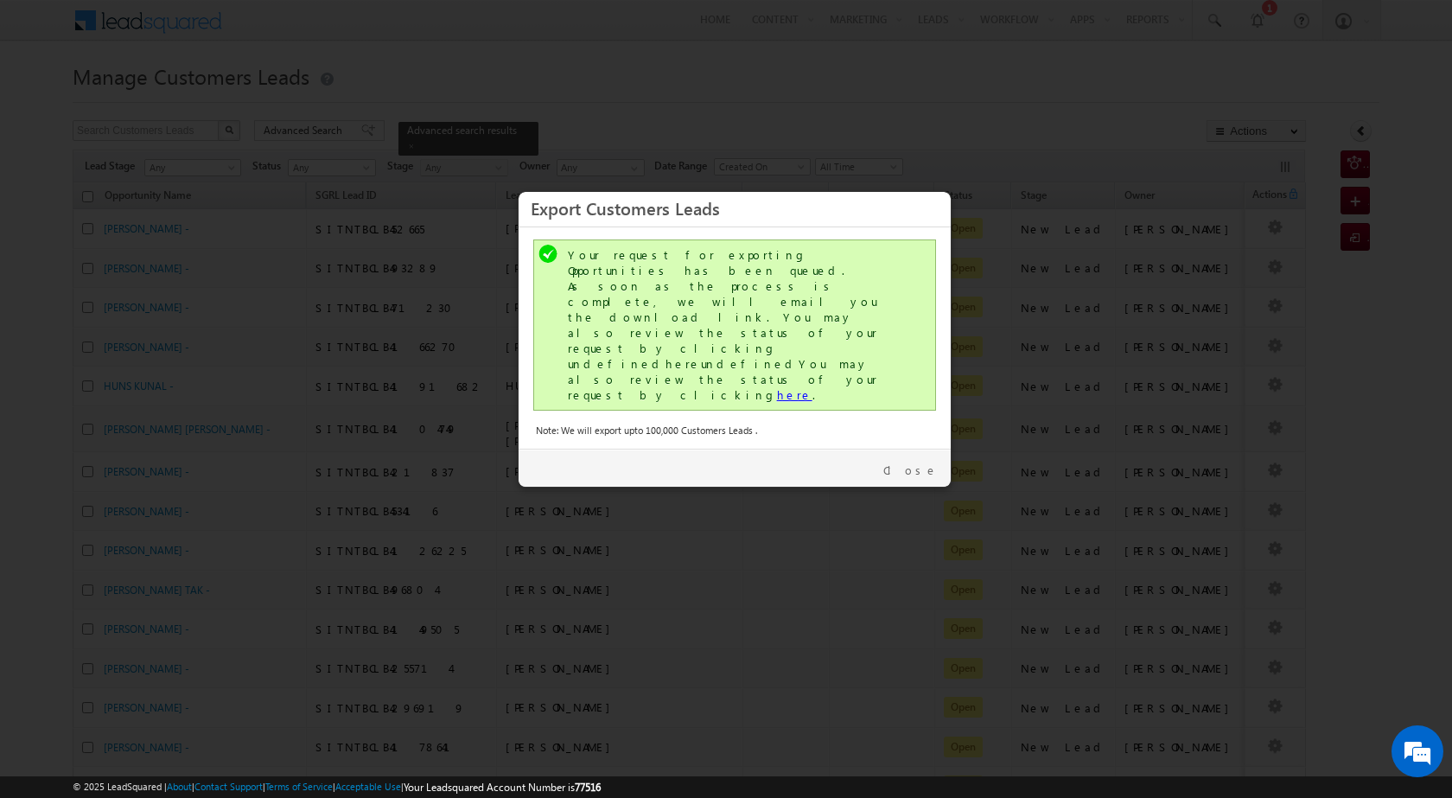
click at [777, 387] on link "here" at bounding box center [794, 394] width 35 height 15
click at [923, 462] on link "Close" at bounding box center [910, 470] width 54 height 16
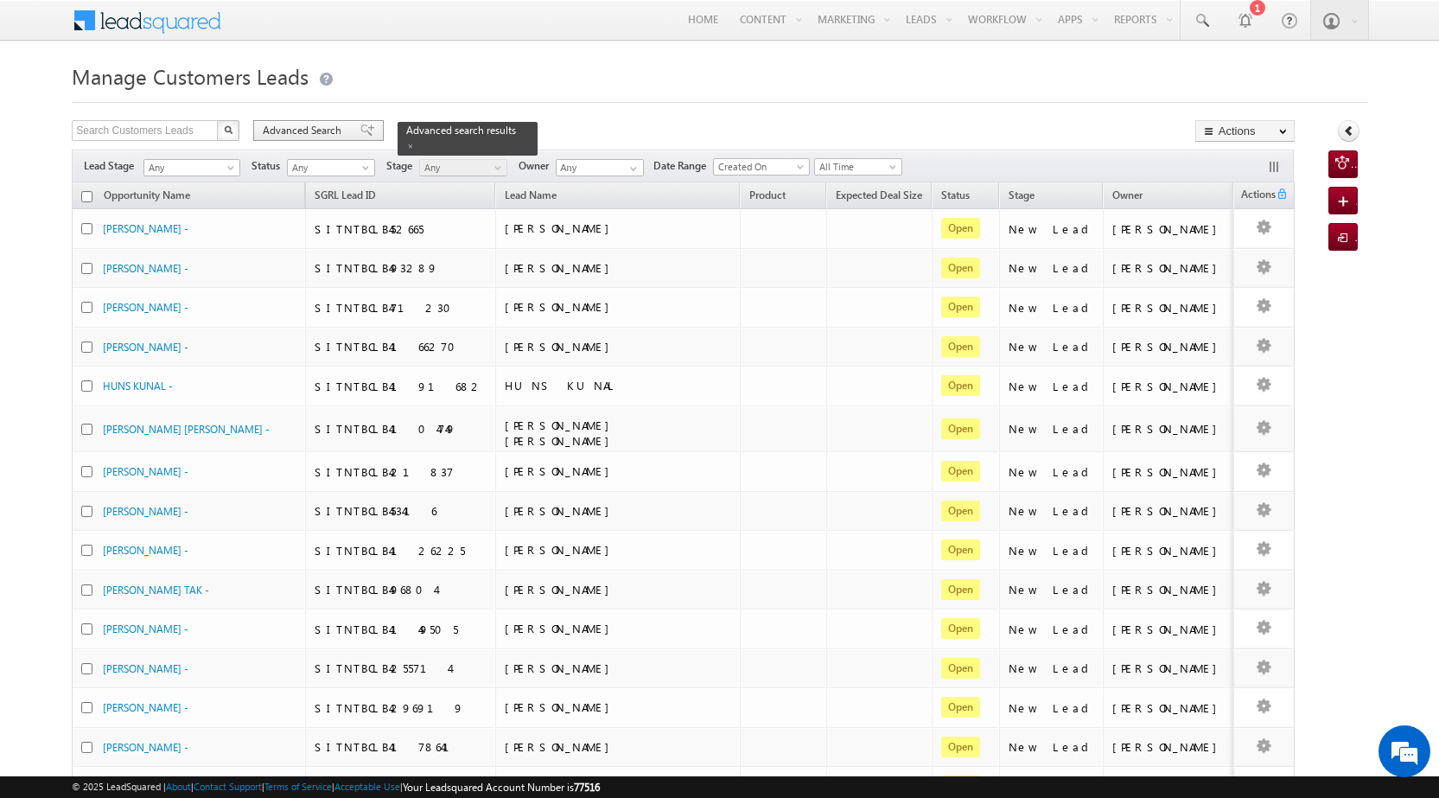
click at [290, 130] on span "Advanced Search" at bounding box center [305, 131] width 84 height 16
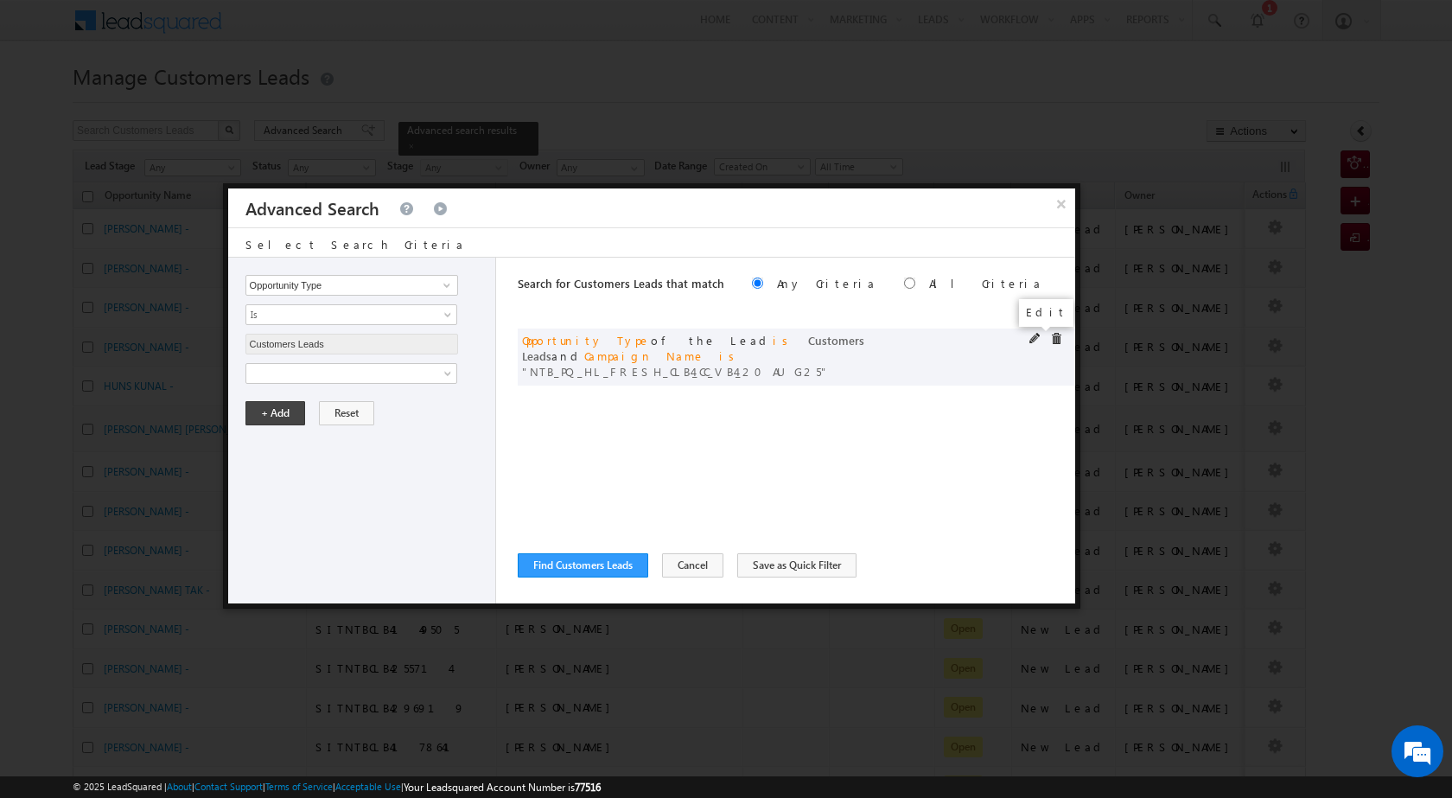
click at [1034, 333] on span at bounding box center [1035, 339] width 12 height 12
click at [369, 436] on input "NTB_PQ_HL_FRESH_CLB4_CC_VB4_20AUG25" at bounding box center [351, 432] width 213 height 21
paste input "SDB2"
type input "NTB_PQ_HL_FRESH_SDB2_CC_VB4_20AUG25"
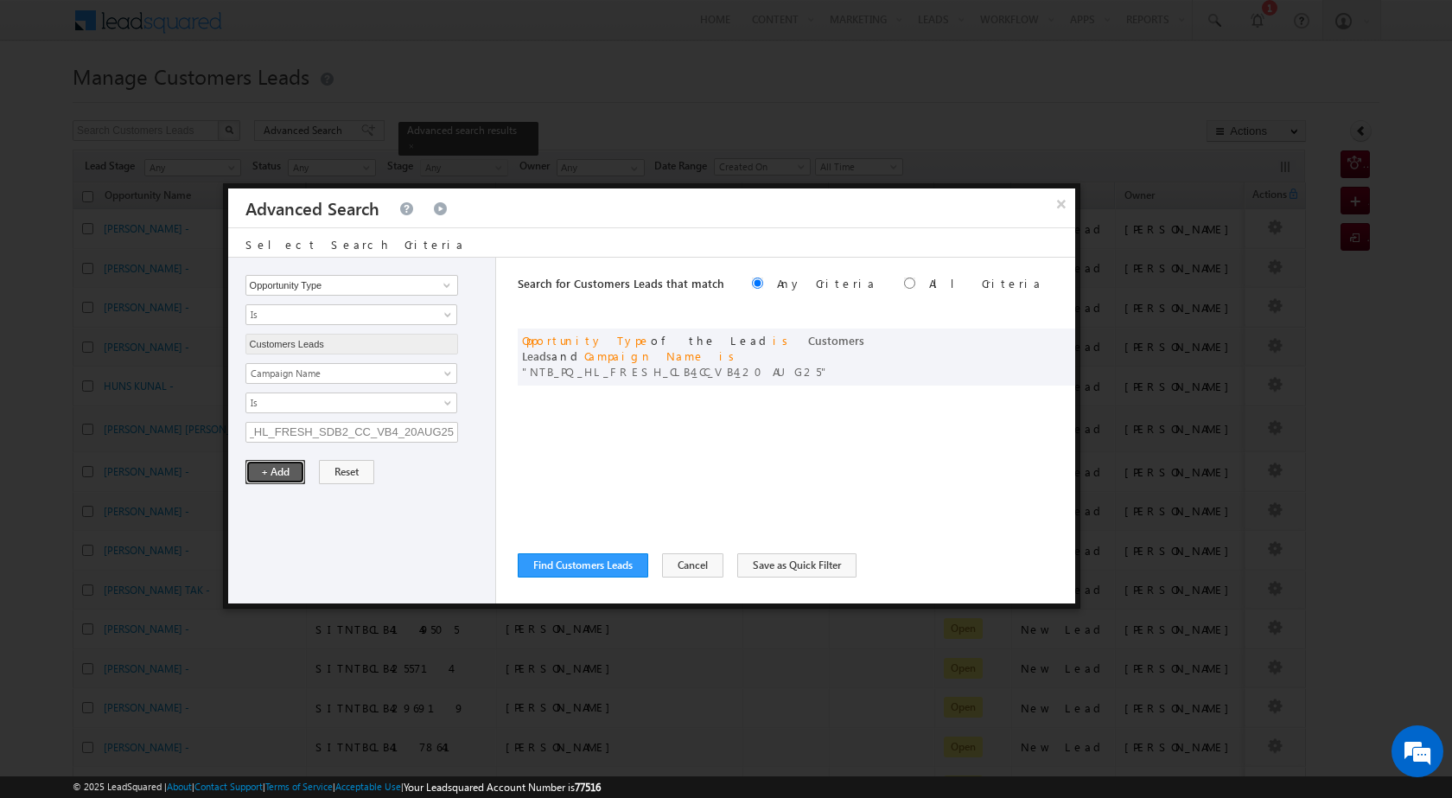
click at [296, 469] on button "+ Add" at bounding box center [275, 472] width 60 height 24
click at [608, 570] on button "Find Customers Leads" at bounding box center [583, 565] width 131 height 24
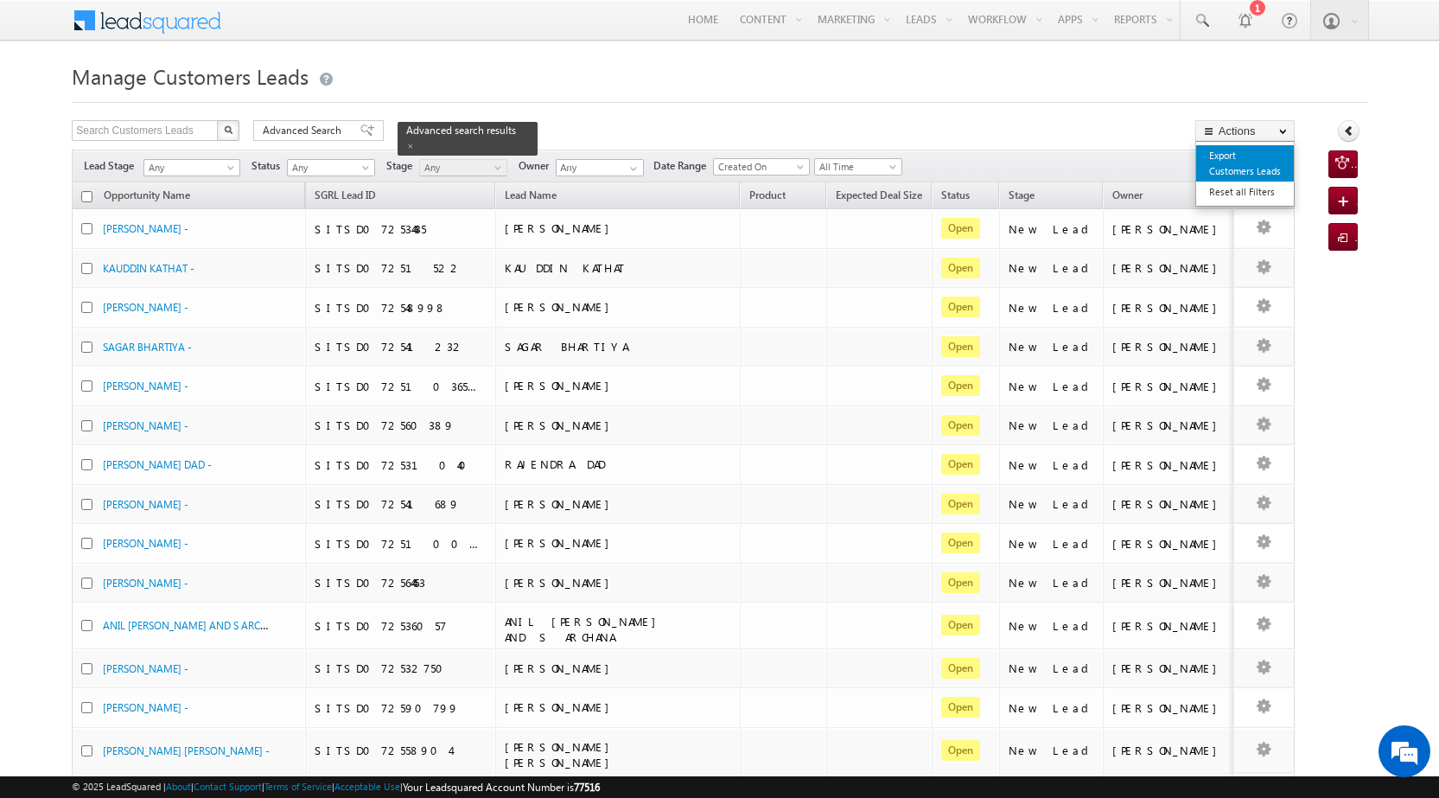
click at [1238, 155] on link "Export Customers Leads" at bounding box center [1245, 163] width 98 height 36
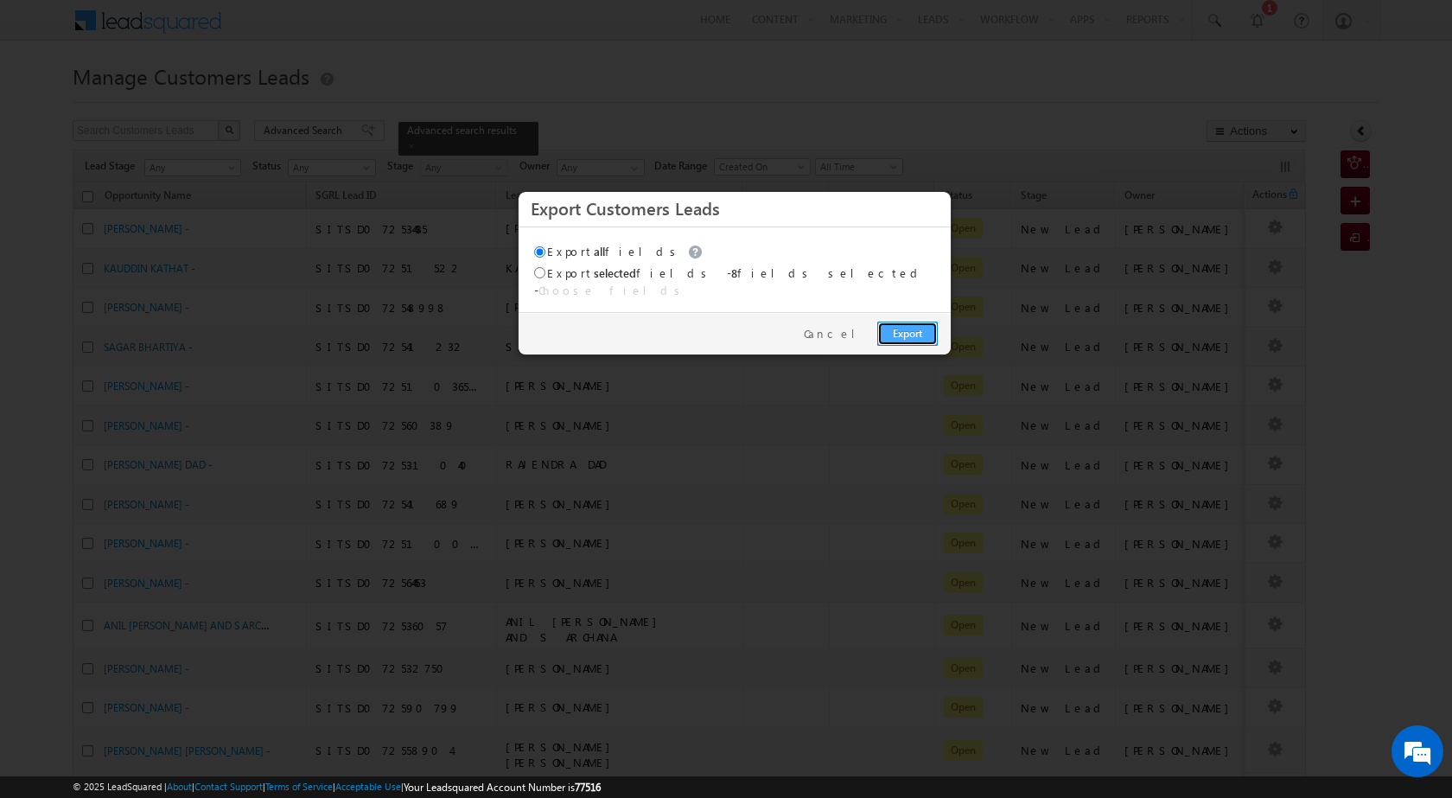
click at [897, 322] on link "Export" at bounding box center [907, 334] width 61 height 24
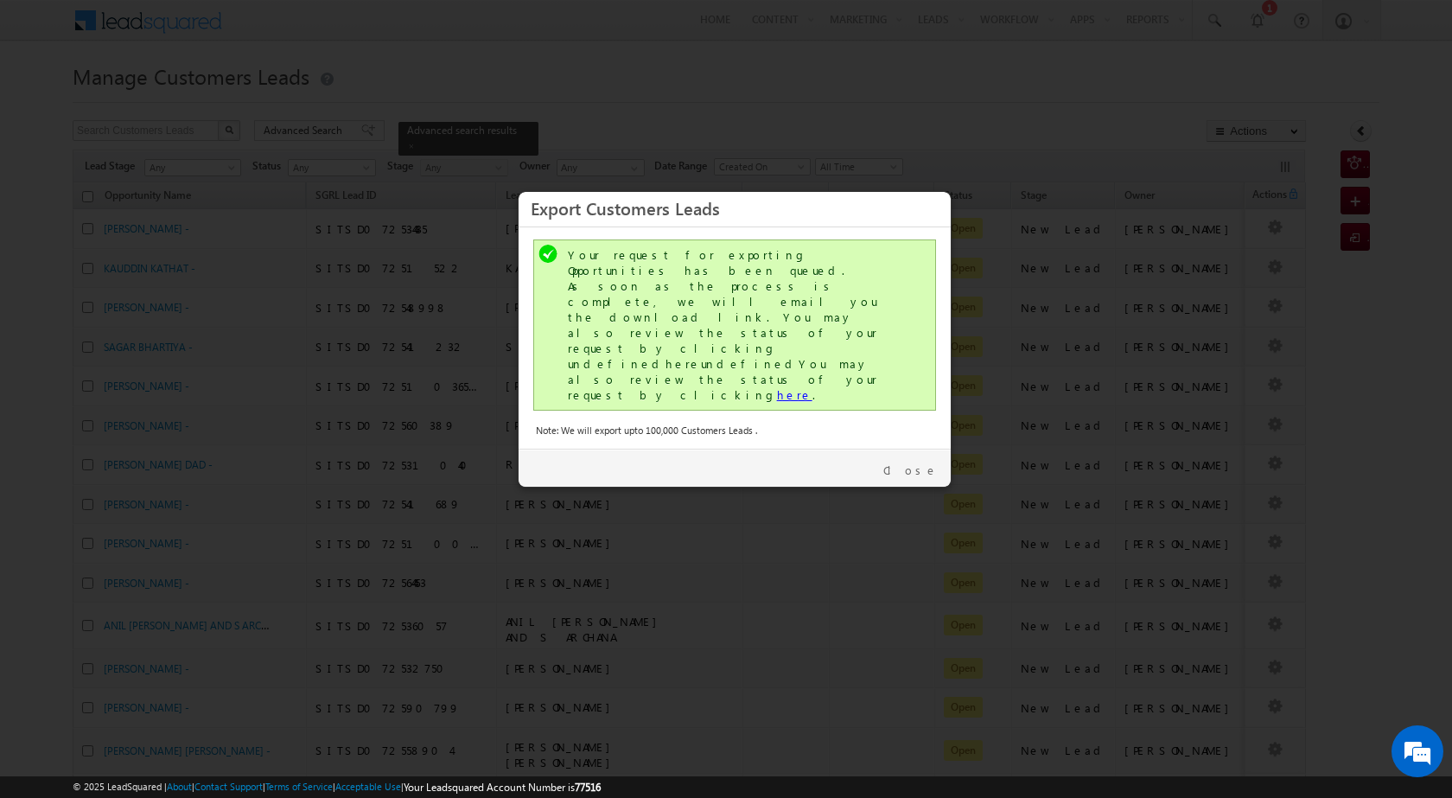
click at [777, 387] on link "here" at bounding box center [794, 394] width 35 height 15
click at [926, 462] on link "Close" at bounding box center [910, 470] width 54 height 16
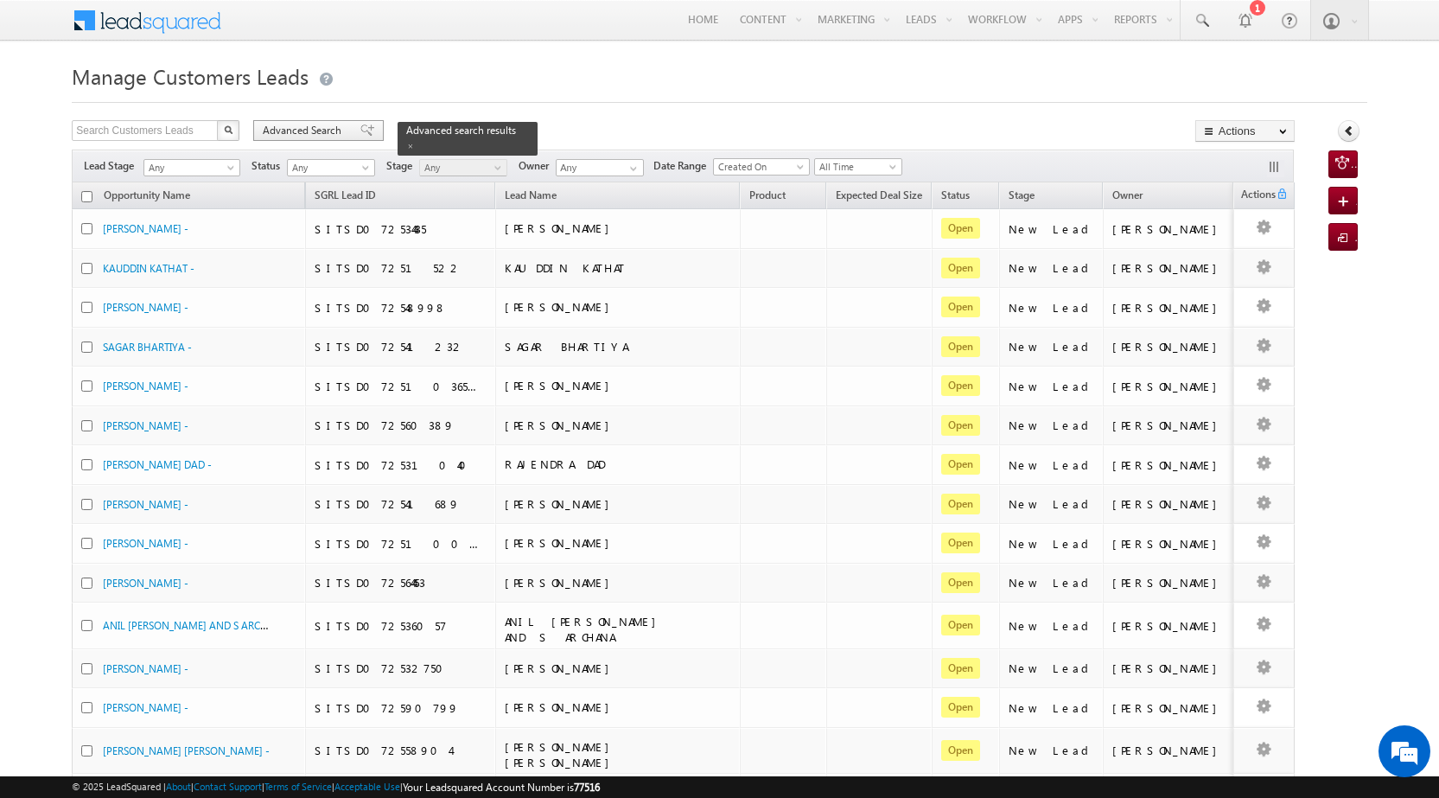
click at [325, 136] on span "Advanced Search" at bounding box center [305, 131] width 84 height 16
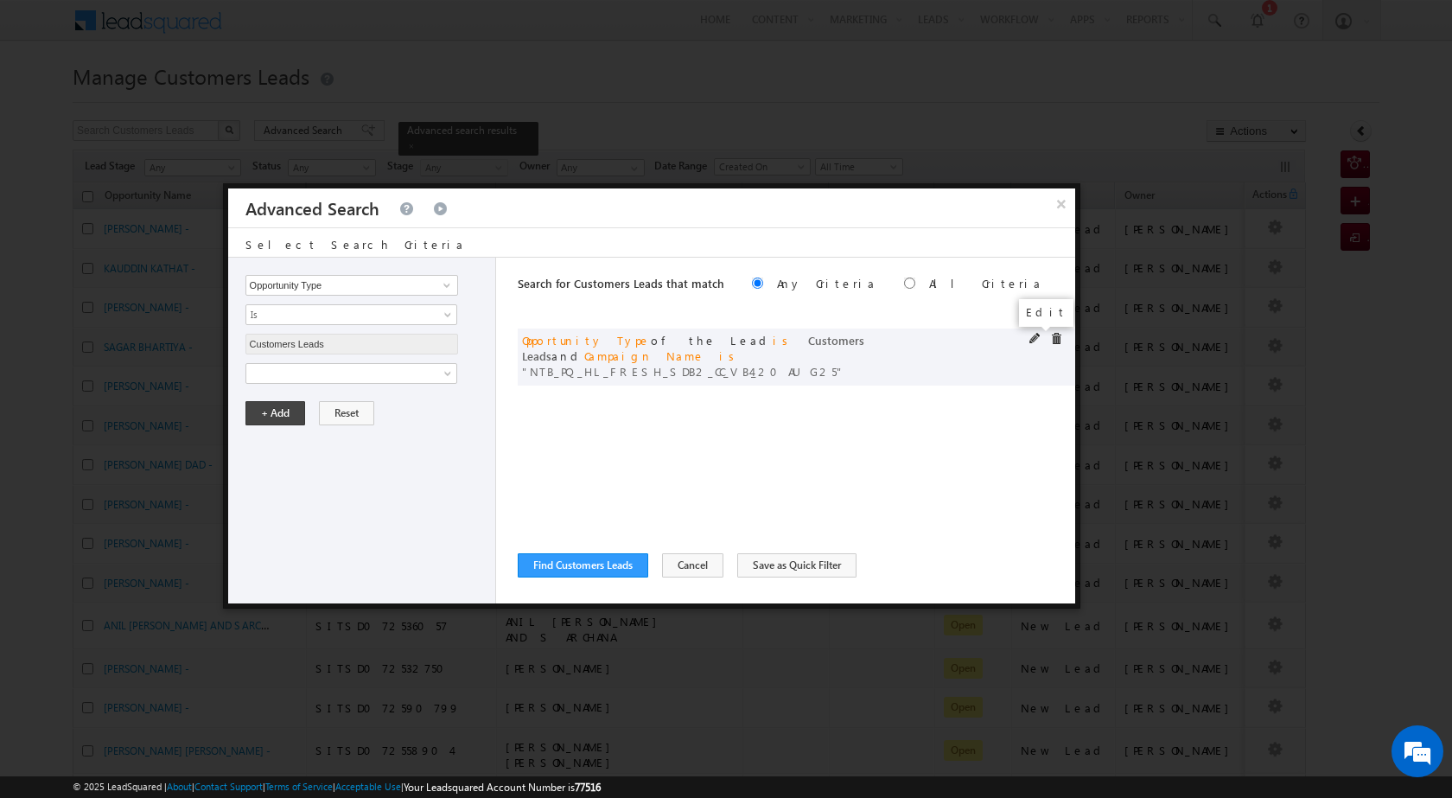
click at [1039, 338] on span at bounding box center [1035, 339] width 12 height 12
click at [312, 445] on div "Opportunity Type Lead Owner Sales Group Prospect Id Address 1 Address 2 Age Ass…" at bounding box center [362, 431] width 268 height 346
click at [314, 430] on input "NTB_PQ_HL_FRESH_SDB2_CC_VB4_20AUG25" at bounding box center [351, 432] width 213 height 21
paste input "CLB2_CC_VB2"
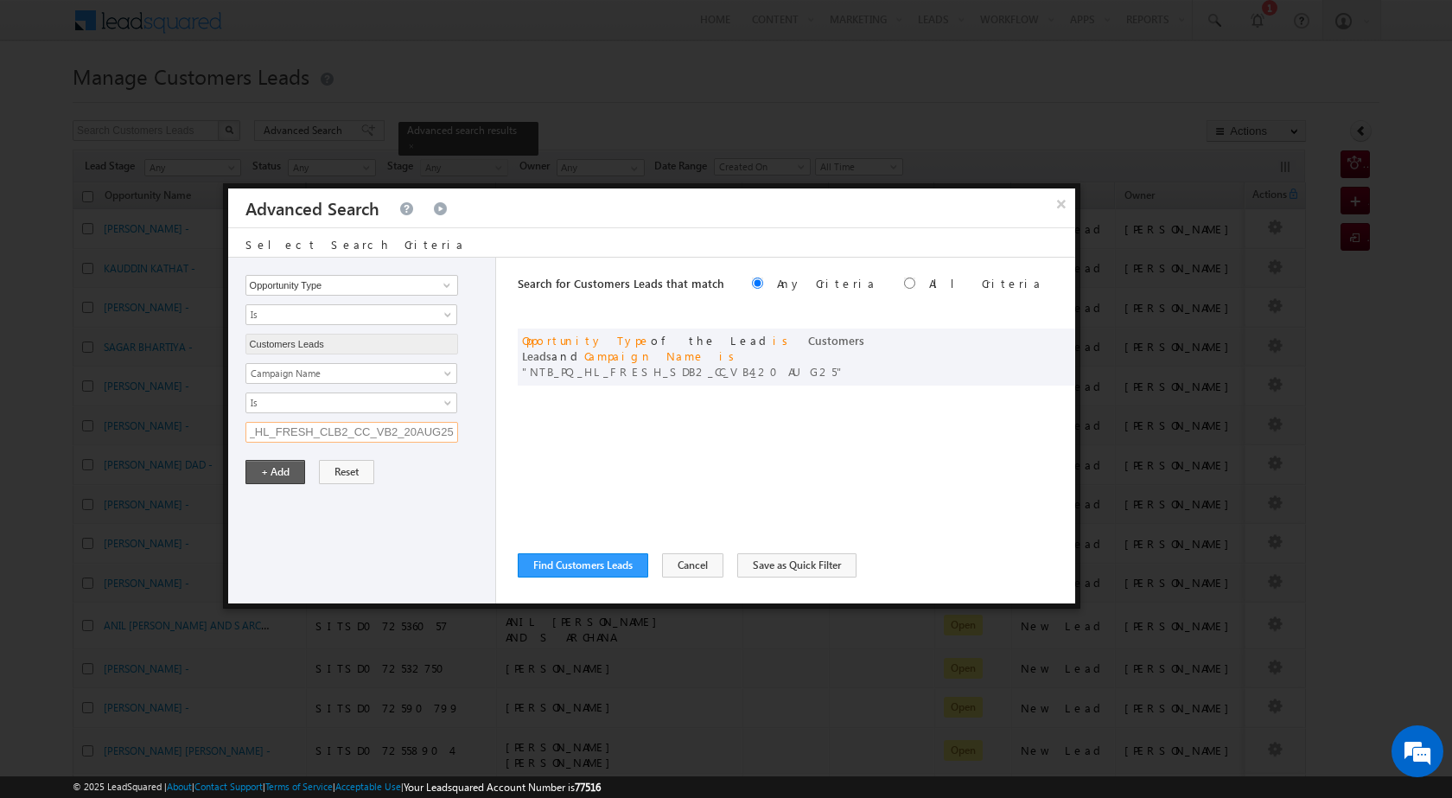
type input "NTB_PQ_HL_FRESH_CLB2_CC_VB2_20AUG25"
click at [284, 481] on button "+ Add" at bounding box center [275, 472] width 60 height 24
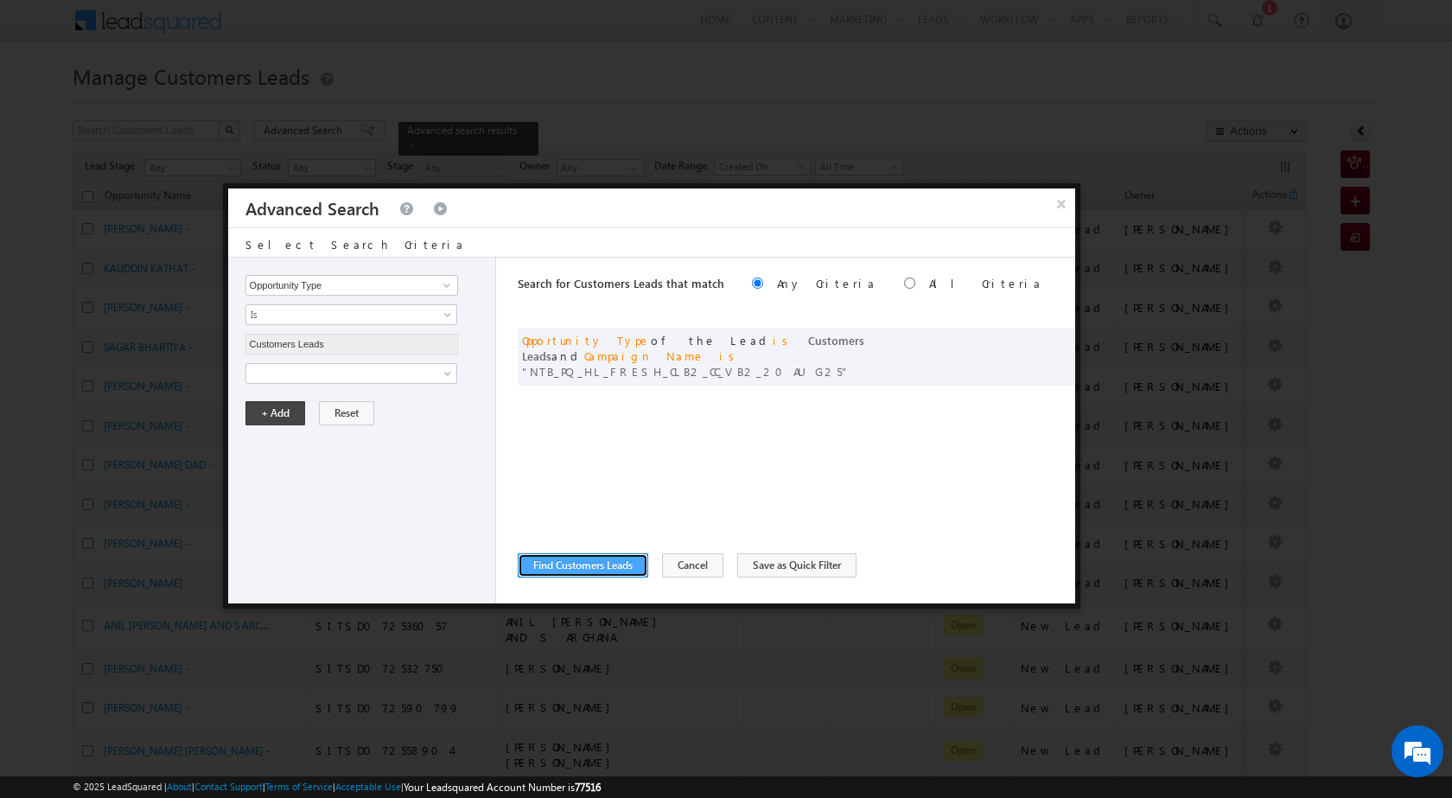
click at [582, 560] on button "Find Customers Leads" at bounding box center [583, 565] width 131 height 24
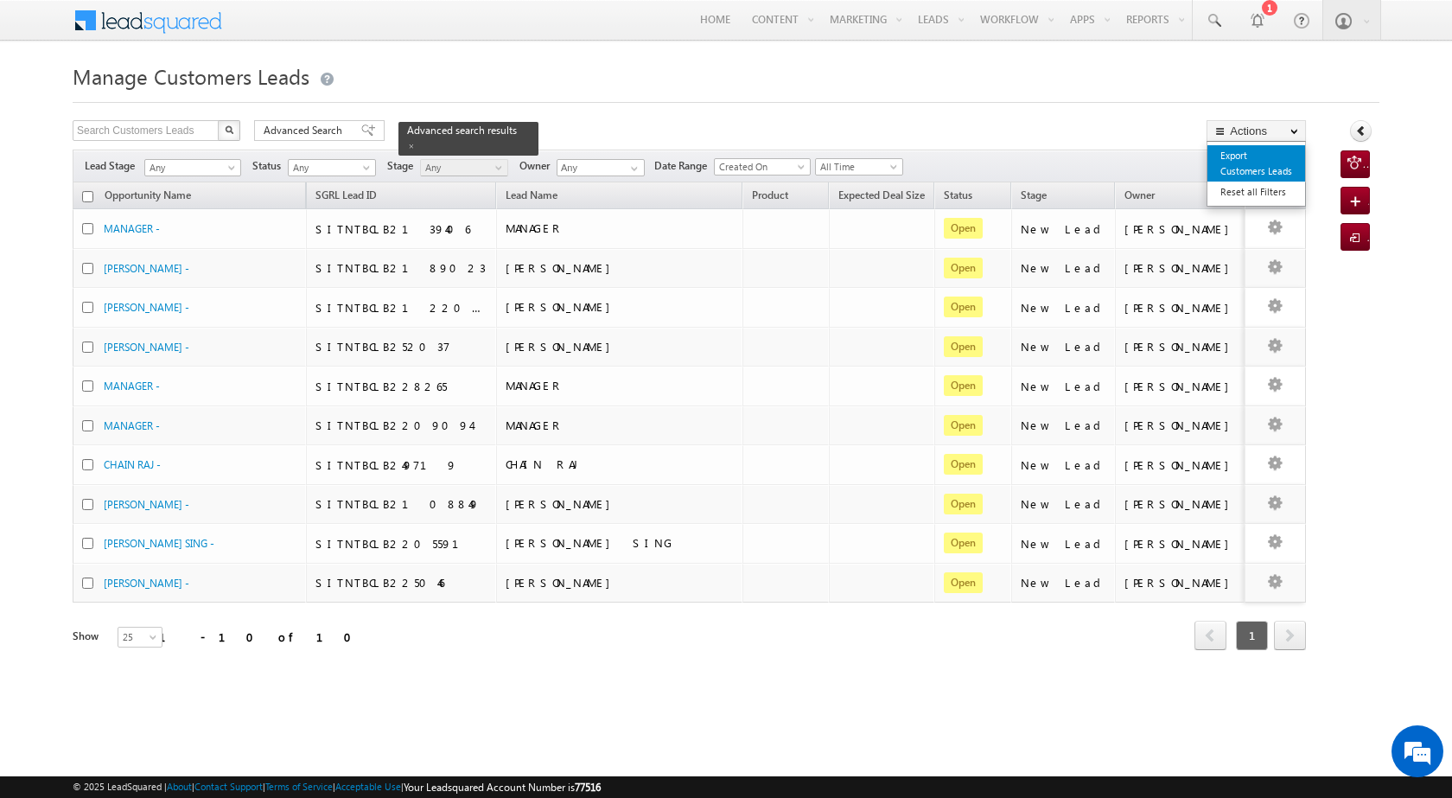
click at [1256, 160] on link "Export Customers Leads" at bounding box center [1256, 163] width 98 height 36
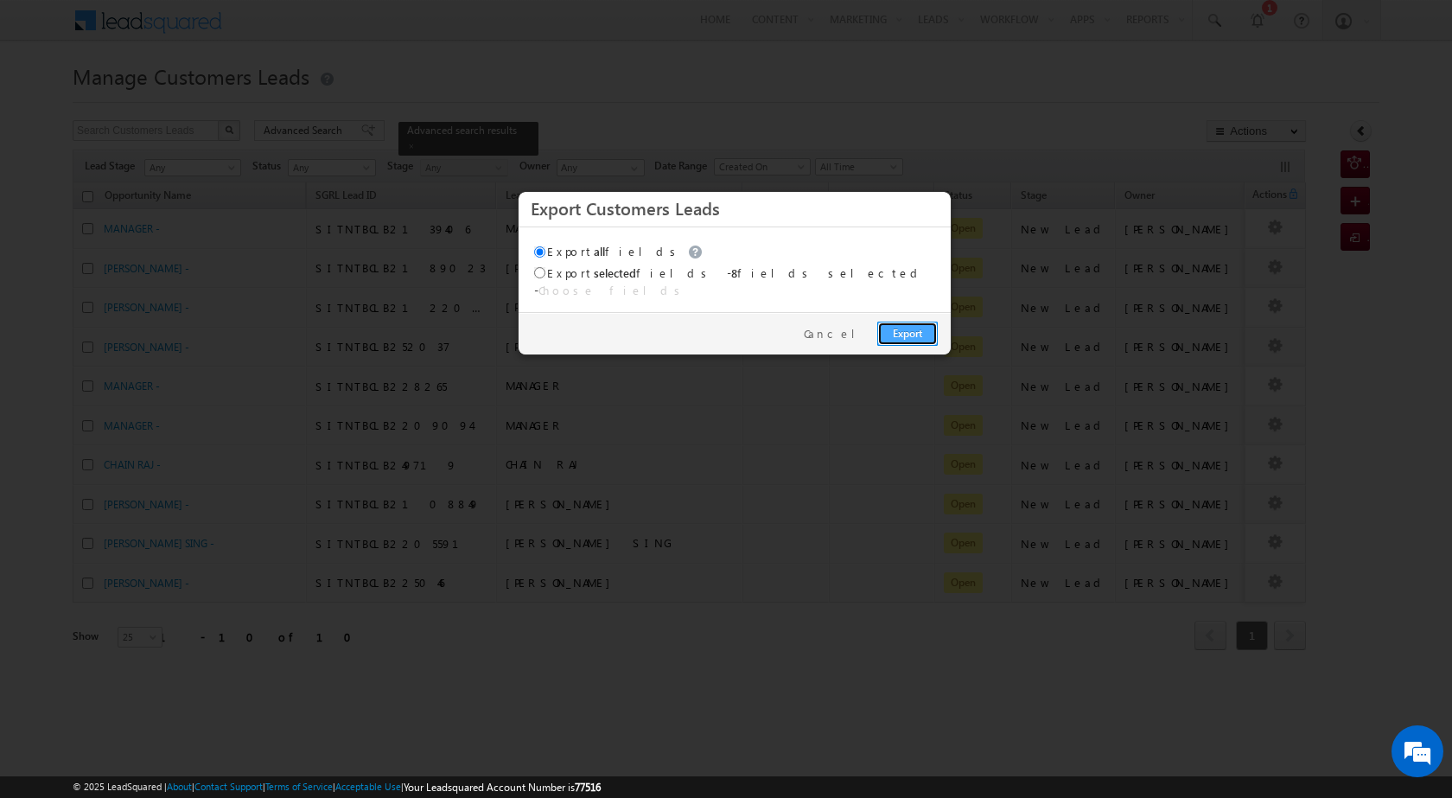
click at [914, 322] on link "Export" at bounding box center [907, 334] width 61 height 24
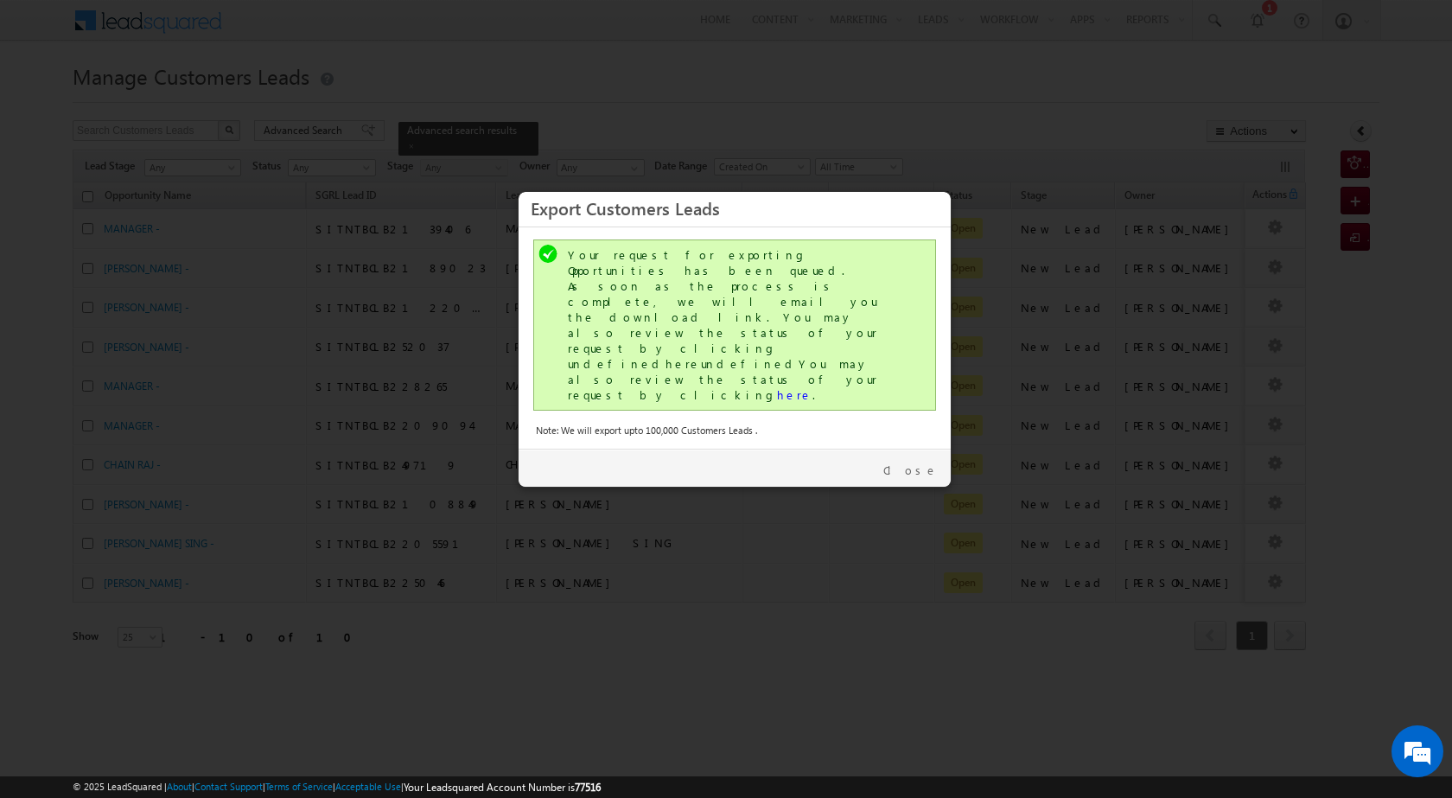
click at [673, 327] on div "Your request for exporting Opportunities has been queued. As soon as the proces…" at bounding box center [734, 324] width 403 height 171
click at [777, 387] on link "here" at bounding box center [794, 394] width 35 height 15
click at [921, 462] on link "Close" at bounding box center [910, 470] width 54 height 16
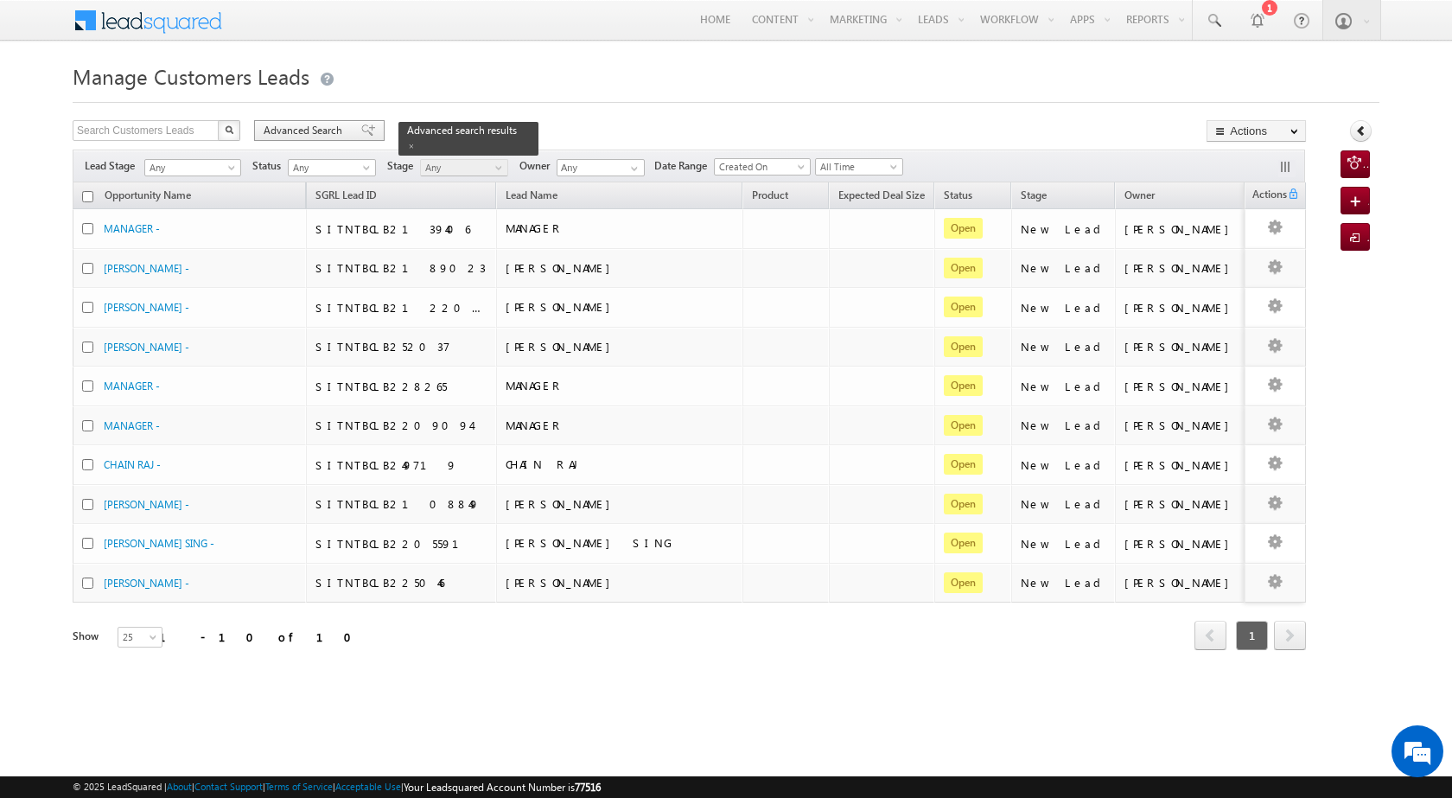
click at [314, 126] on span "Advanced Search" at bounding box center [306, 131] width 84 height 16
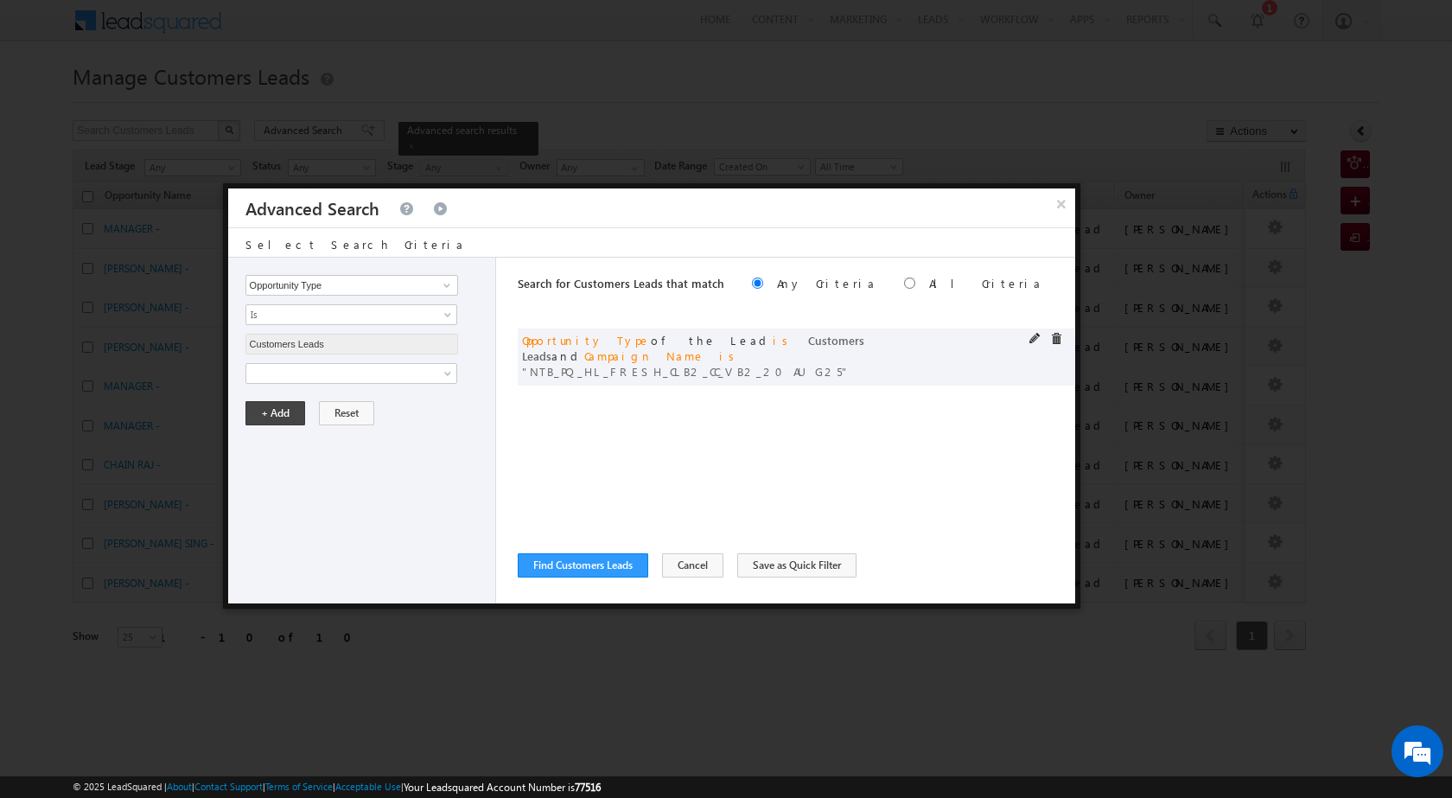
click at [1037, 340] on span at bounding box center [1035, 339] width 12 height 12
click at [389, 433] on input "NTB_PQ_HL_FRESH_CLB2_CC_VB2_20AUG25" at bounding box center [351, 432] width 213 height 21
paste input "4"
type input "NTB_PQ_HL_FRESH_CLB4_CC_VB2_20AUG25"
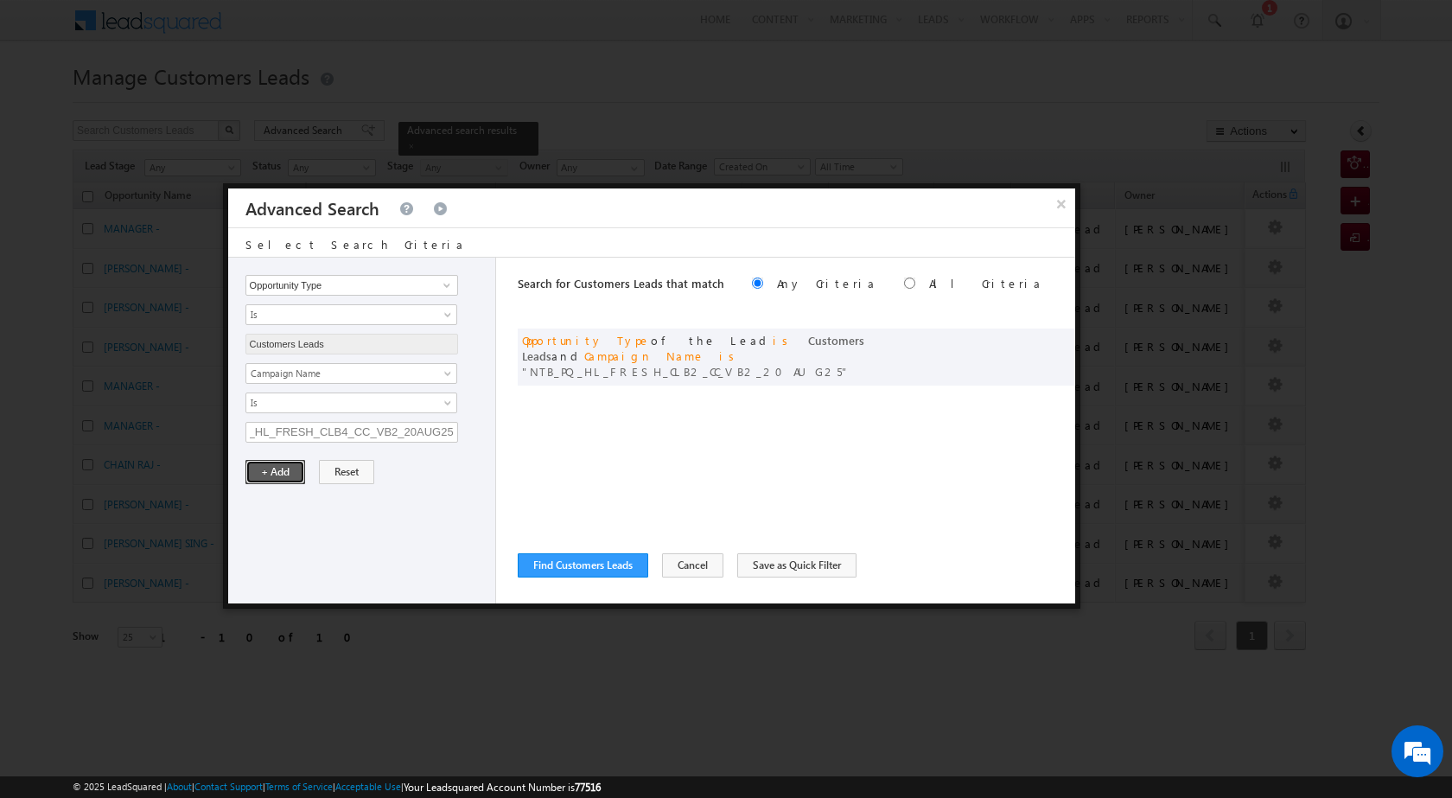
click at [290, 475] on button "+ Add" at bounding box center [275, 472] width 60 height 24
click at [554, 569] on button "Find Customers Leads" at bounding box center [583, 565] width 131 height 24
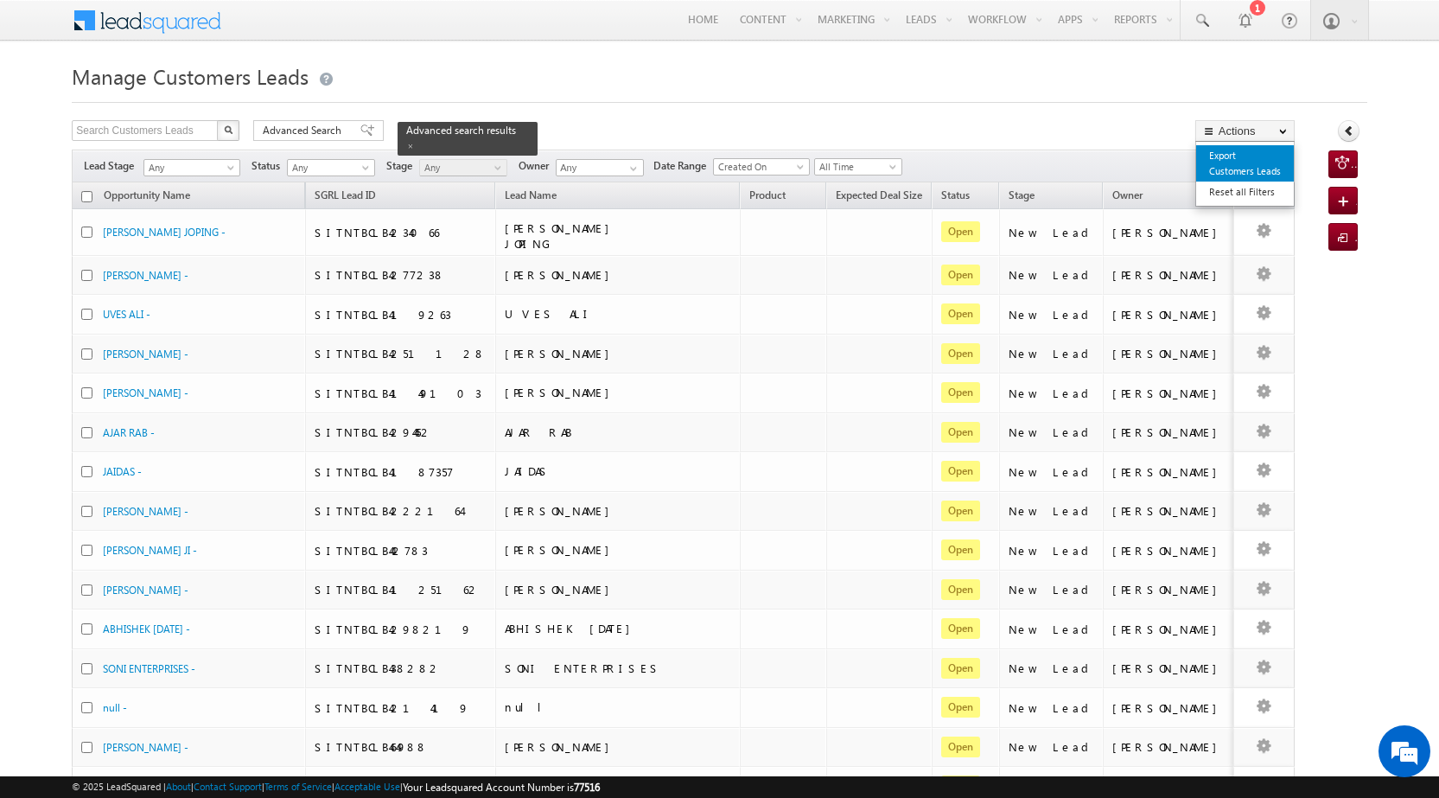
click at [1239, 176] on link "Export Customers Leads" at bounding box center [1245, 163] width 98 height 36
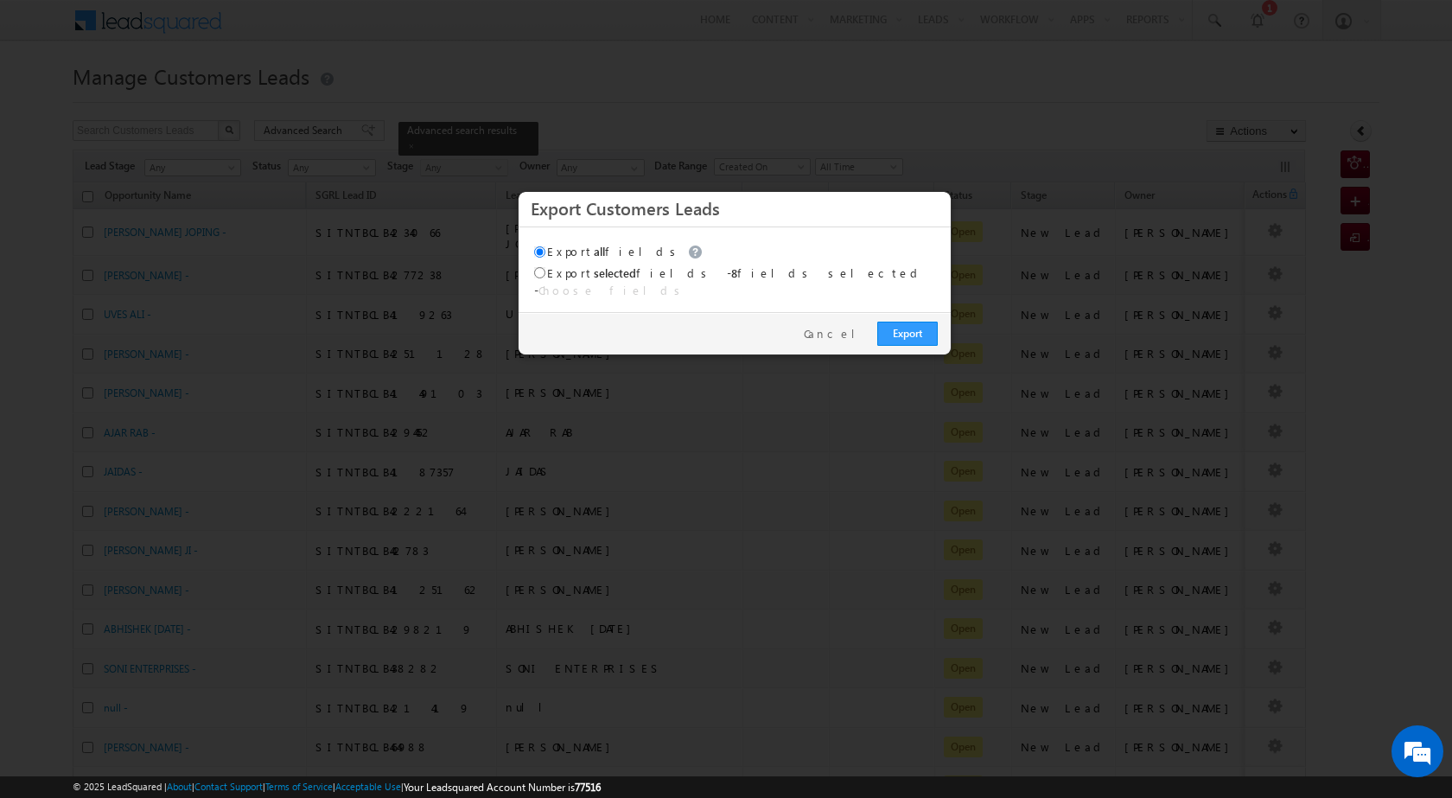
click at [879, 312] on div "Export Cancel" at bounding box center [735, 333] width 432 height 42
click at [892, 324] on link "Export" at bounding box center [907, 334] width 61 height 24
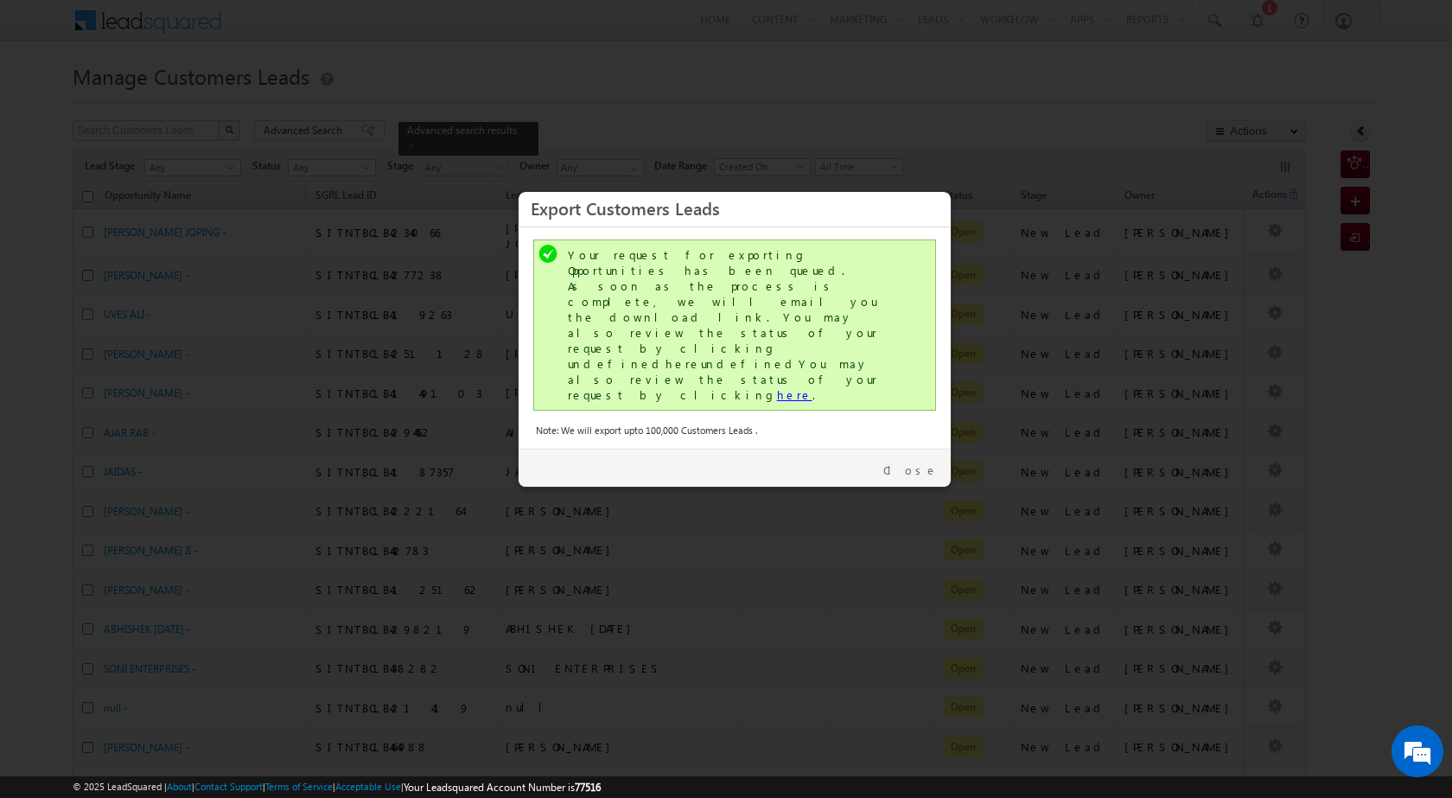
click at [777, 387] on link "here" at bounding box center [794, 394] width 35 height 15
click at [927, 462] on link "Close" at bounding box center [910, 470] width 54 height 16
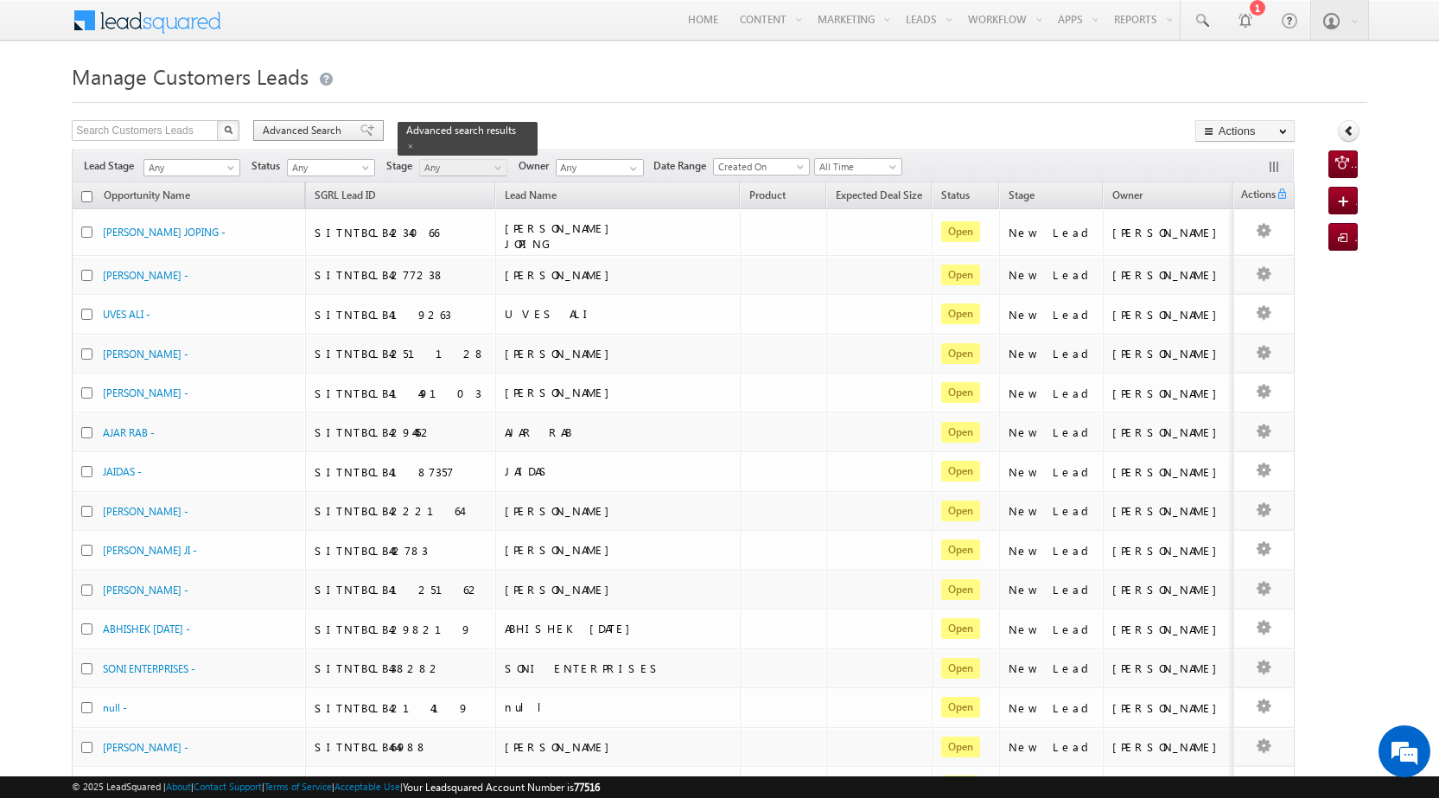
click at [291, 139] on div "Advanced Search" at bounding box center [318, 130] width 131 height 21
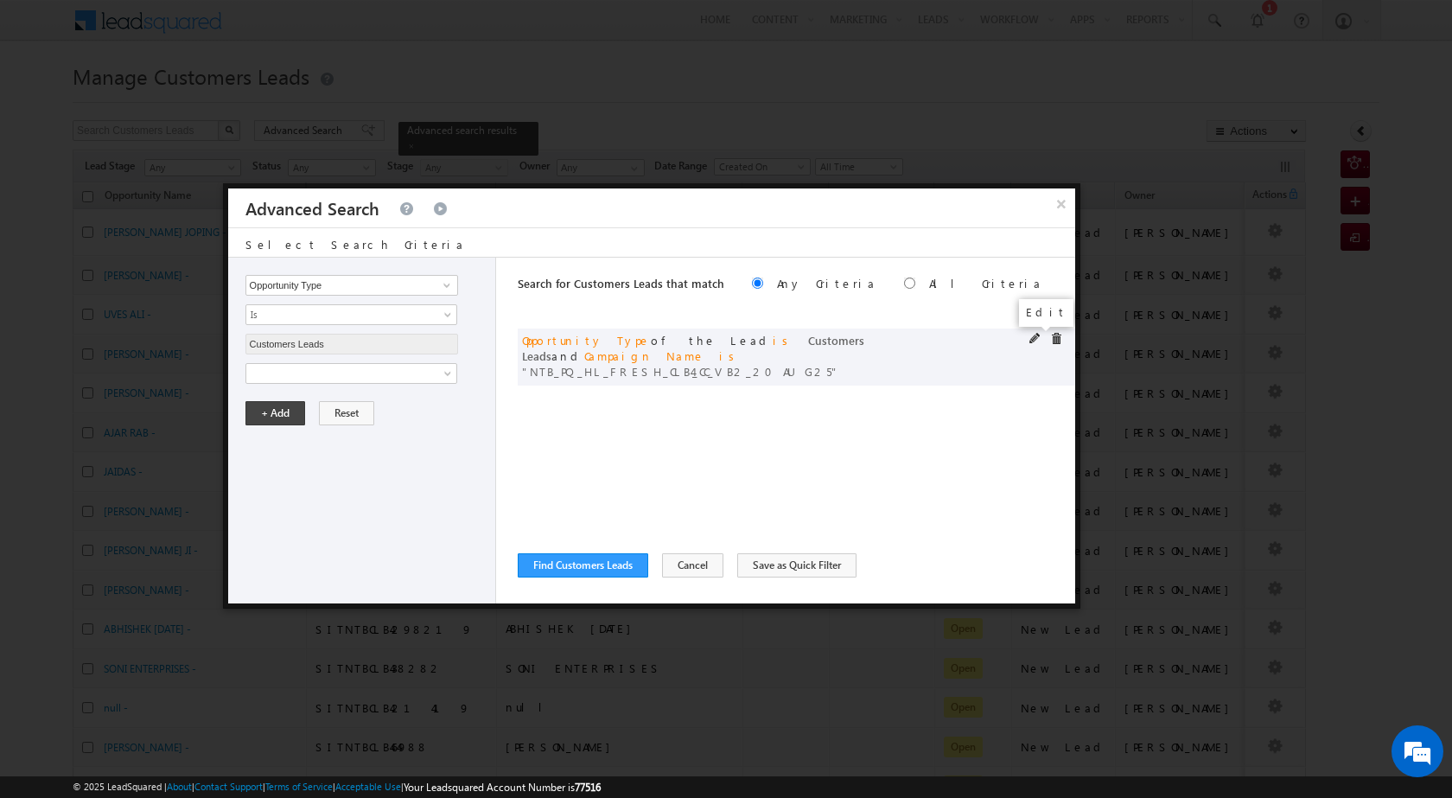
click at [1035, 341] on span at bounding box center [1035, 339] width 12 height 12
click at [368, 435] on input "NTB_PQ_HL_FRESH_CLB4_CC_VB2_20AUG25" at bounding box center [351, 432] width 213 height 21
paste input "SDB2"
type input "NTB_PQ_HL_FRESH_SDB2_CC_VB2_20AUG25"
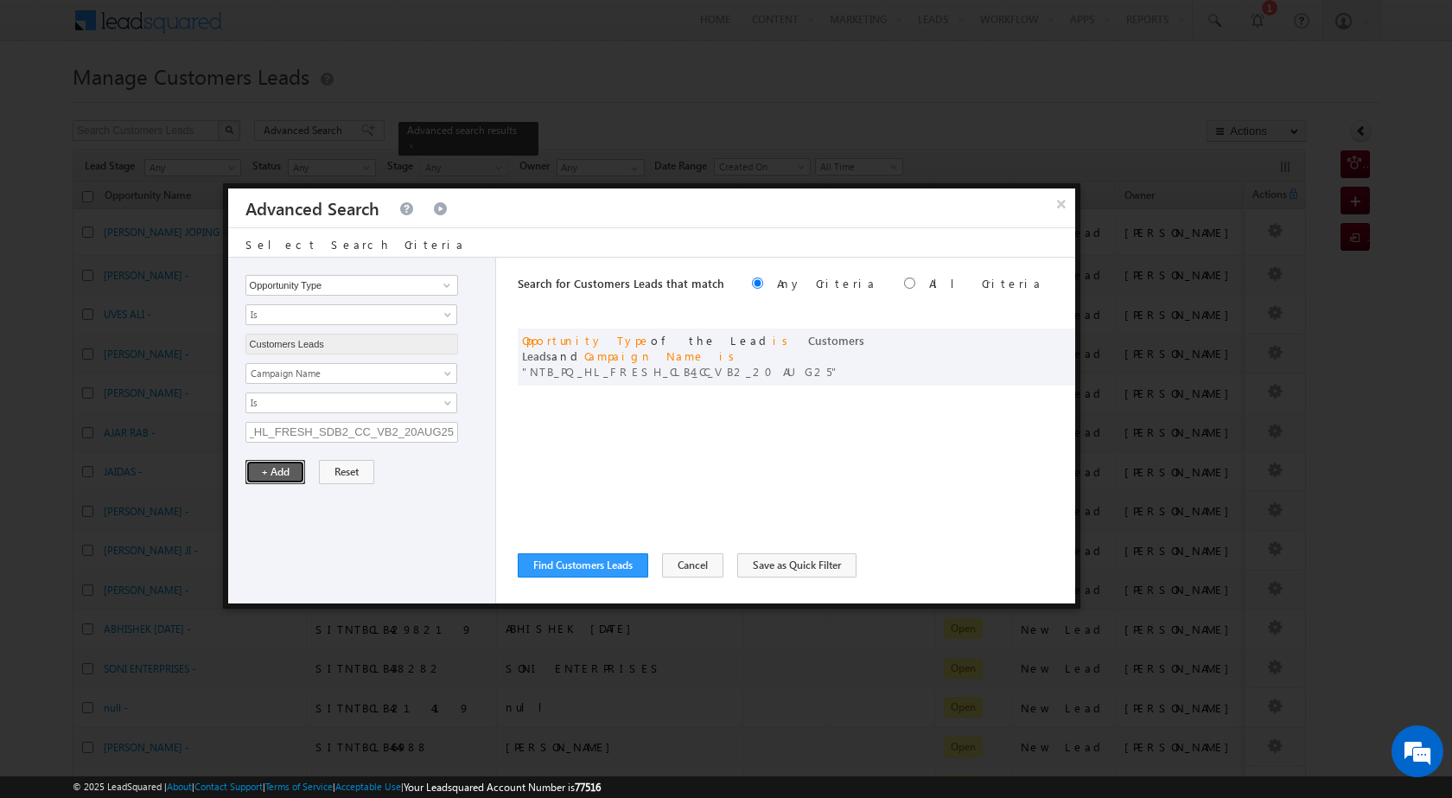
click at [277, 469] on button "+ Add" at bounding box center [275, 472] width 60 height 24
click at [600, 570] on button "Find Customers Leads" at bounding box center [583, 565] width 131 height 24
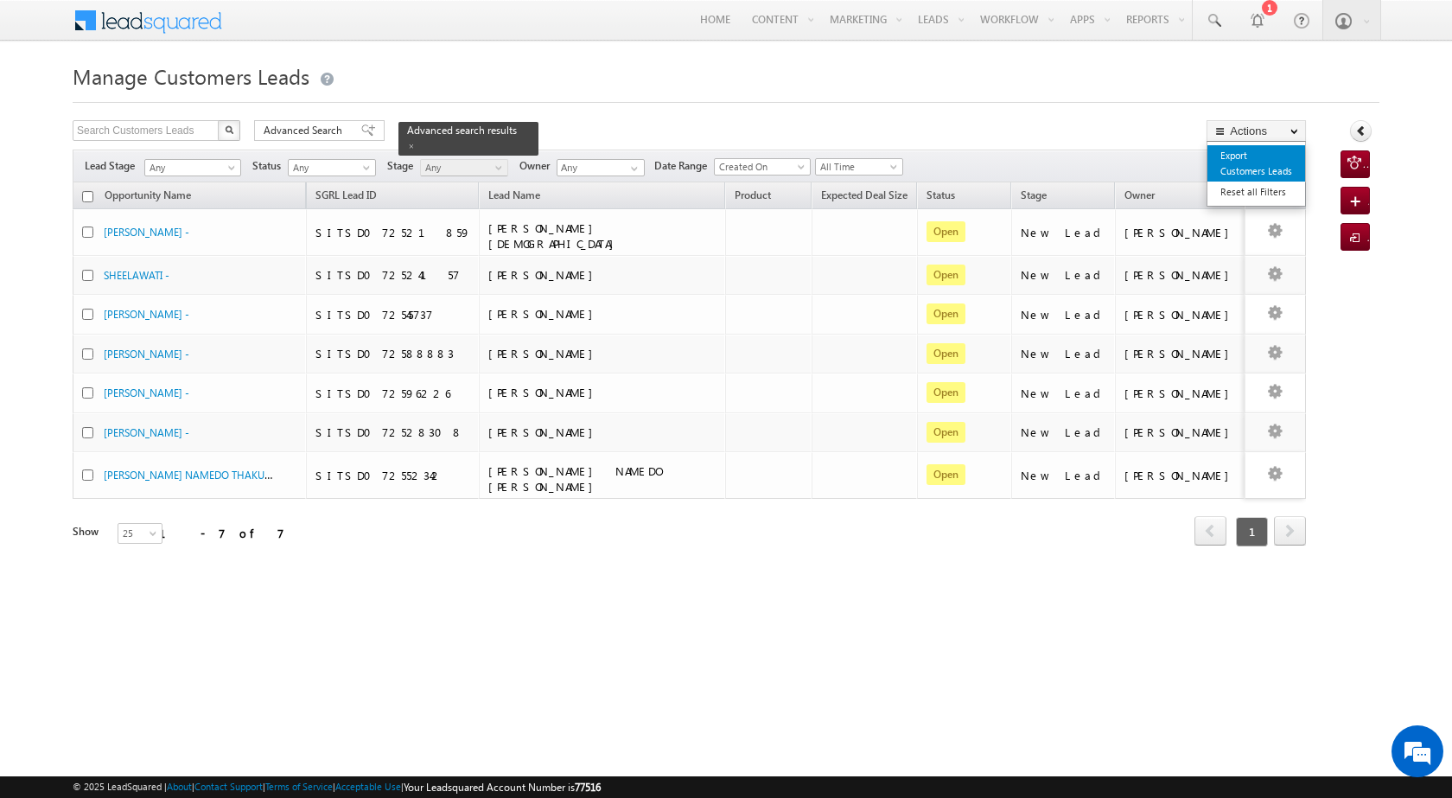
click at [1224, 169] on link "Export Customers Leads" at bounding box center [1256, 163] width 98 height 36
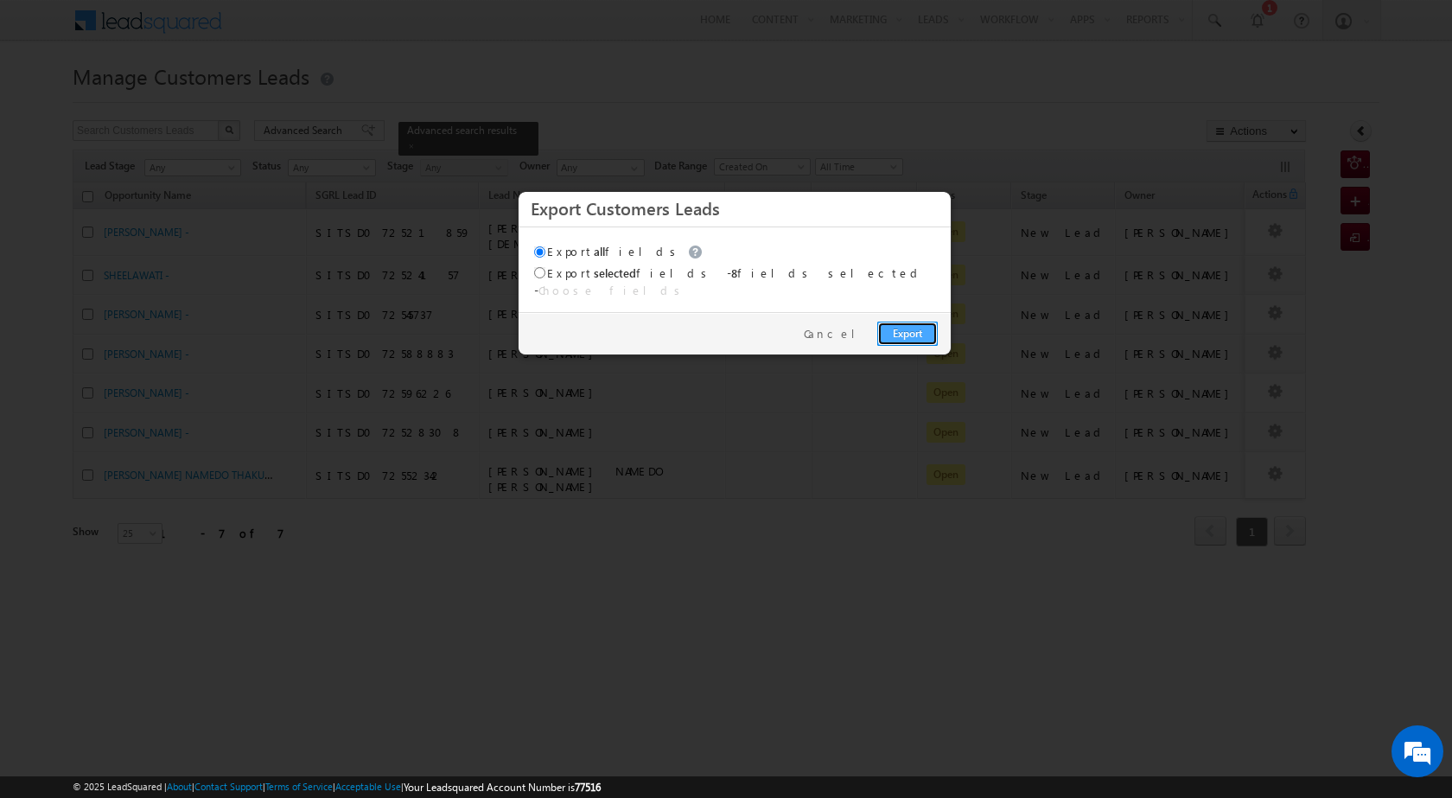
click at [920, 326] on link "Export" at bounding box center [907, 334] width 61 height 24
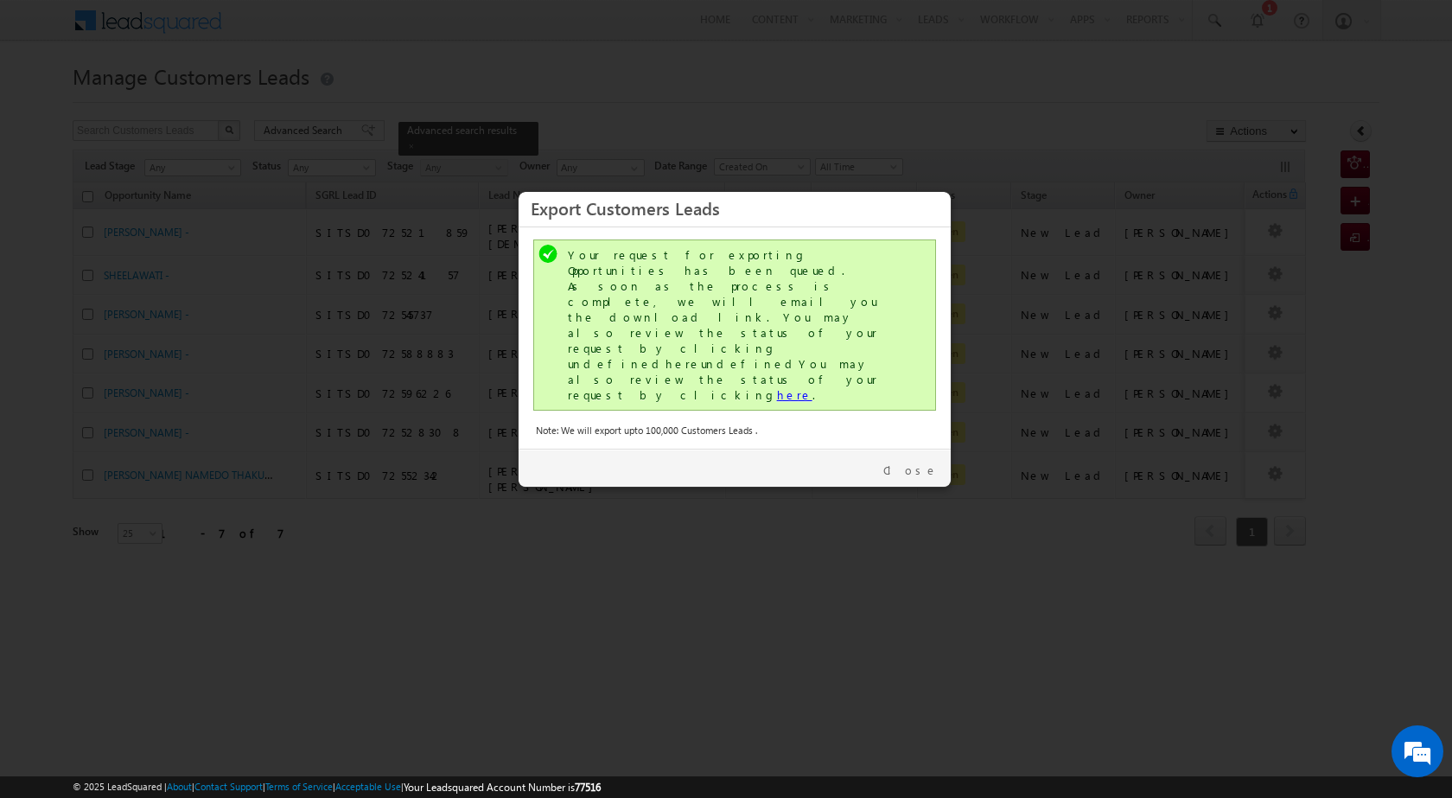
click at [777, 387] on link "here" at bounding box center [794, 394] width 35 height 15
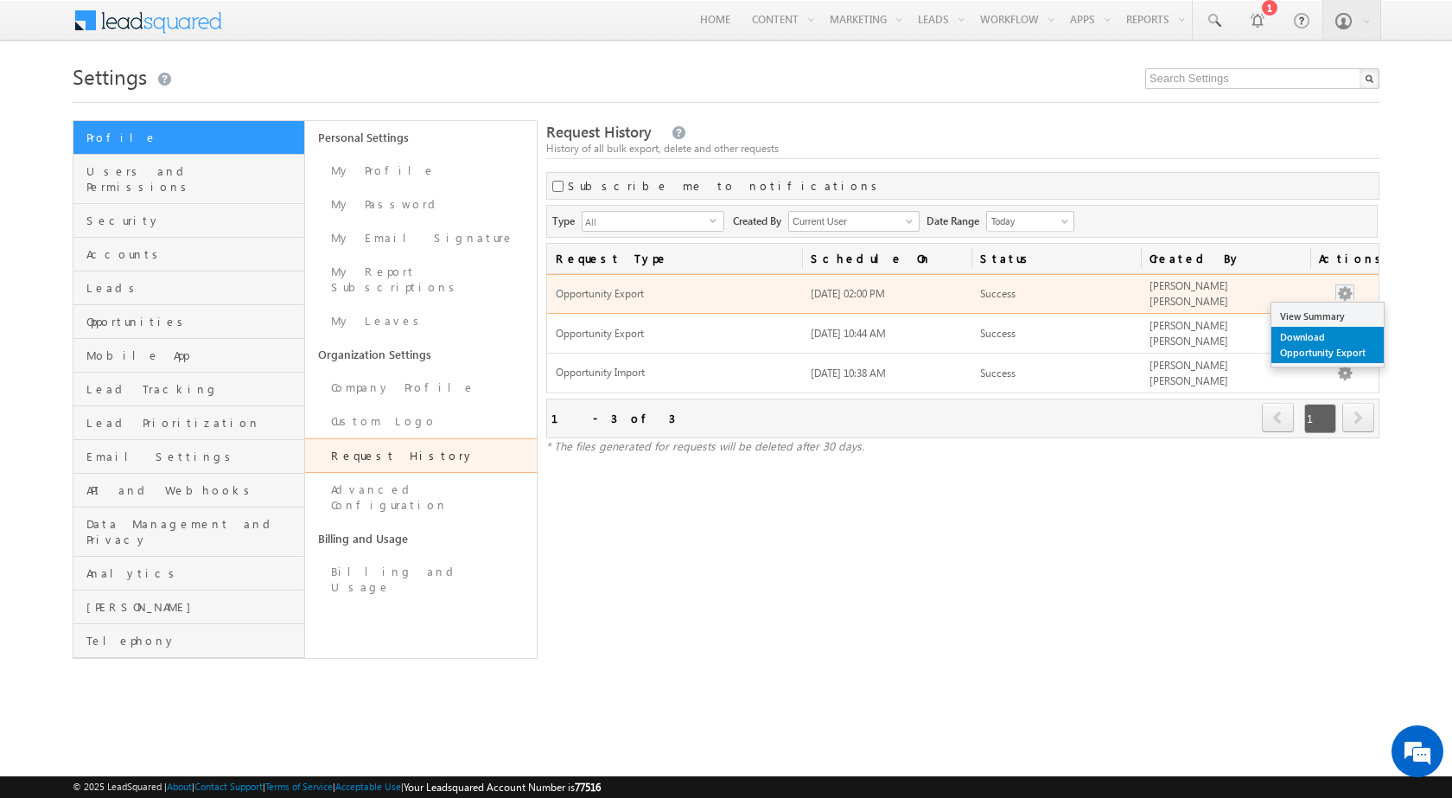
click at [1335, 351] on link "Download Opportunity Export" at bounding box center [1327, 345] width 112 height 36
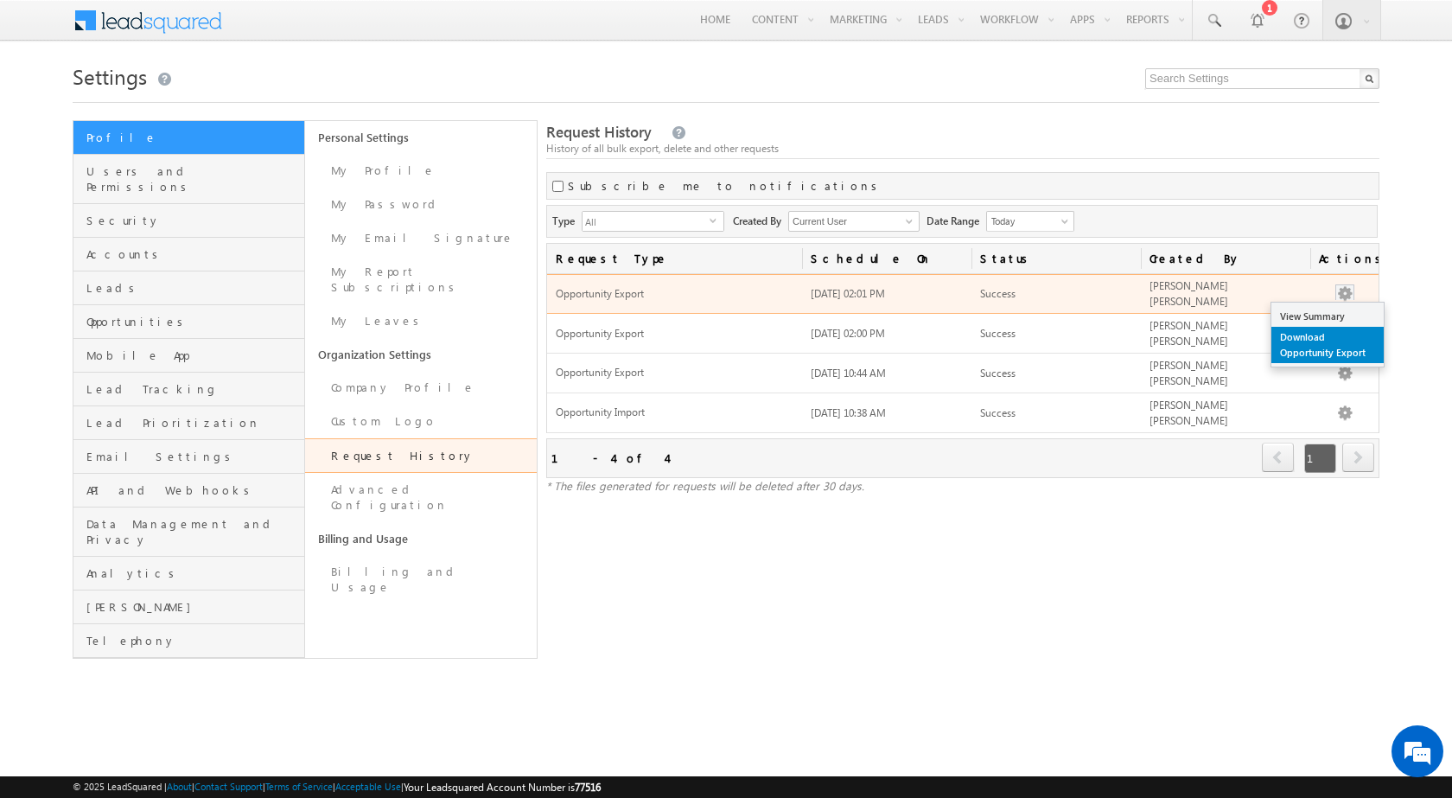
click at [1328, 343] on link "Download Opportunity Export" at bounding box center [1327, 345] width 112 height 36
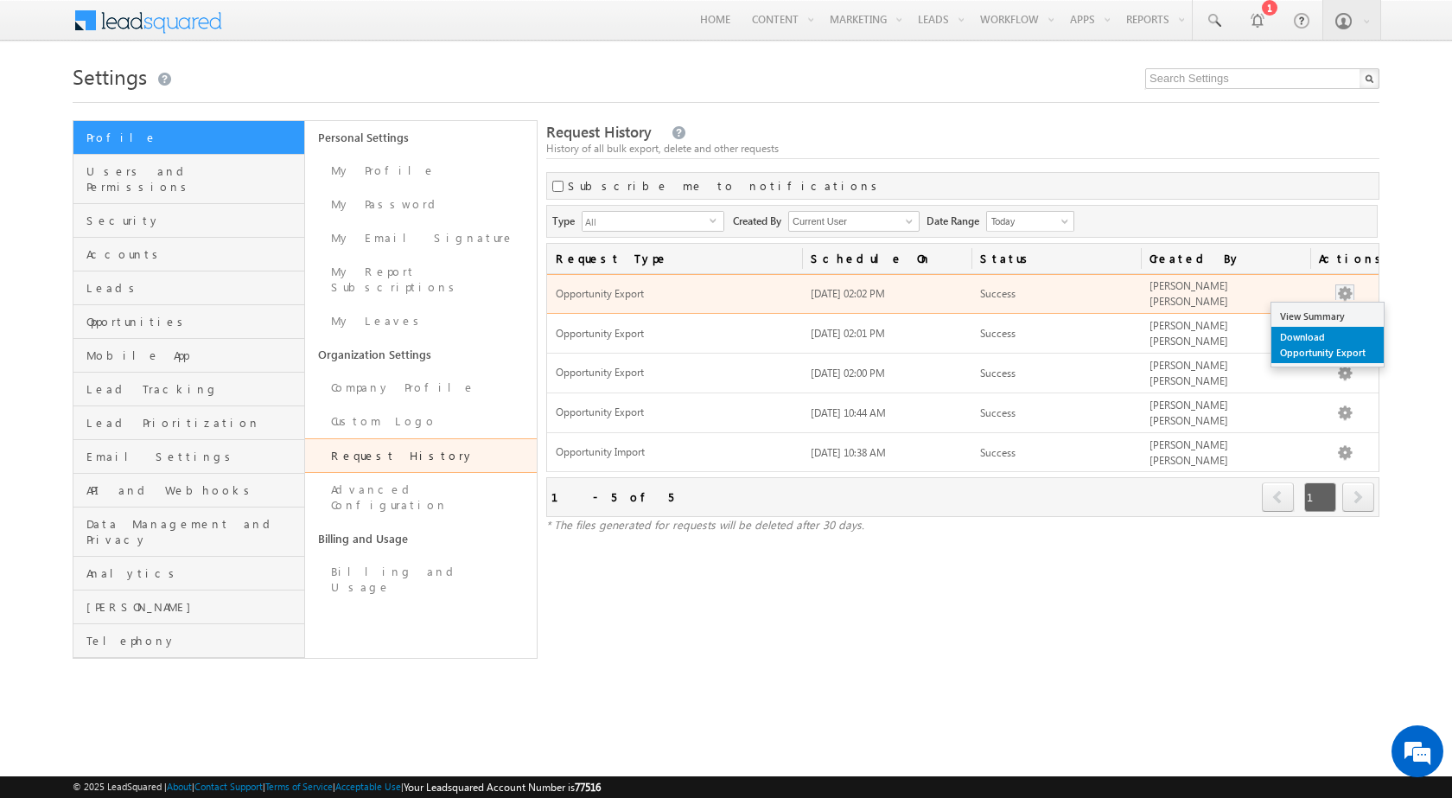
click at [1344, 341] on link "Download Opportunity Export" at bounding box center [1327, 345] width 112 height 36
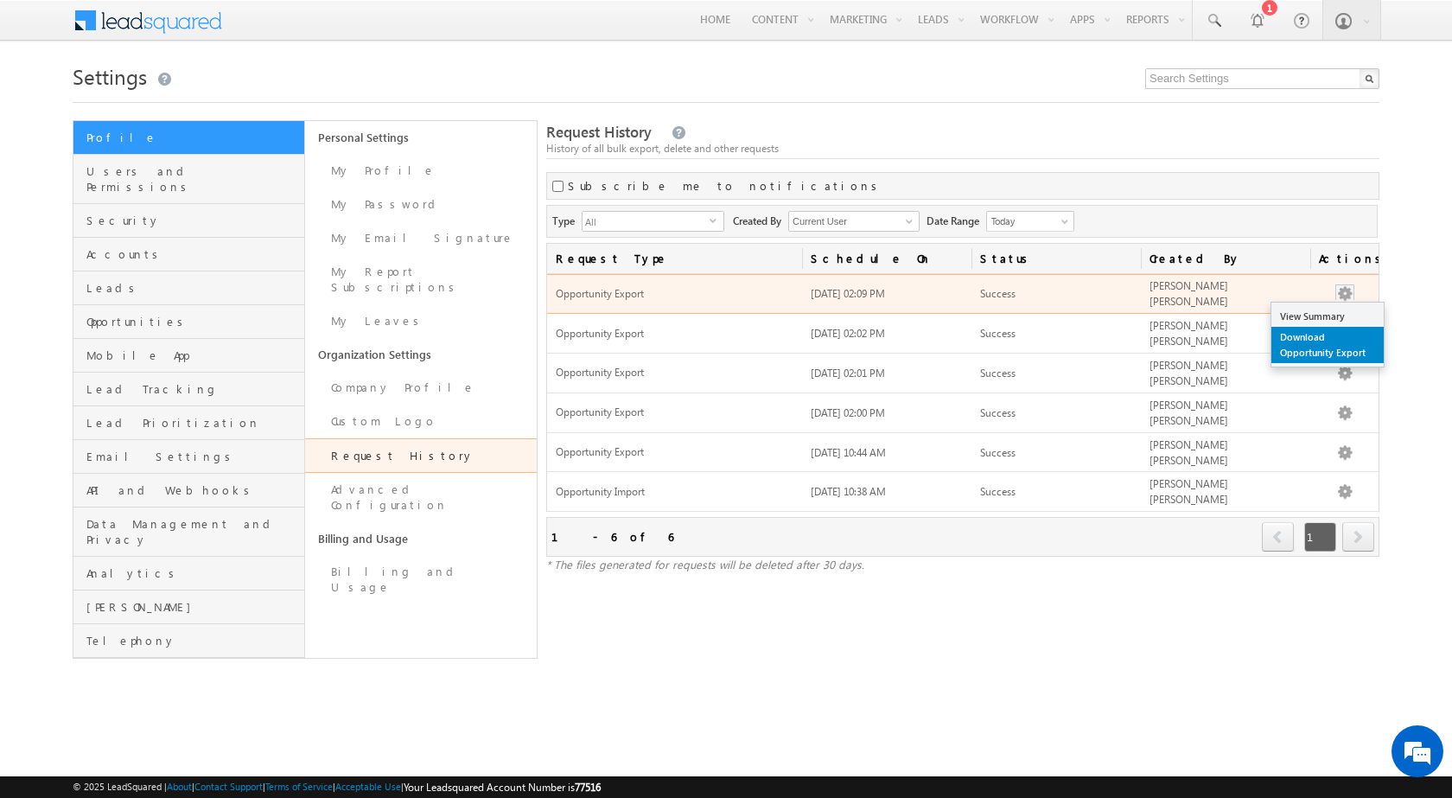
click at [1336, 338] on link "Download Opportunity Export" at bounding box center [1327, 345] width 112 height 36
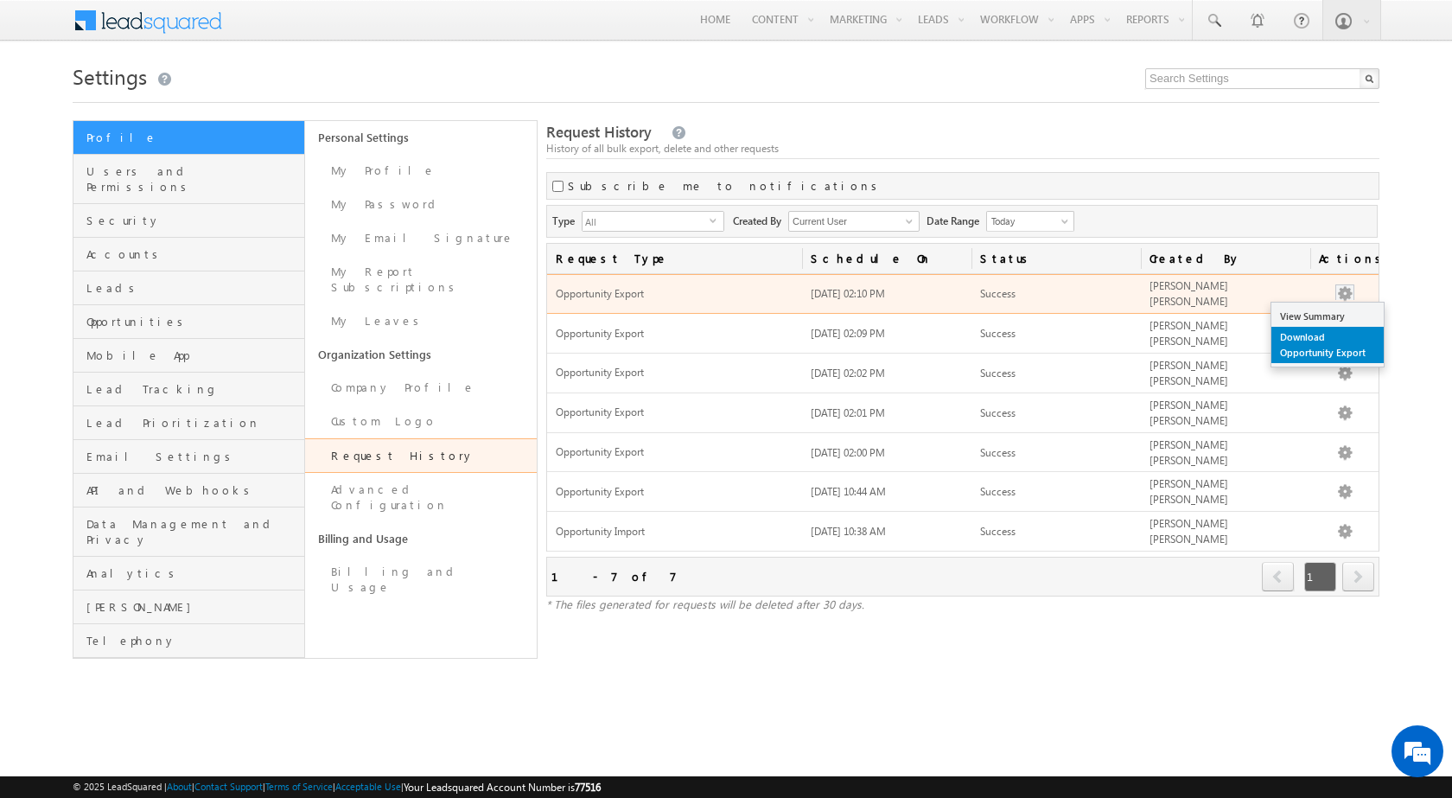
click at [1348, 335] on link "Download Opportunity Export" at bounding box center [1327, 345] width 112 height 36
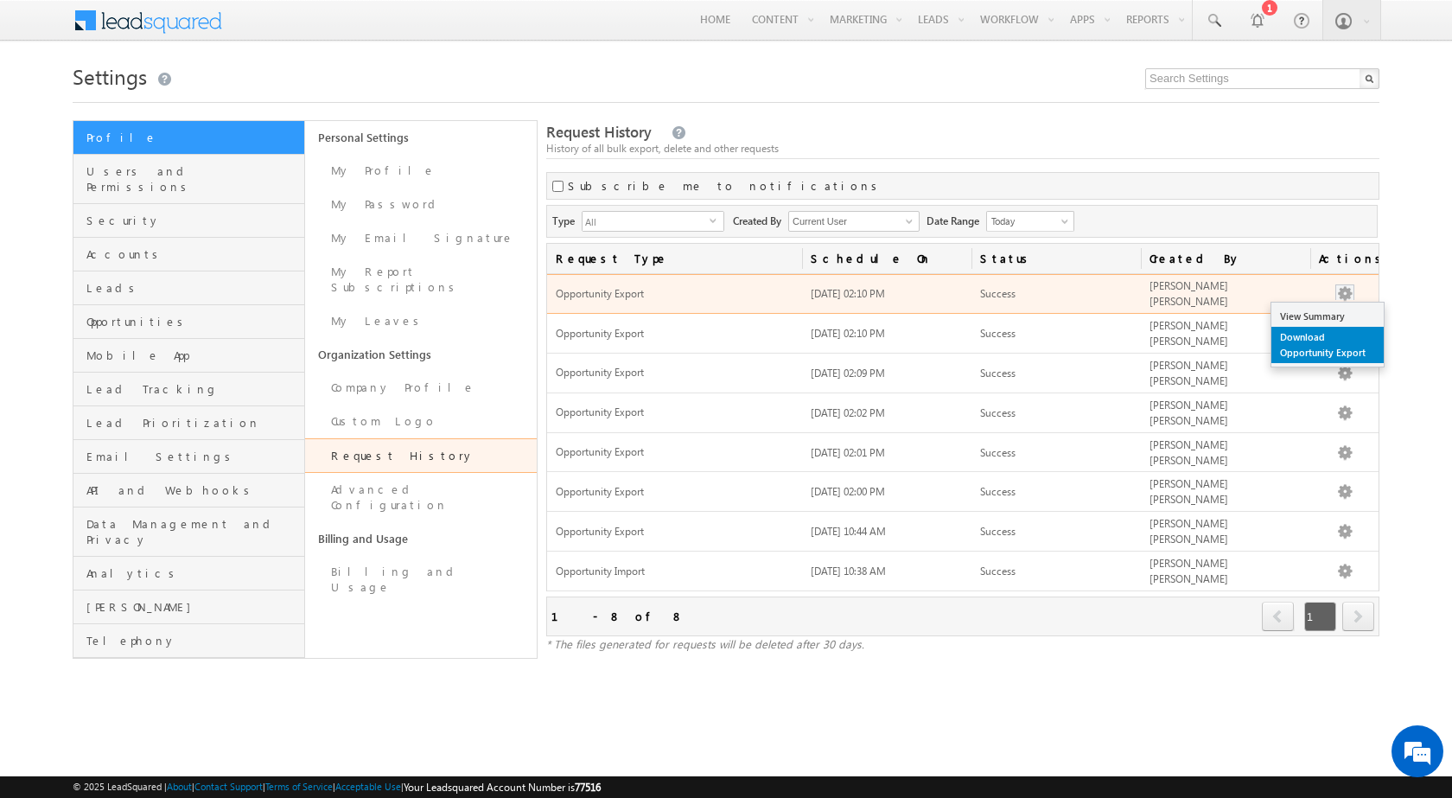
click at [1351, 341] on link "Download Opportunity Export" at bounding box center [1327, 345] width 112 height 36
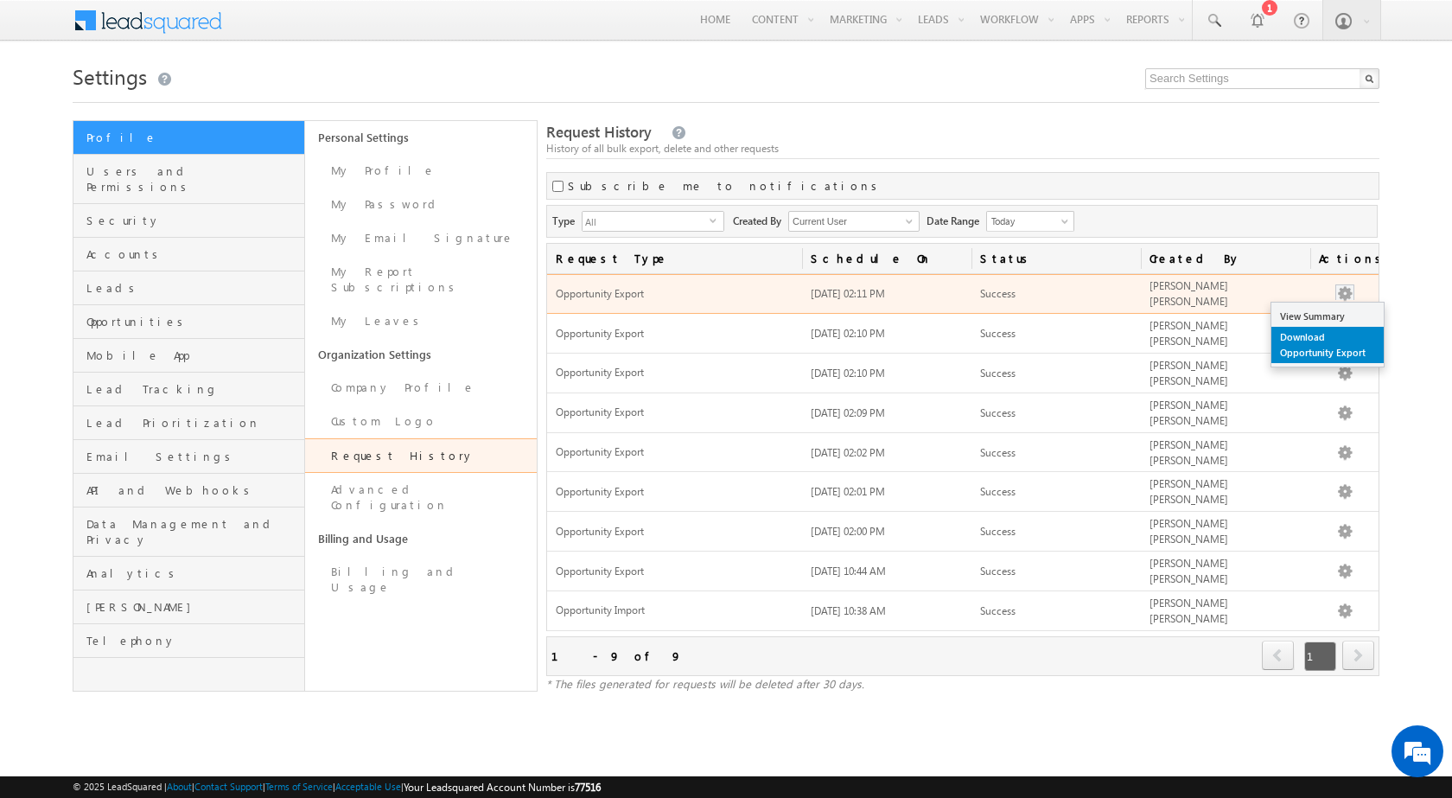
click at [1348, 349] on link "Download Opportunity Export" at bounding box center [1327, 345] width 112 height 36
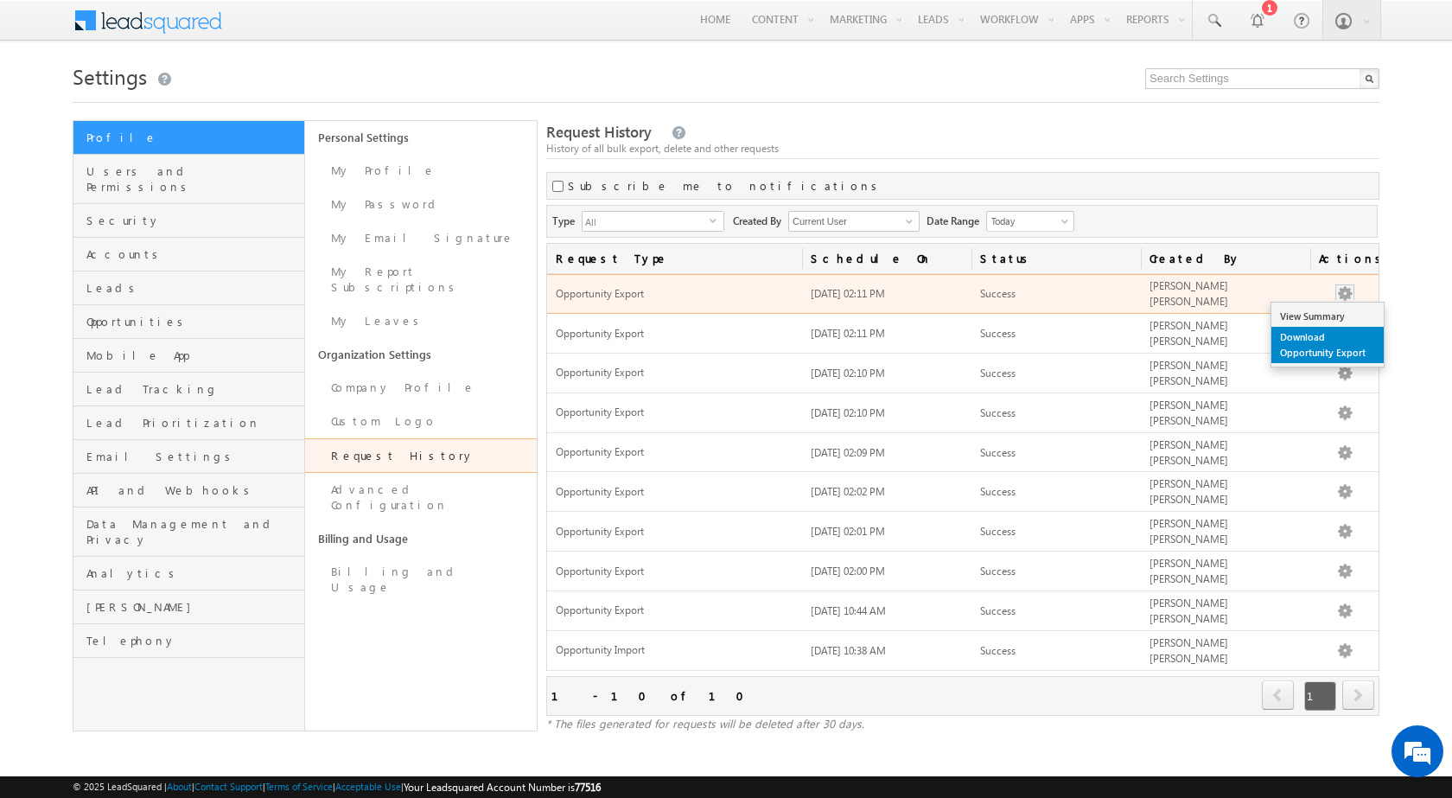
click at [1325, 337] on link "Download Opportunity Export" at bounding box center [1327, 345] width 112 height 36
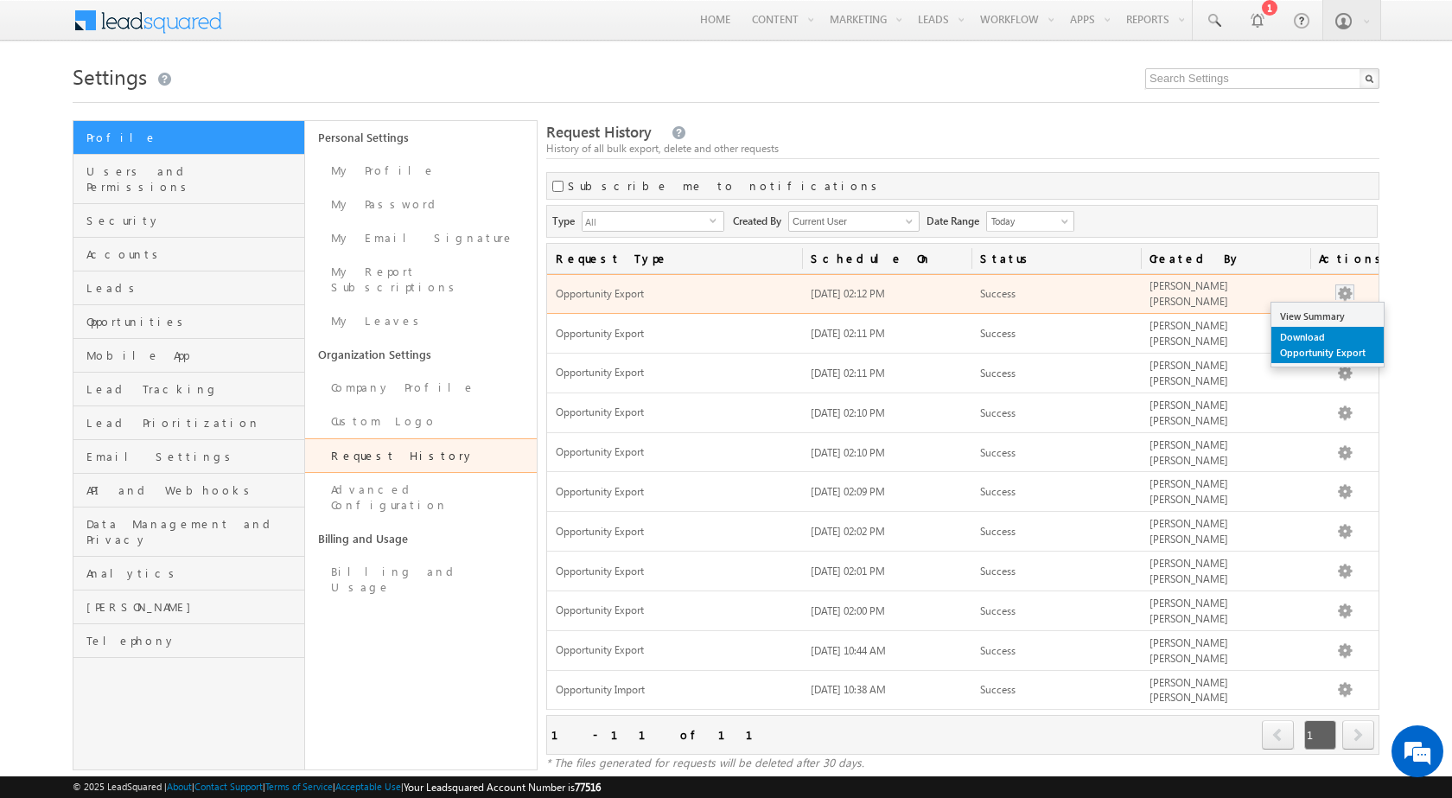
click at [1345, 343] on link "Download Opportunity Export" at bounding box center [1327, 345] width 112 height 36
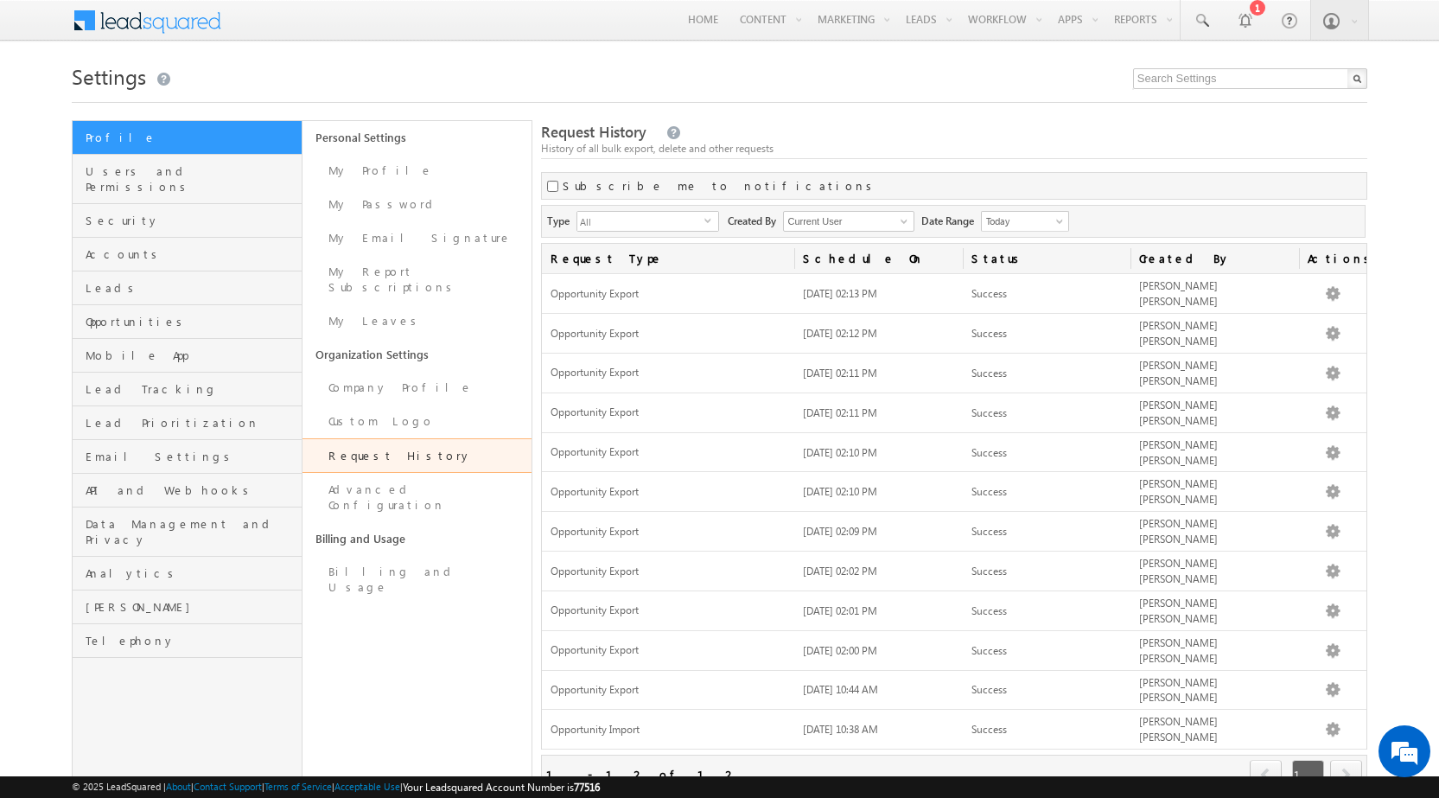
click at [982, 130] on div "Request History History of all bulk export, delete and other requests" at bounding box center [953, 140] width 825 height 37
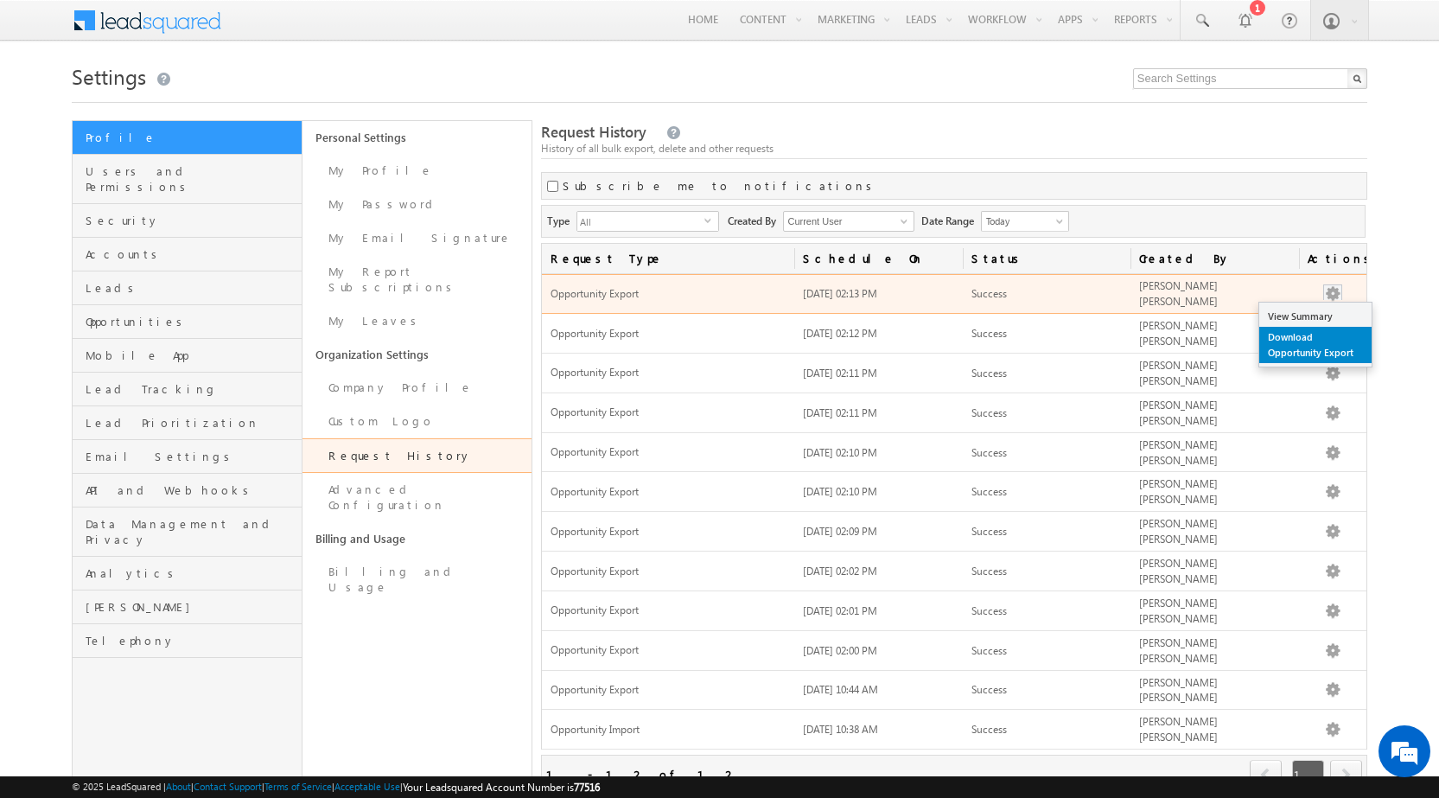
click at [1319, 343] on link "Download Opportunity Export" at bounding box center [1315, 345] width 112 height 36
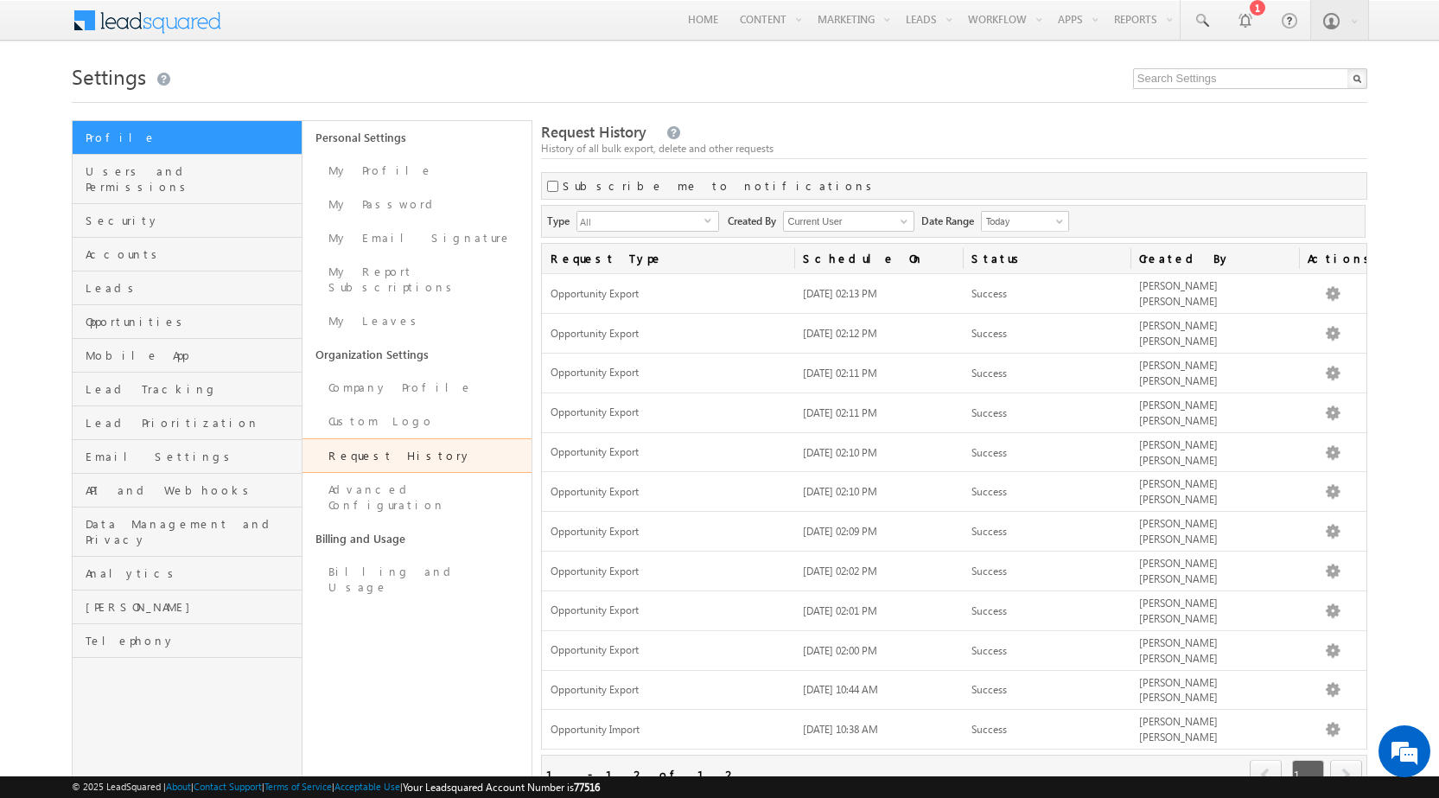
click at [996, 98] on div at bounding box center [720, 97] width 1296 height 11
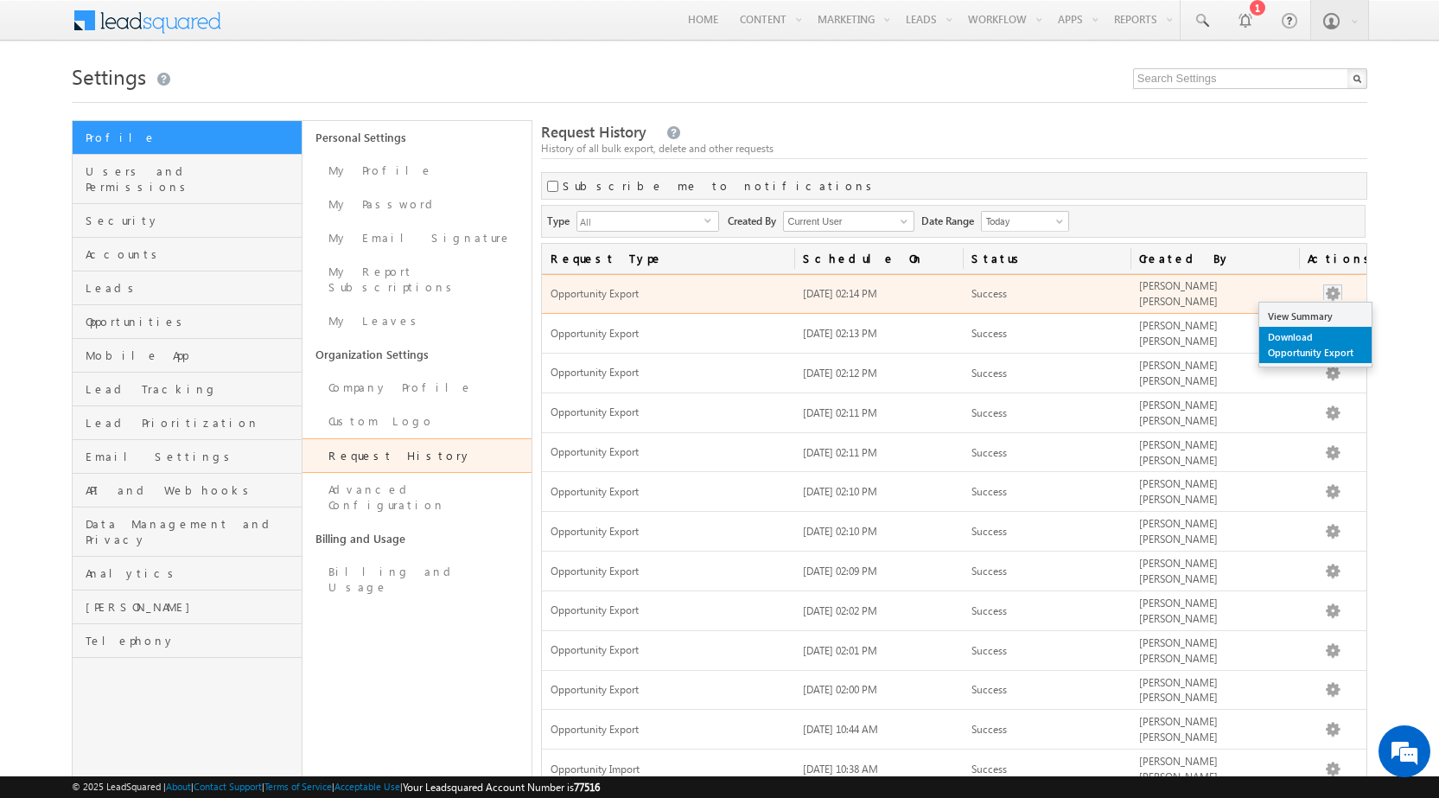
click at [1323, 352] on link "Download Opportunity Export" at bounding box center [1315, 345] width 112 height 36
click at [1328, 340] on link "Download Opportunity Export" at bounding box center [1315, 345] width 112 height 36
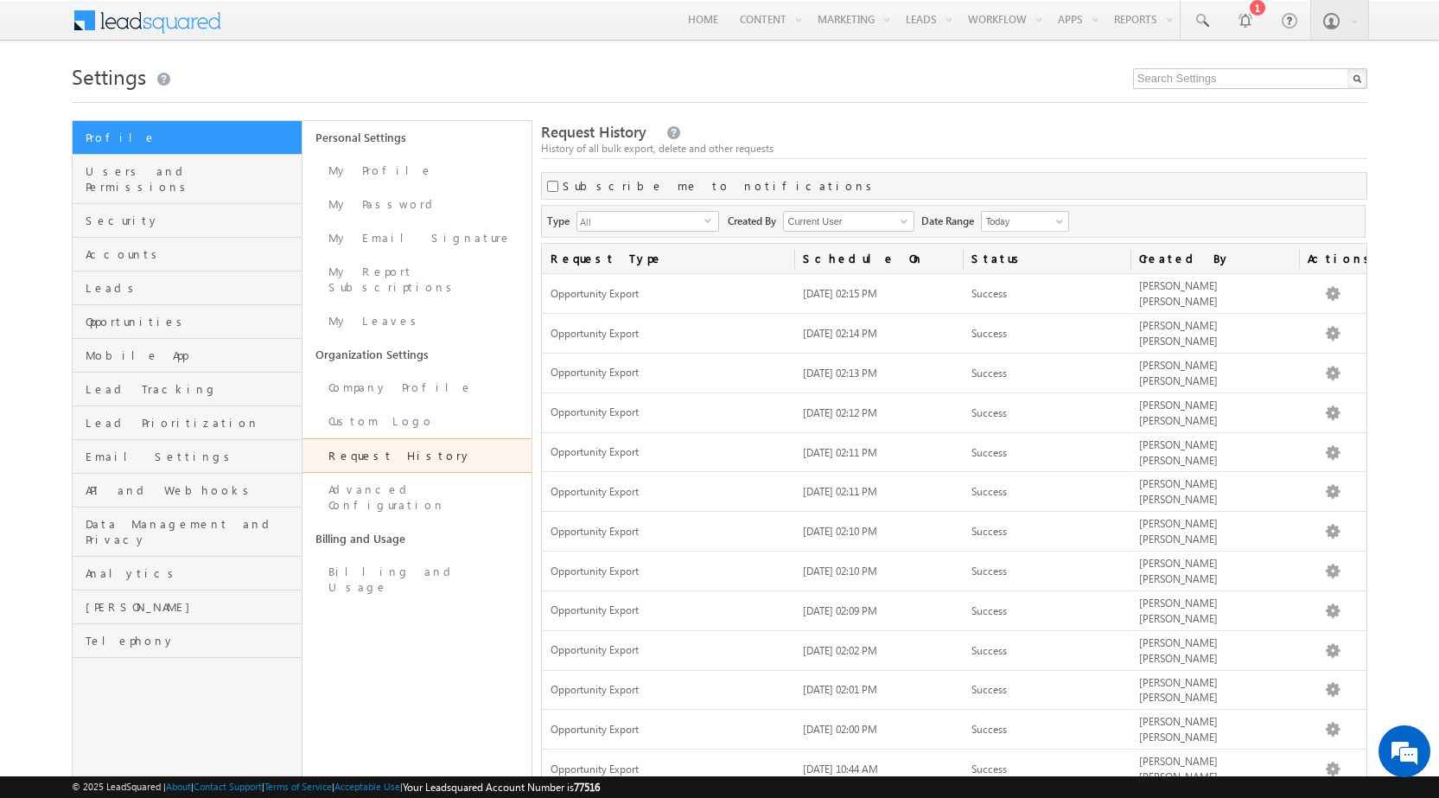
click at [1057, 126] on div "Request History History of all bulk export, delete and other requests" at bounding box center [953, 140] width 825 height 37
